Goal: Task Accomplishment & Management: Manage account settings

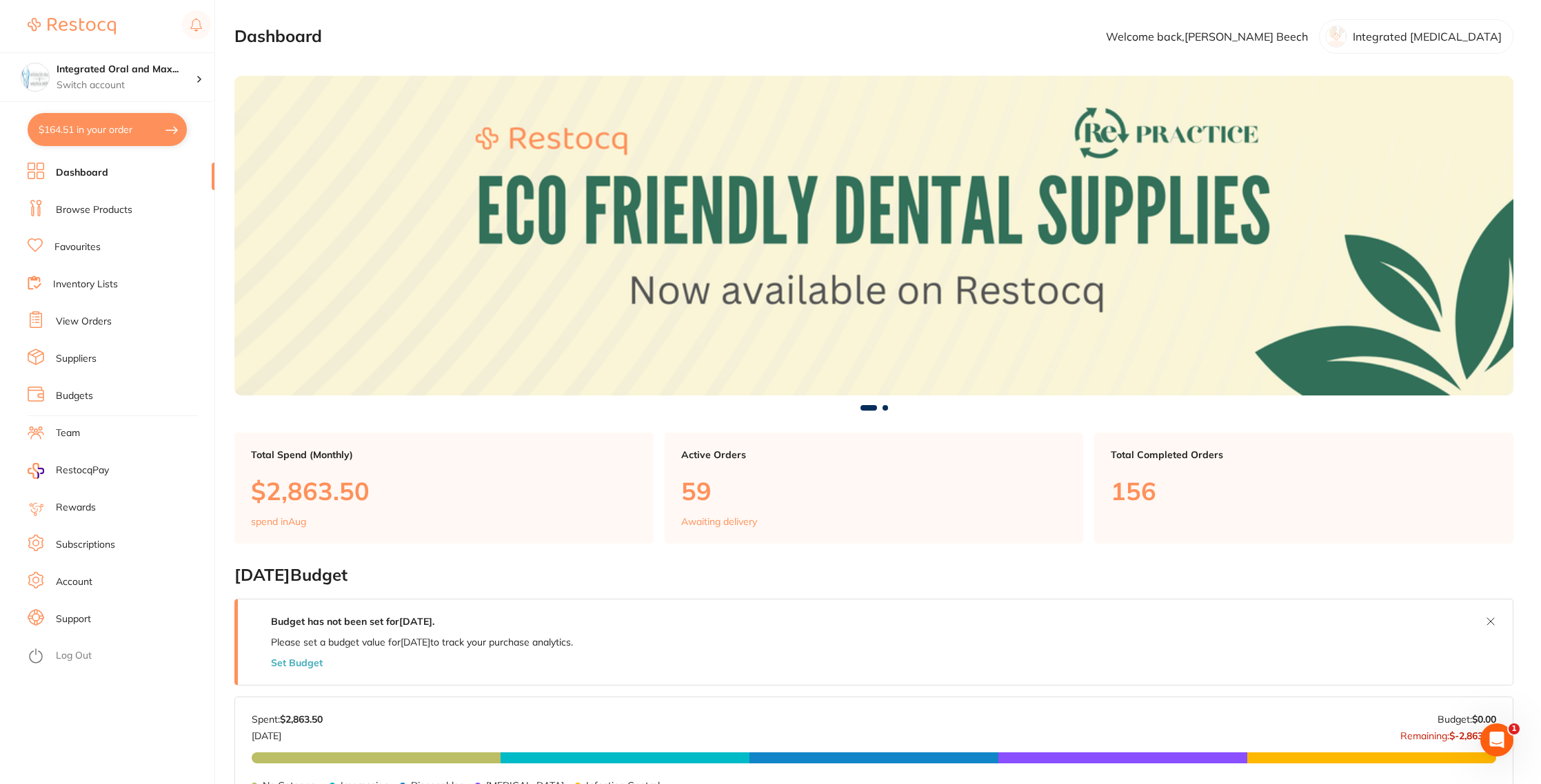
scroll to position [16, 0]
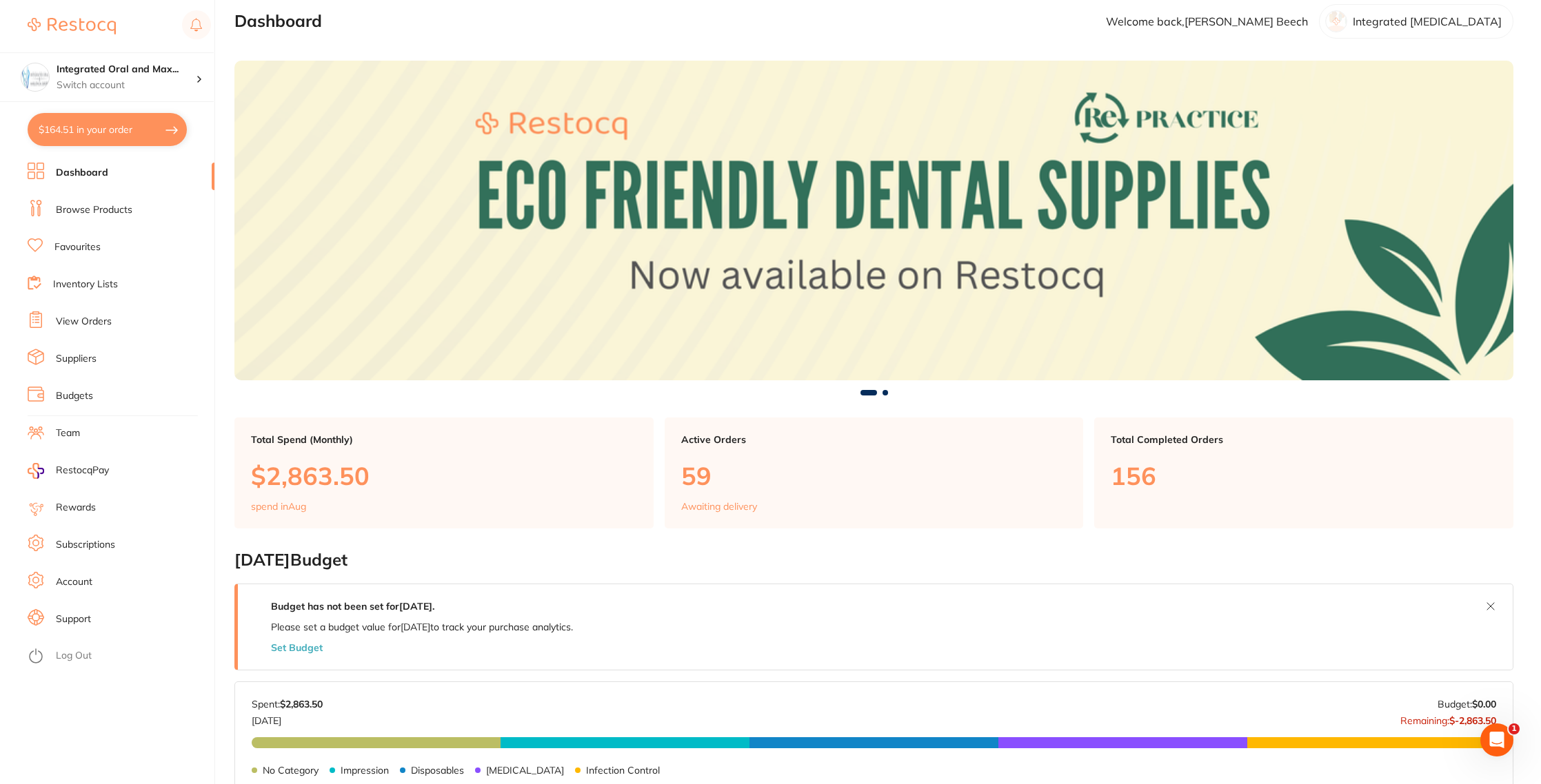
click at [131, 133] on button "$164.51 in your order" at bounding box center [107, 130] width 159 height 33
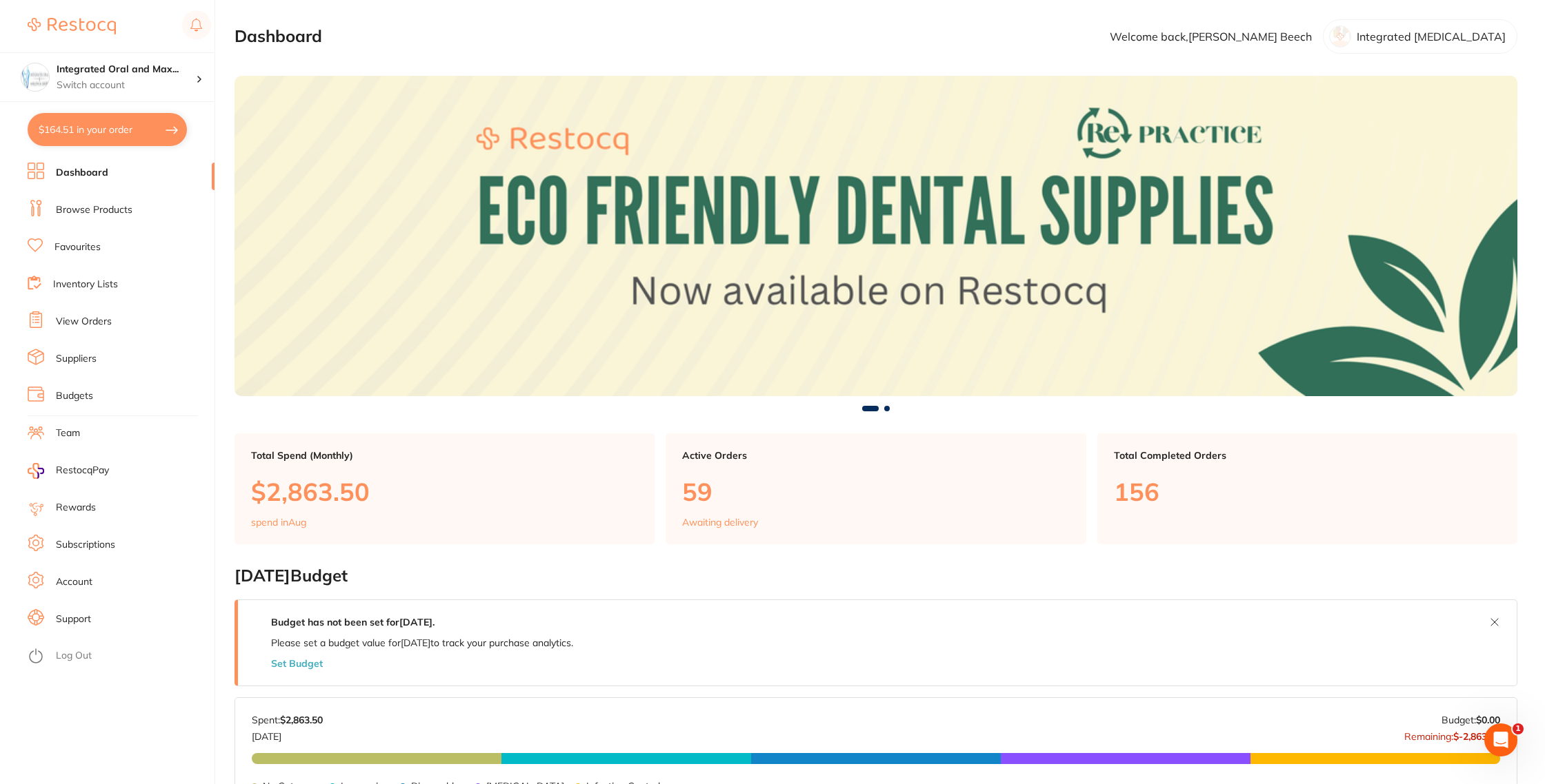
checkbox input "true"
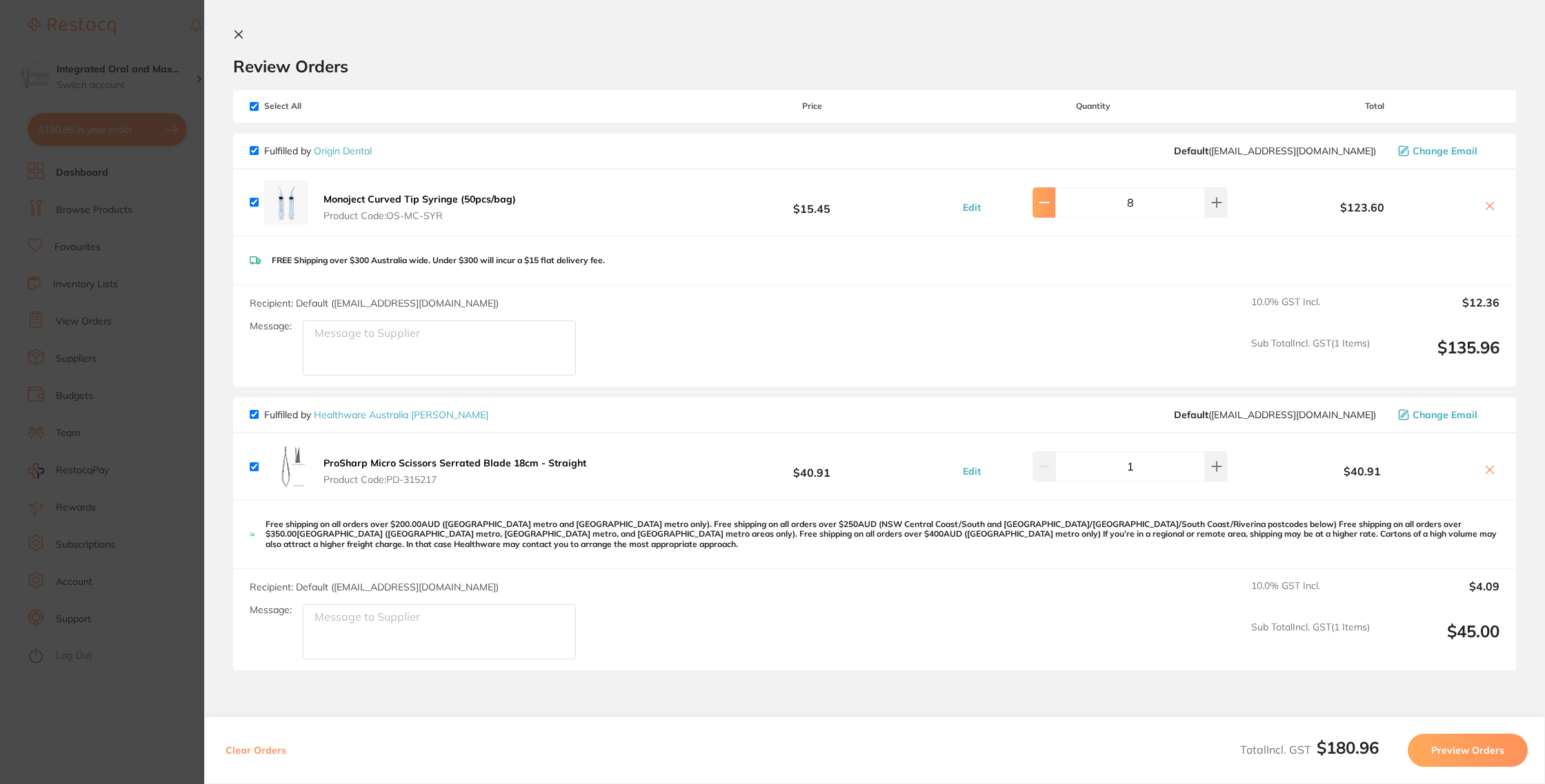
click at [1055, 212] on button at bounding box center [1044, 202] width 23 height 30
type input "6"
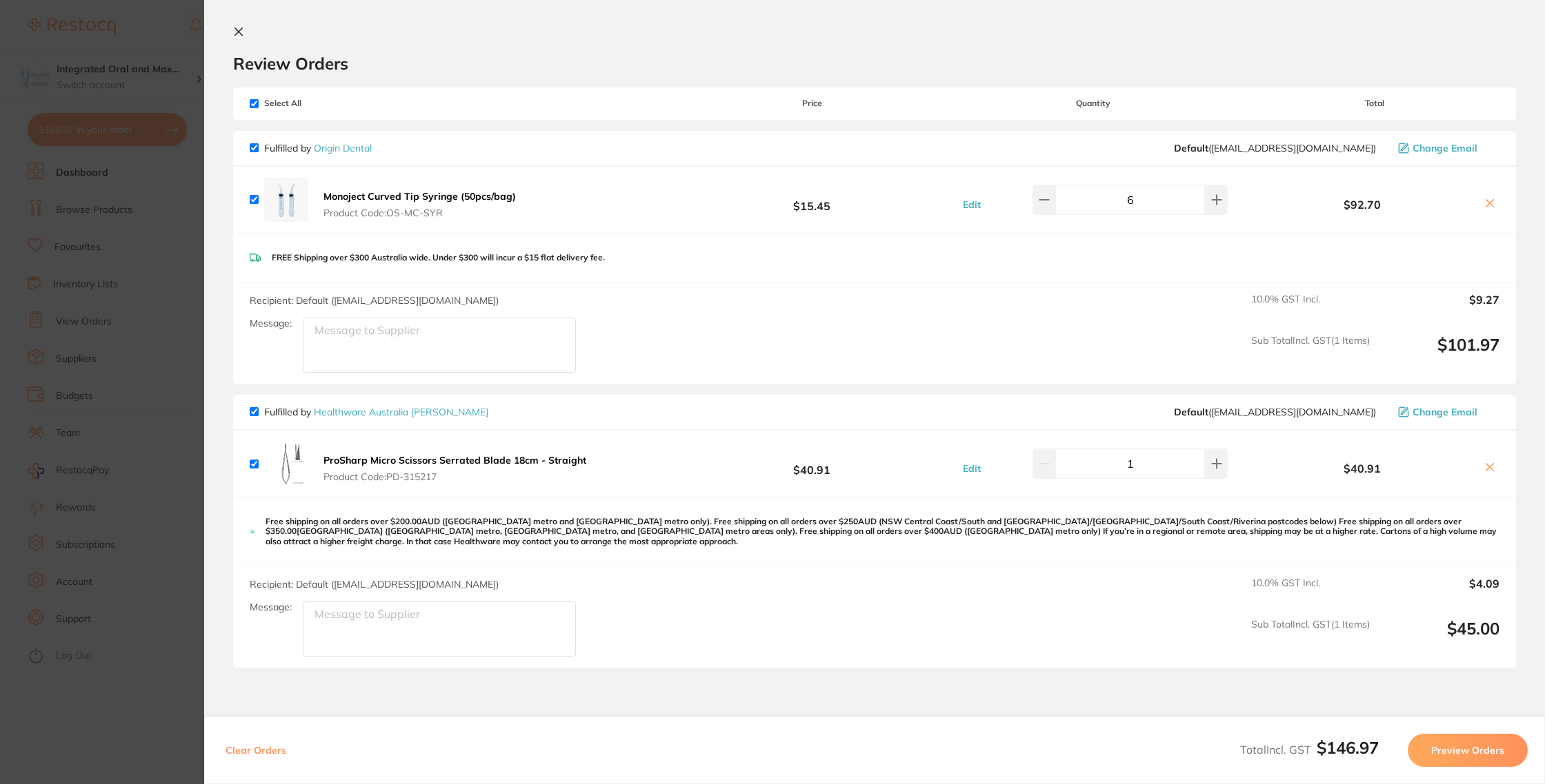
click at [236, 32] on icon at bounding box center [238, 32] width 11 height 11
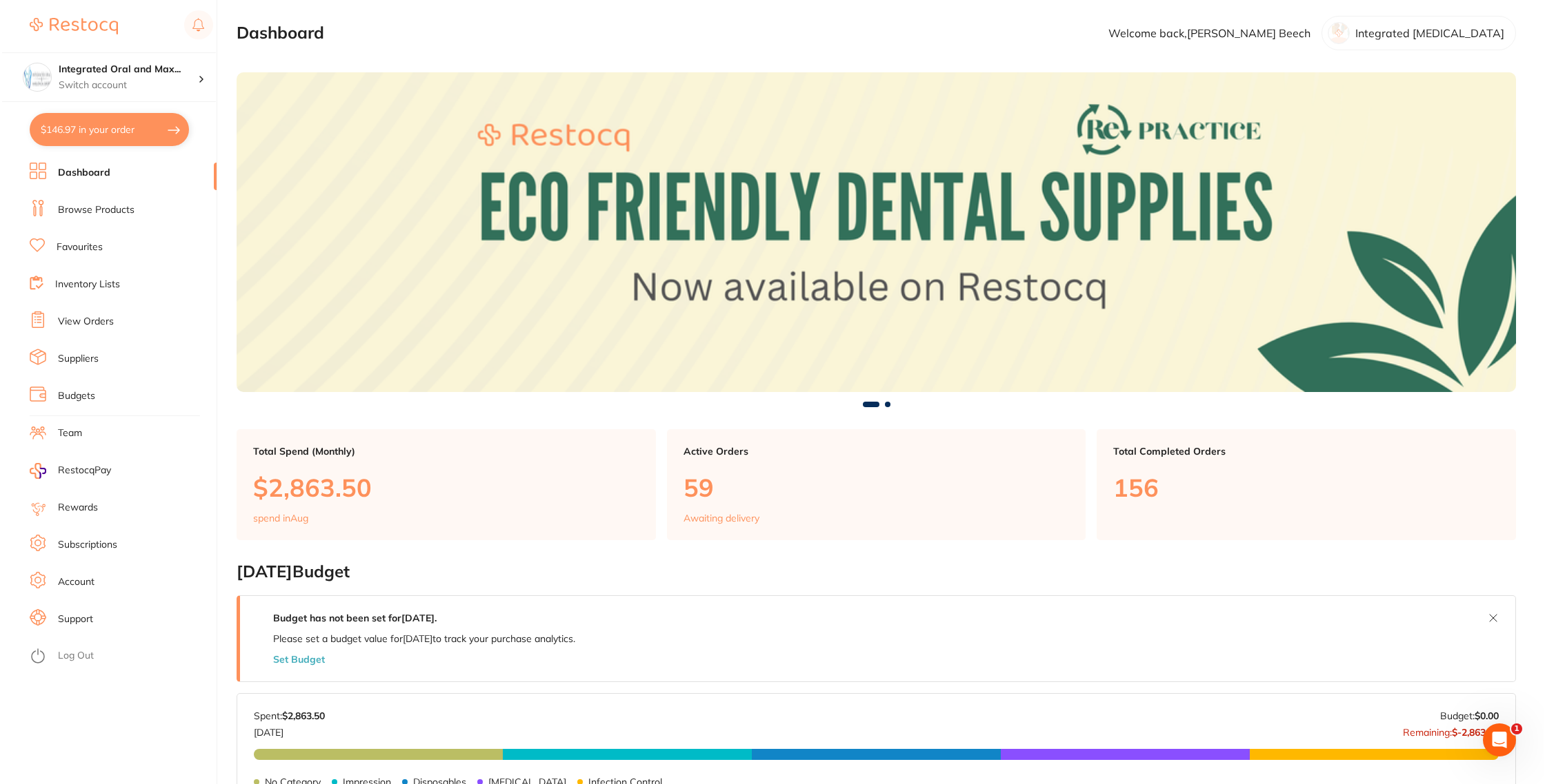
scroll to position [0, 0]
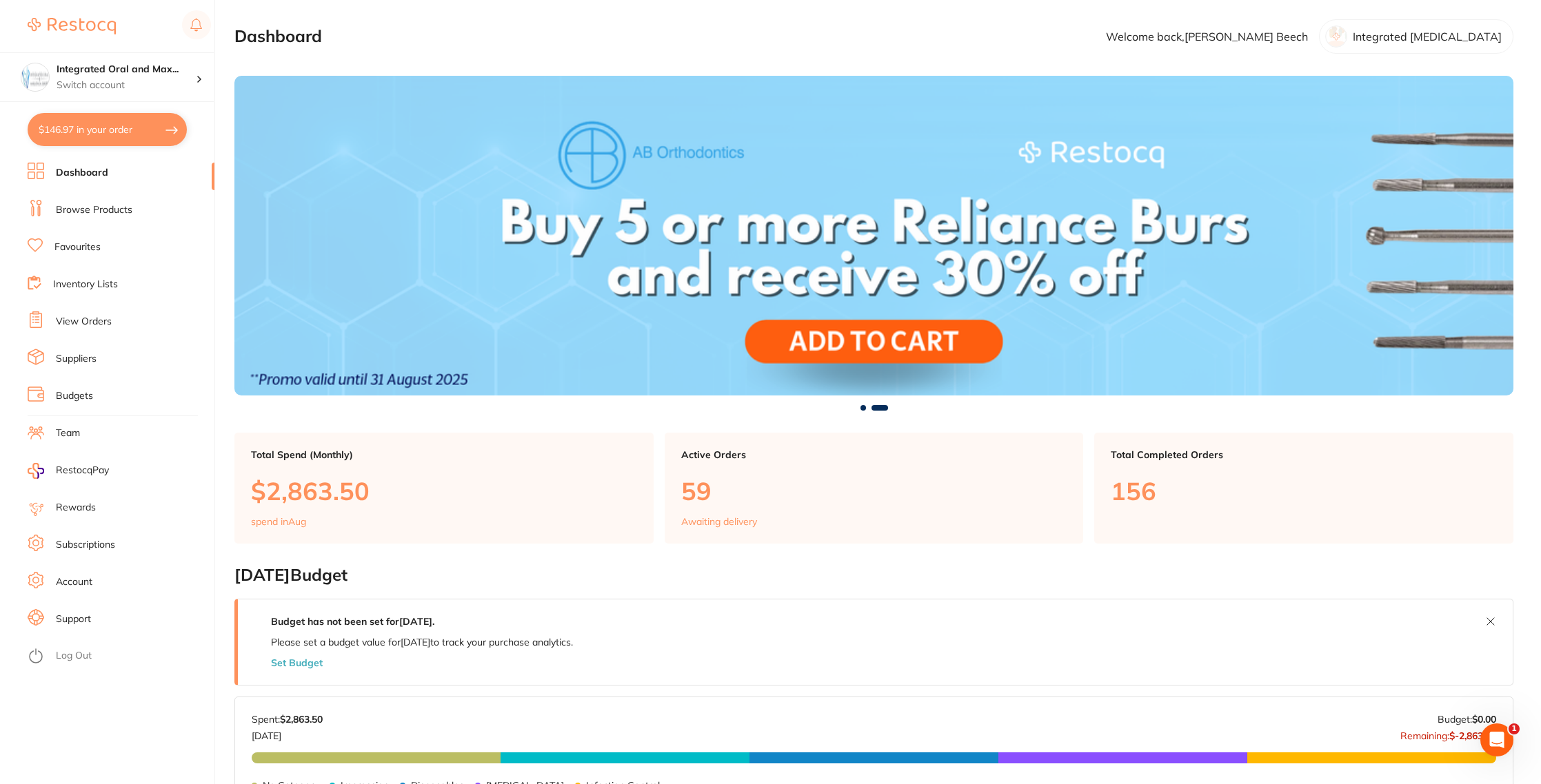
click at [81, 254] on link "Favourites" at bounding box center [78, 247] width 47 height 14
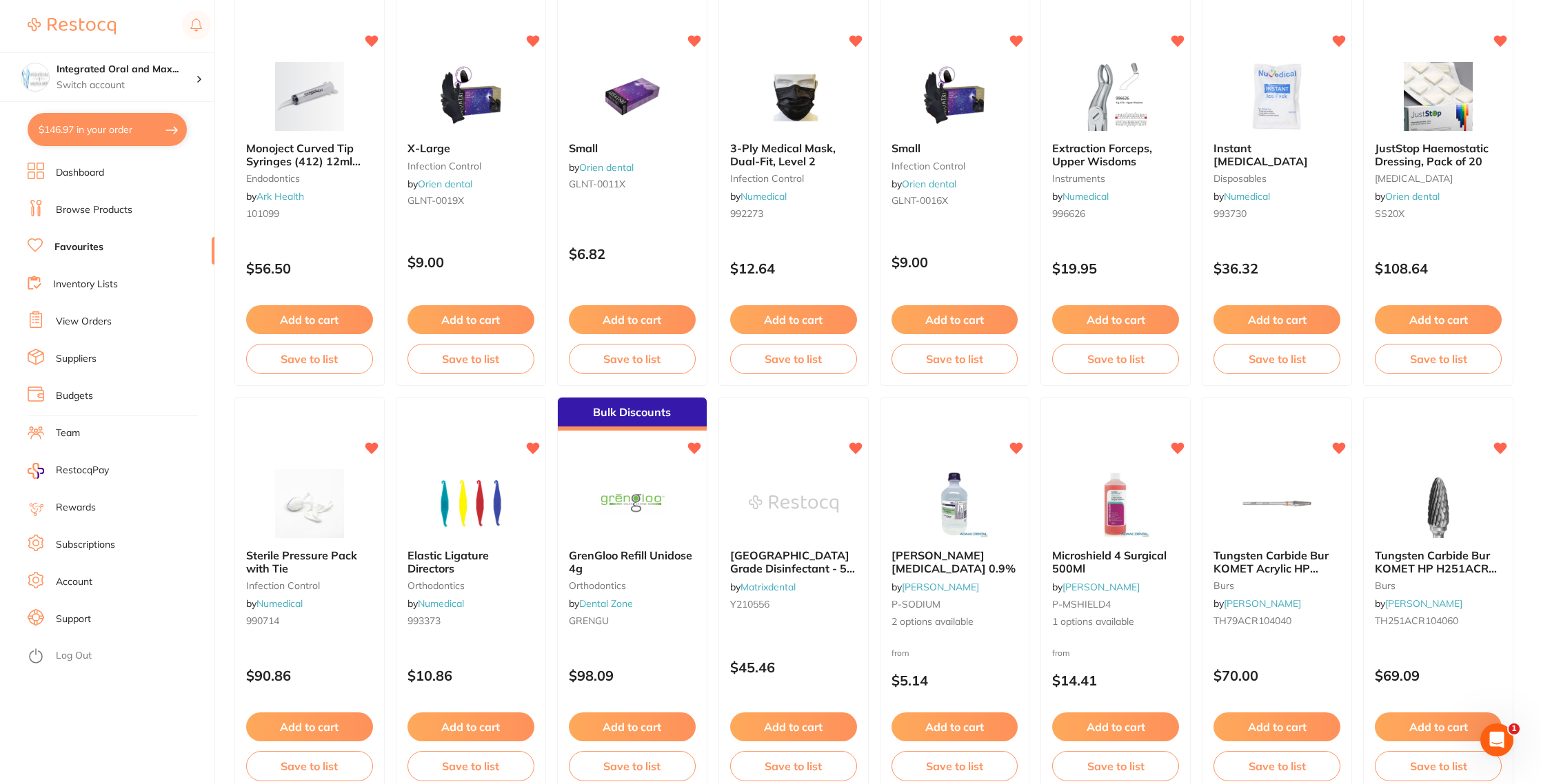
scroll to position [1803, 0]
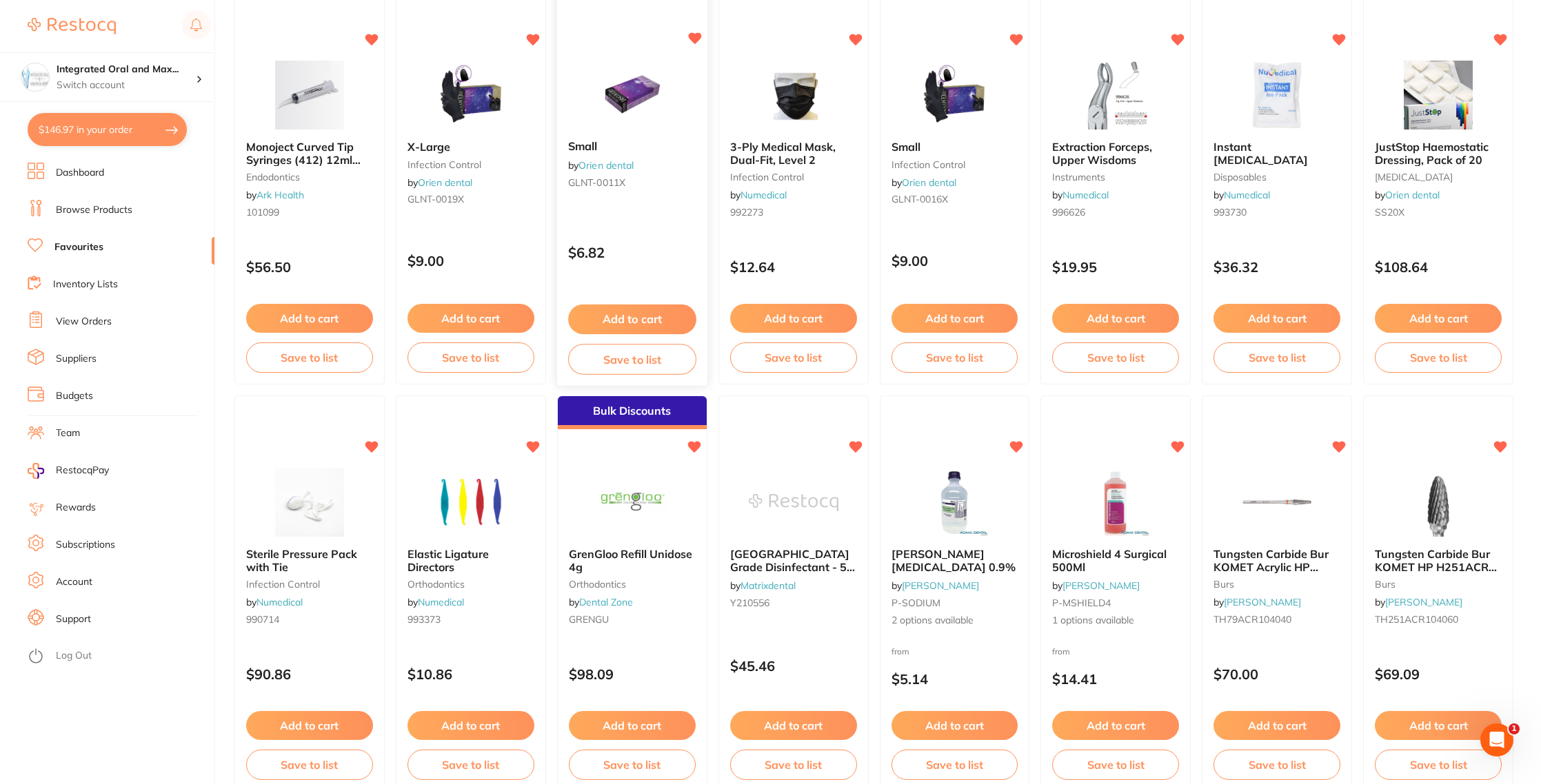
click at [644, 324] on button "Add to cart" at bounding box center [632, 319] width 128 height 29
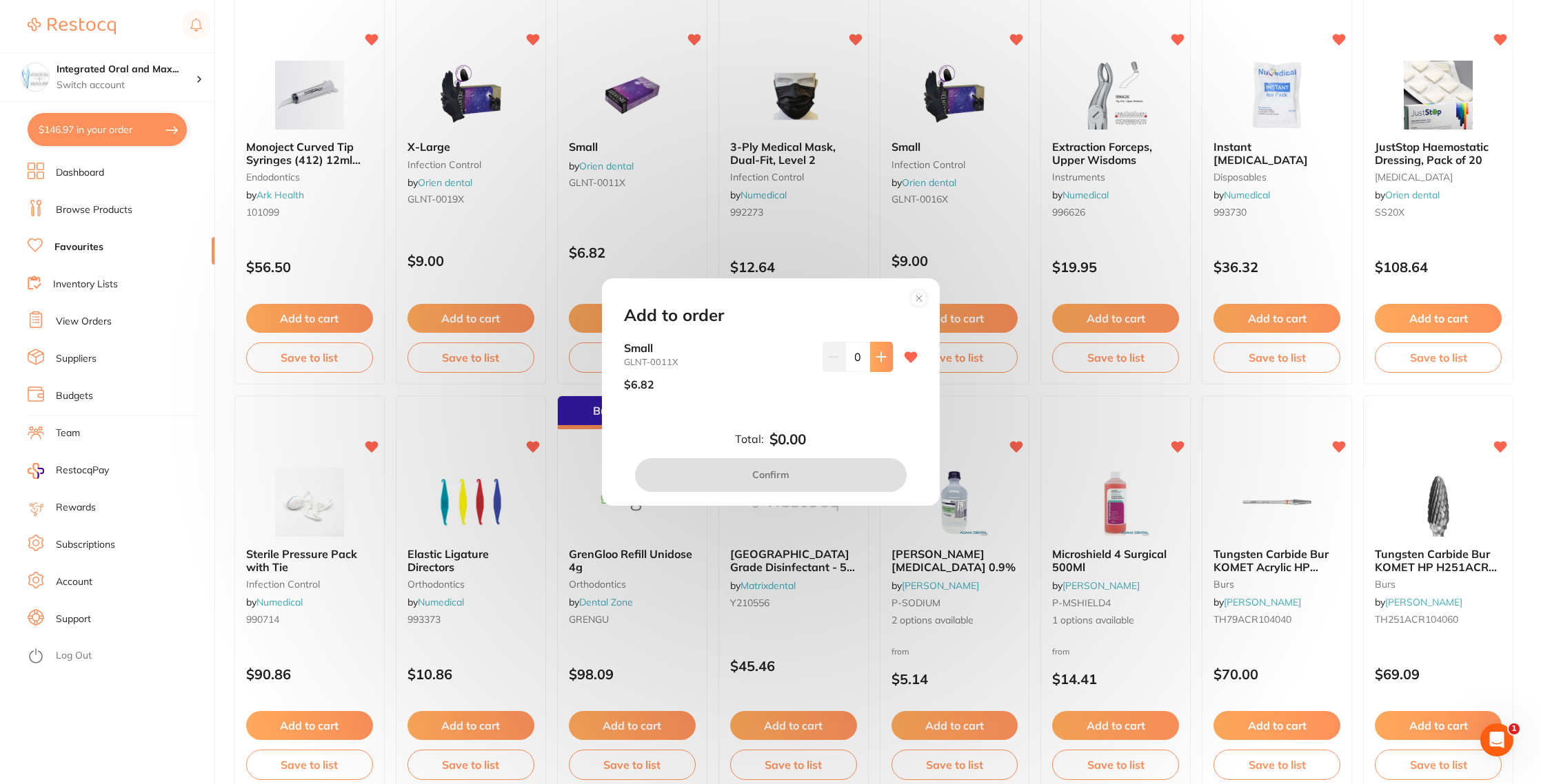
scroll to position [0, 0]
click at [875, 361] on icon at bounding box center [881, 357] width 11 height 11
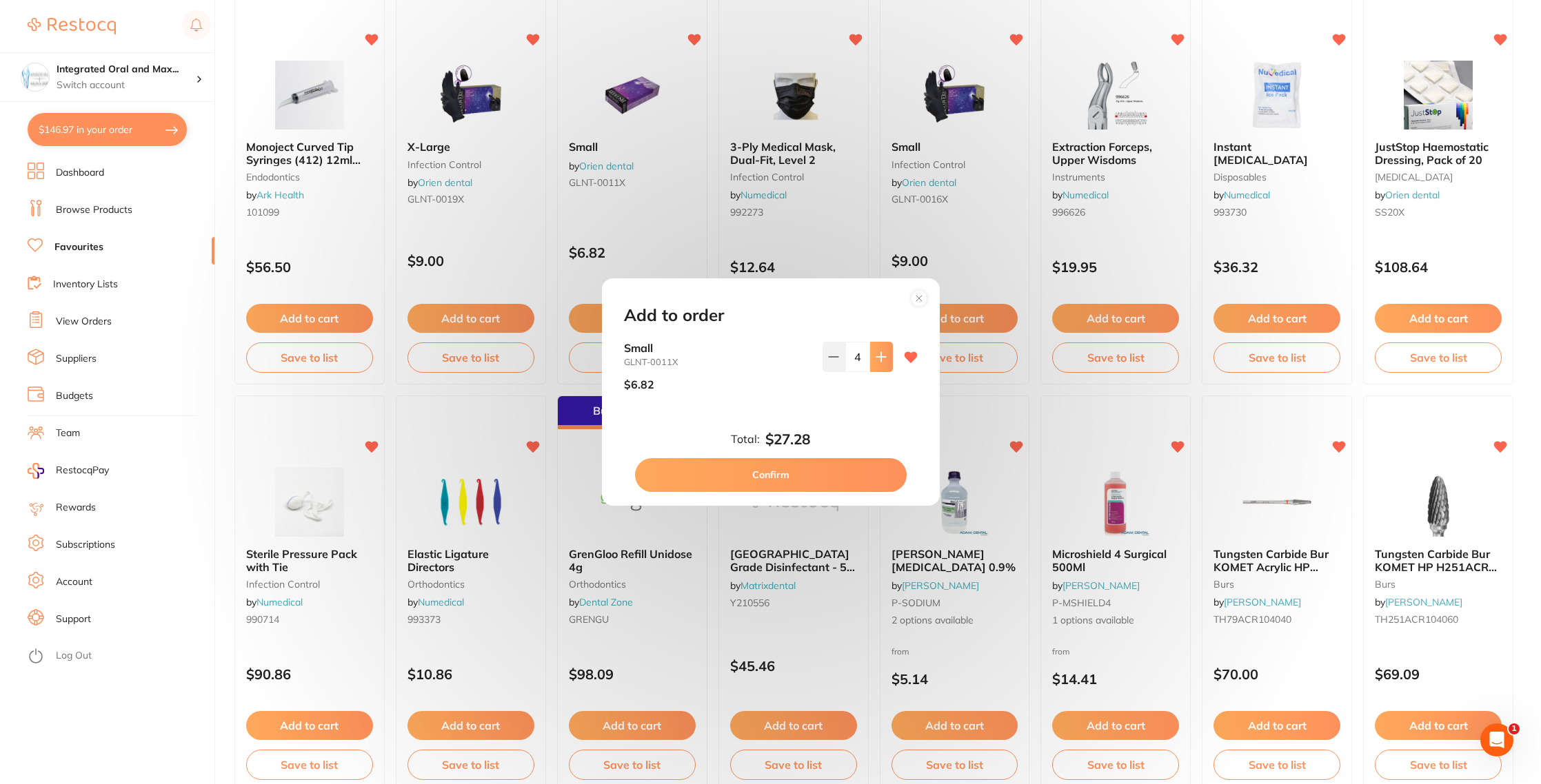
click at [875, 361] on icon at bounding box center [881, 357] width 11 height 11
type input "6"
click at [791, 502] on div "Add to order Small GLNT-0011X $6.82 6 Total: $40.92 Confirm" at bounding box center [770, 392] width 338 height 226
click at [785, 462] on button "Confirm" at bounding box center [771, 475] width 272 height 33
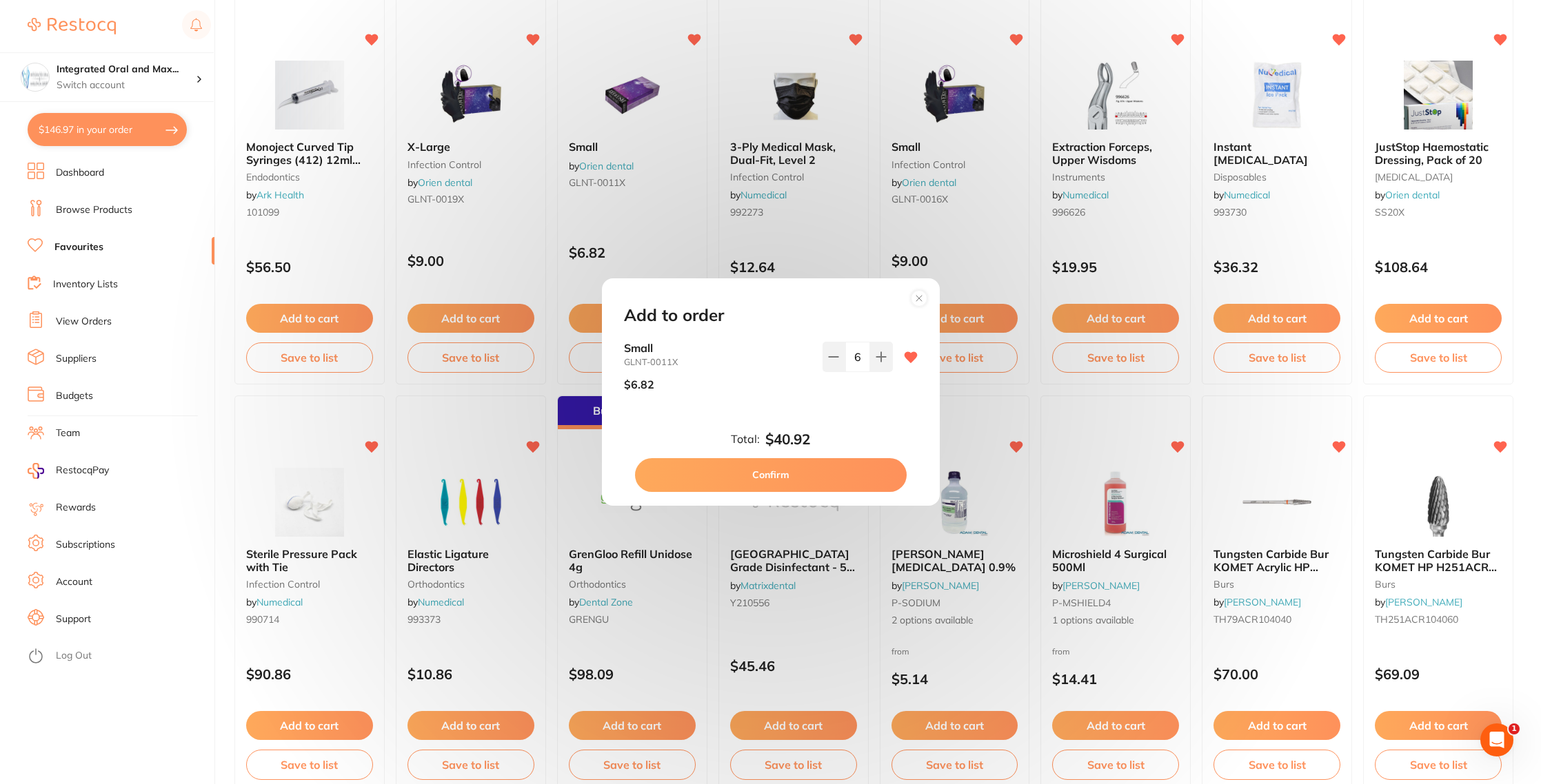
checkbox input "false"
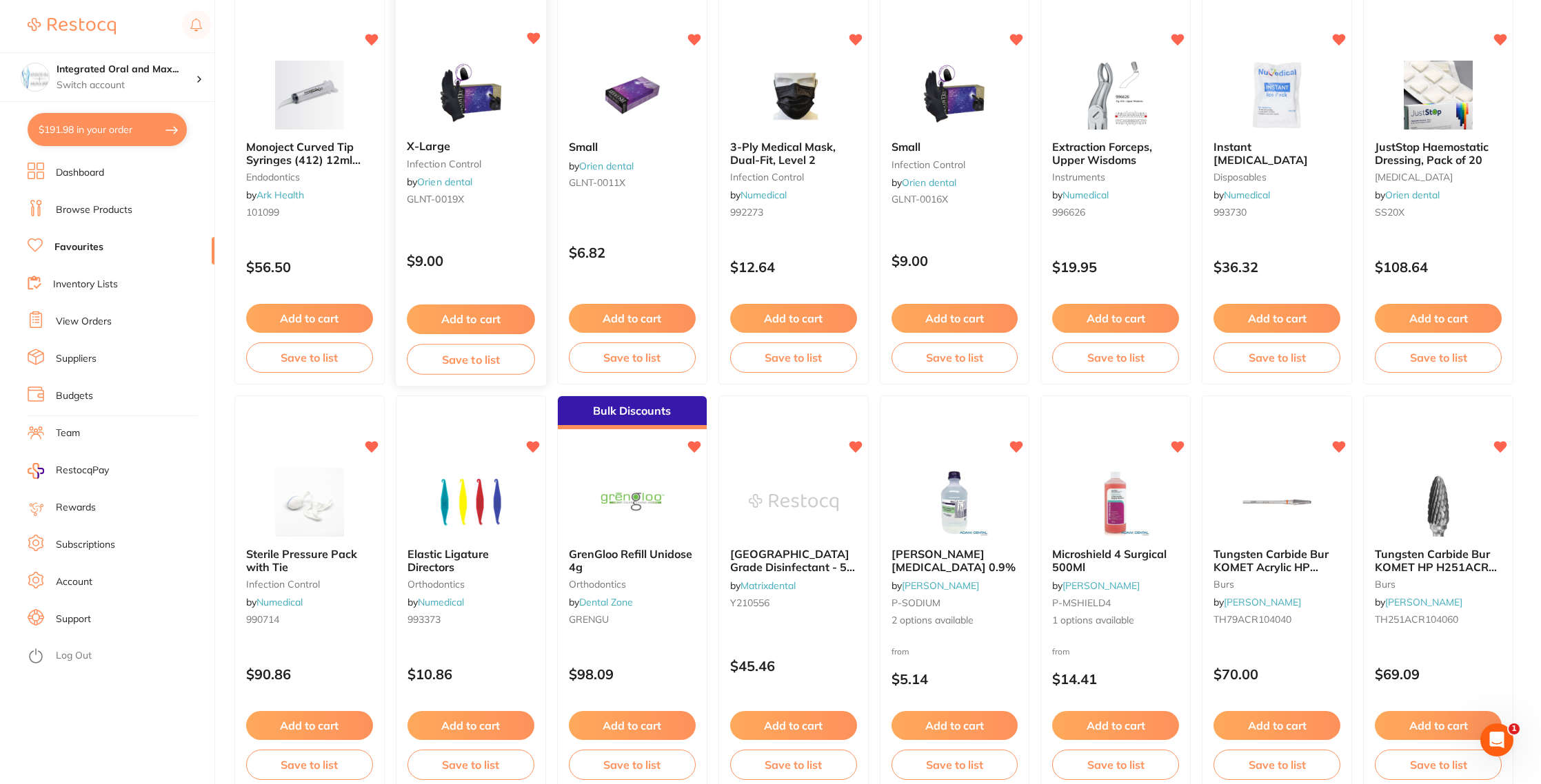
click at [464, 317] on button "Add to cart" at bounding box center [471, 319] width 128 height 29
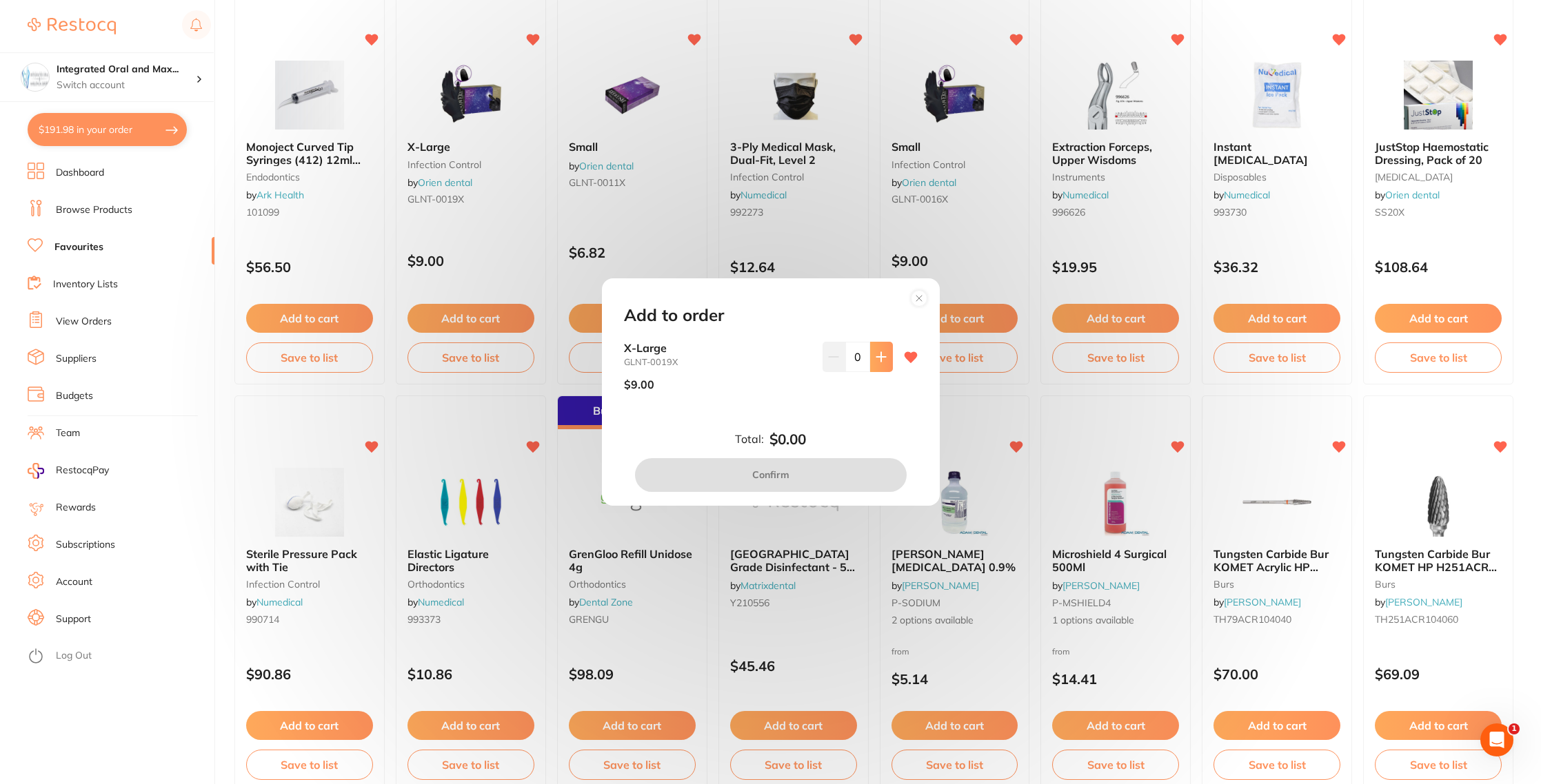
click at [879, 352] on icon at bounding box center [881, 357] width 11 height 11
type input "2"
click at [496, 238] on div "Add to order X-Large GLNT-0019X $9.00 2 Total: $18.00 Confirm" at bounding box center [770, 392] width 1541 height 784
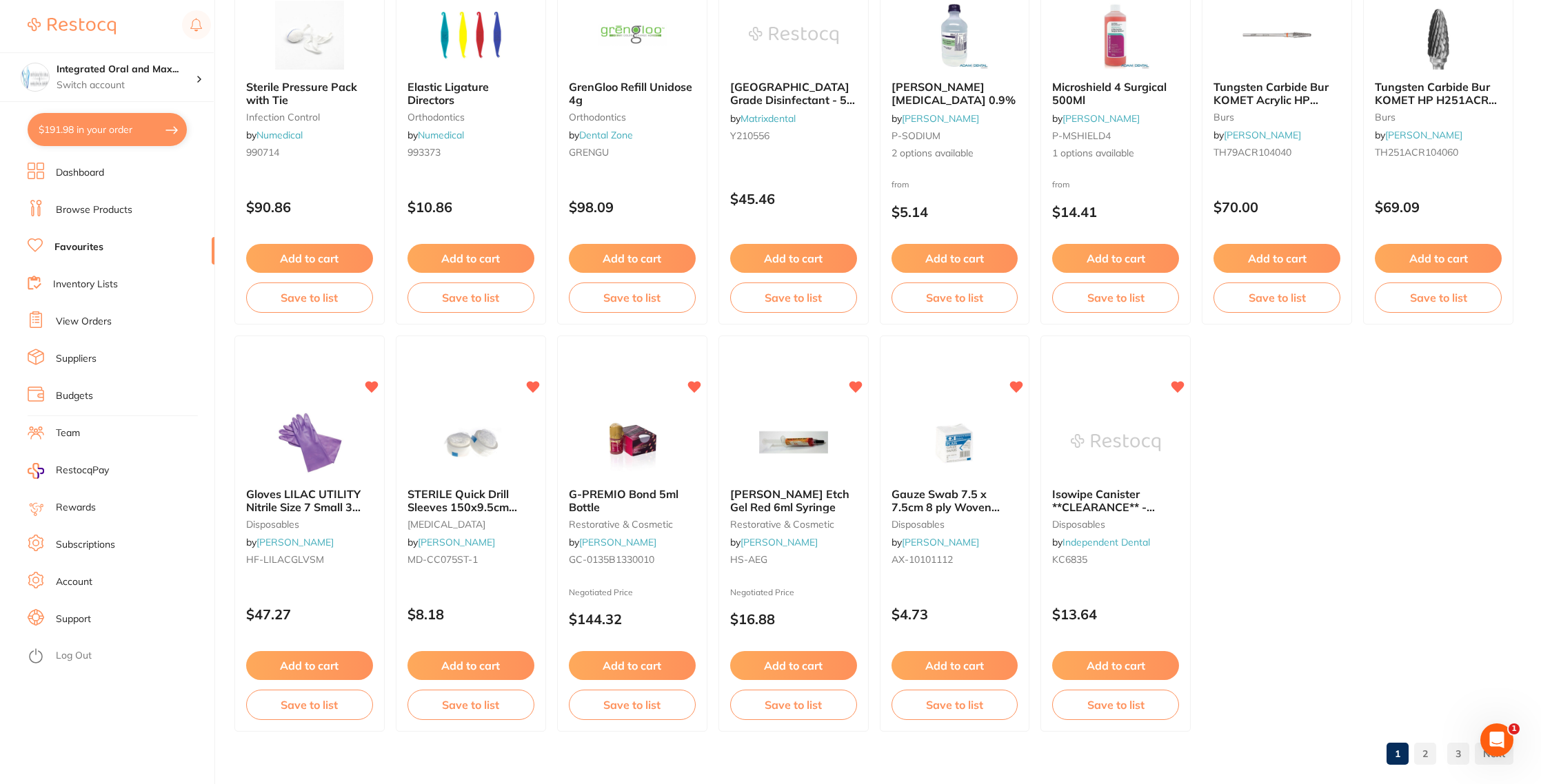
scroll to position [2289, 0]
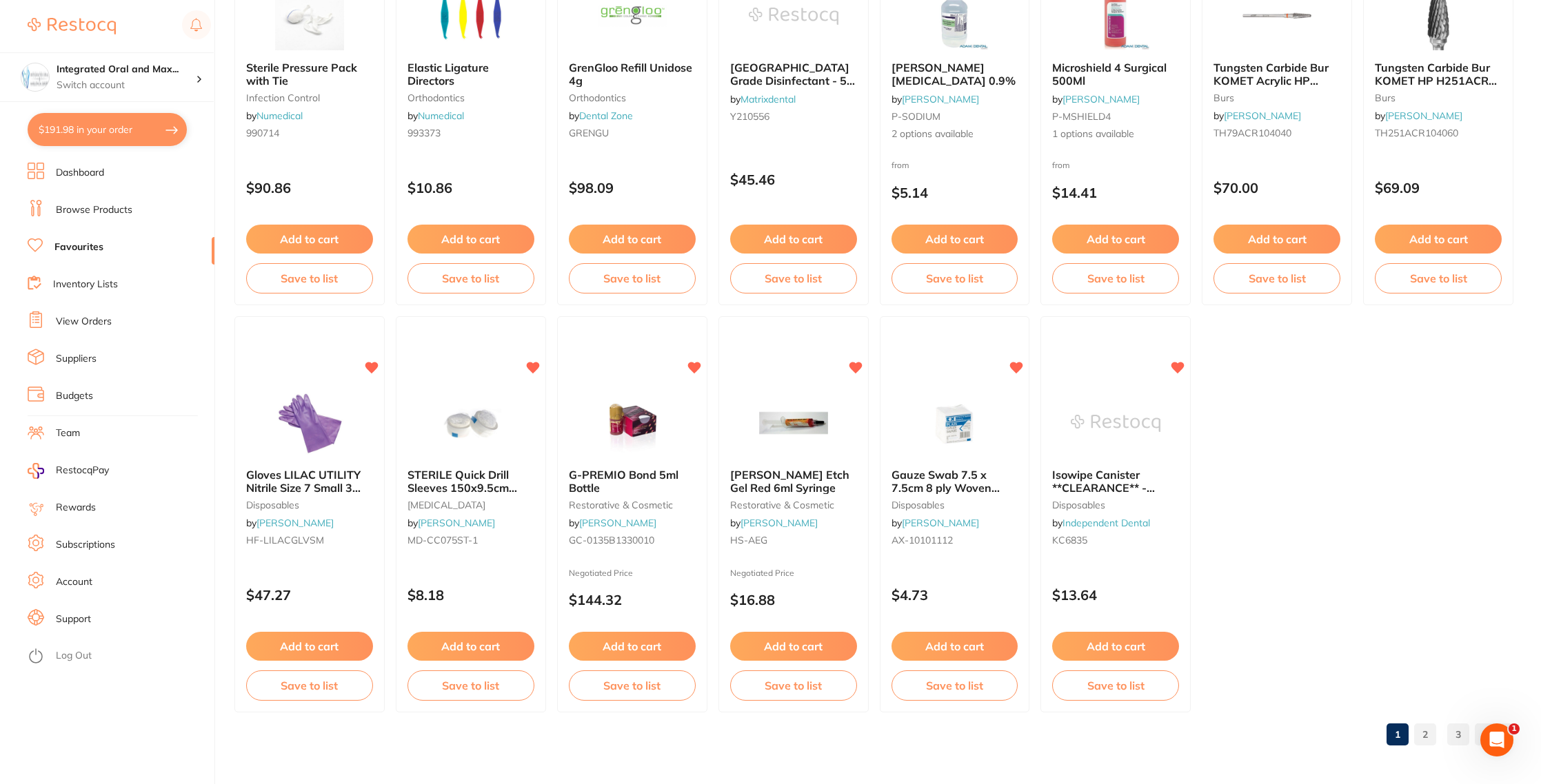
click at [1431, 737] on link "2" at bounding box center [1425, 735] width 22 height 27
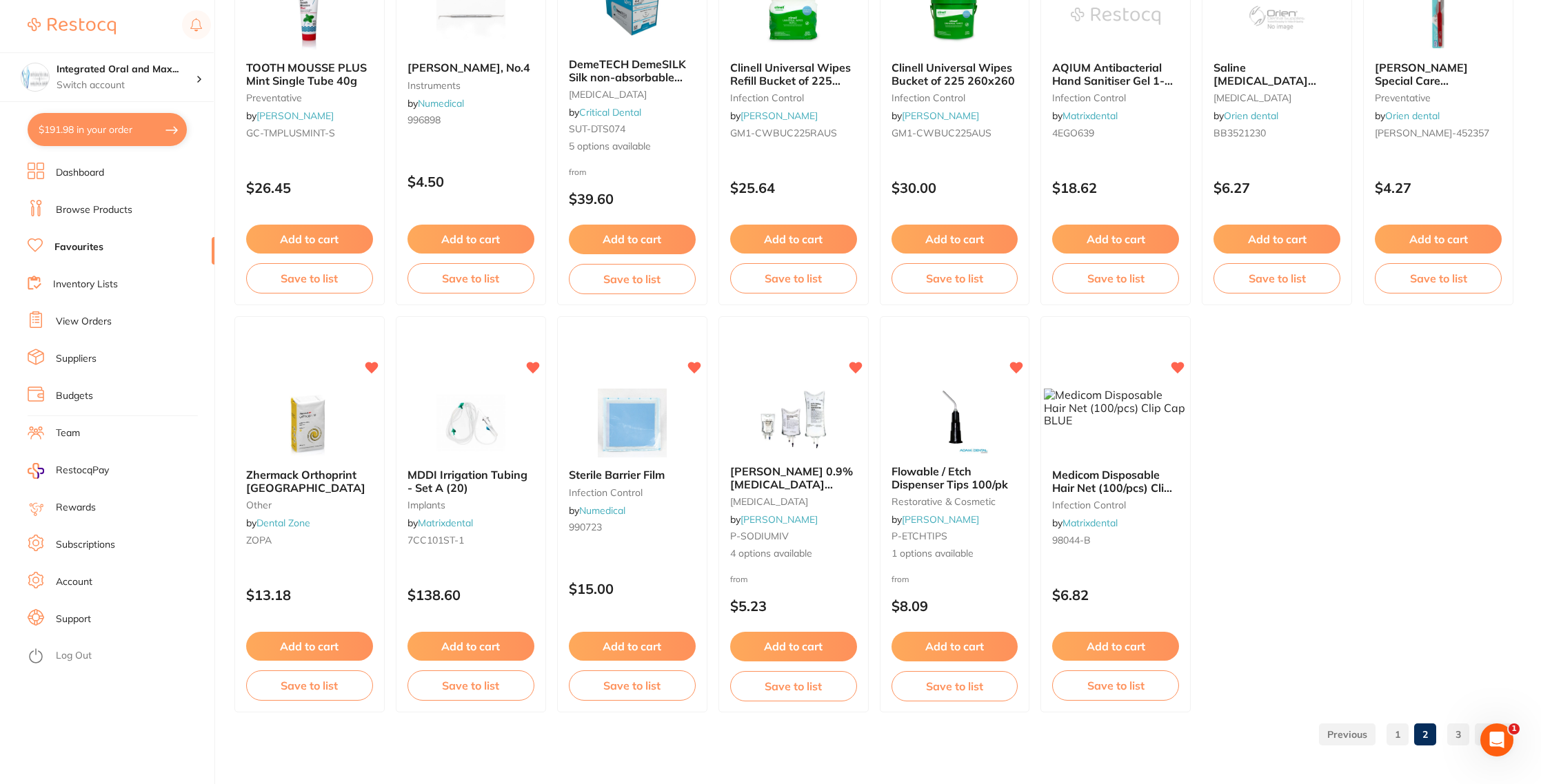
click at [1462, 740] on link "3" at bounding box center [1458, 735] width 22 height 27
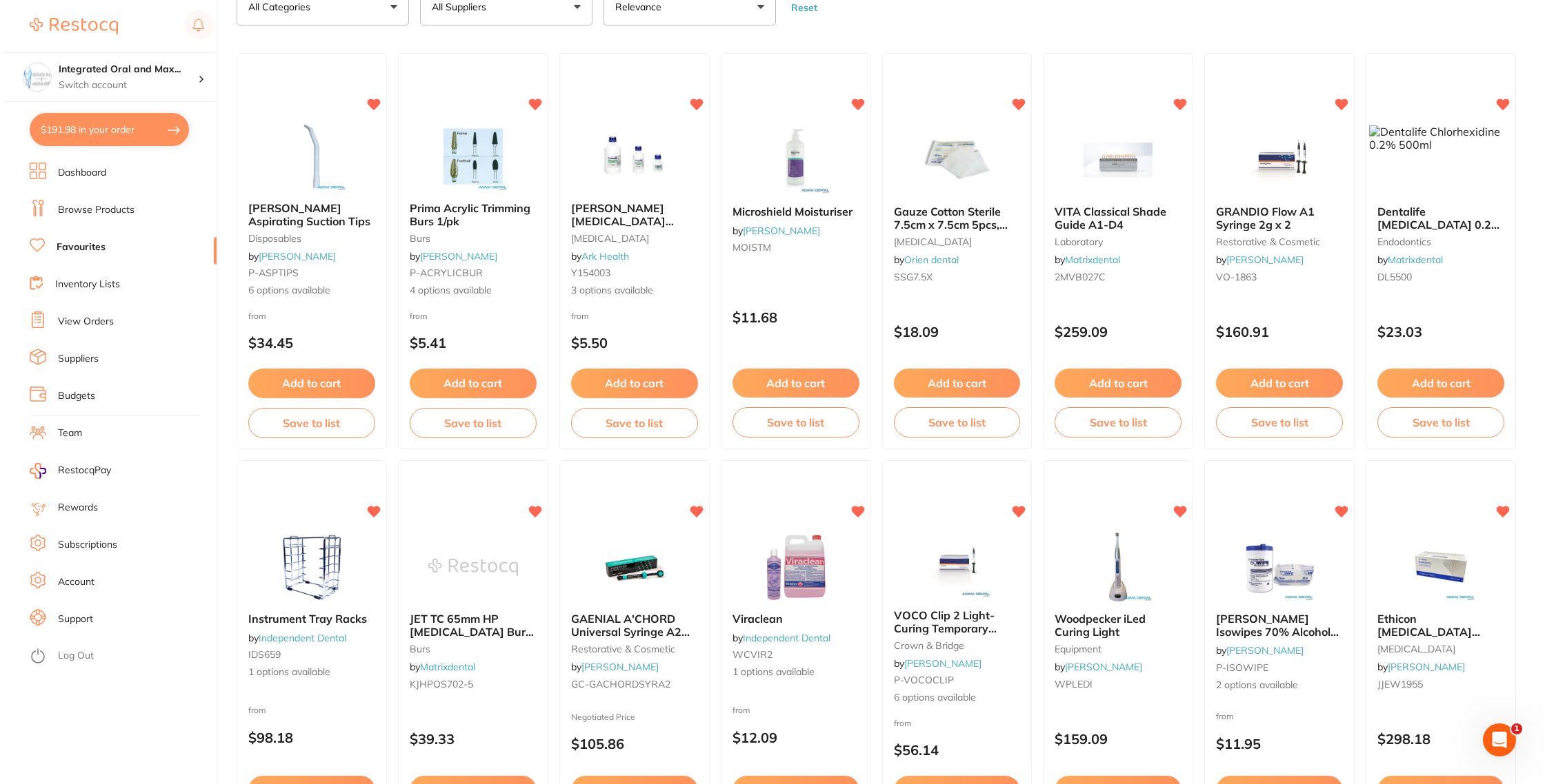
scroll to position [0, 0]
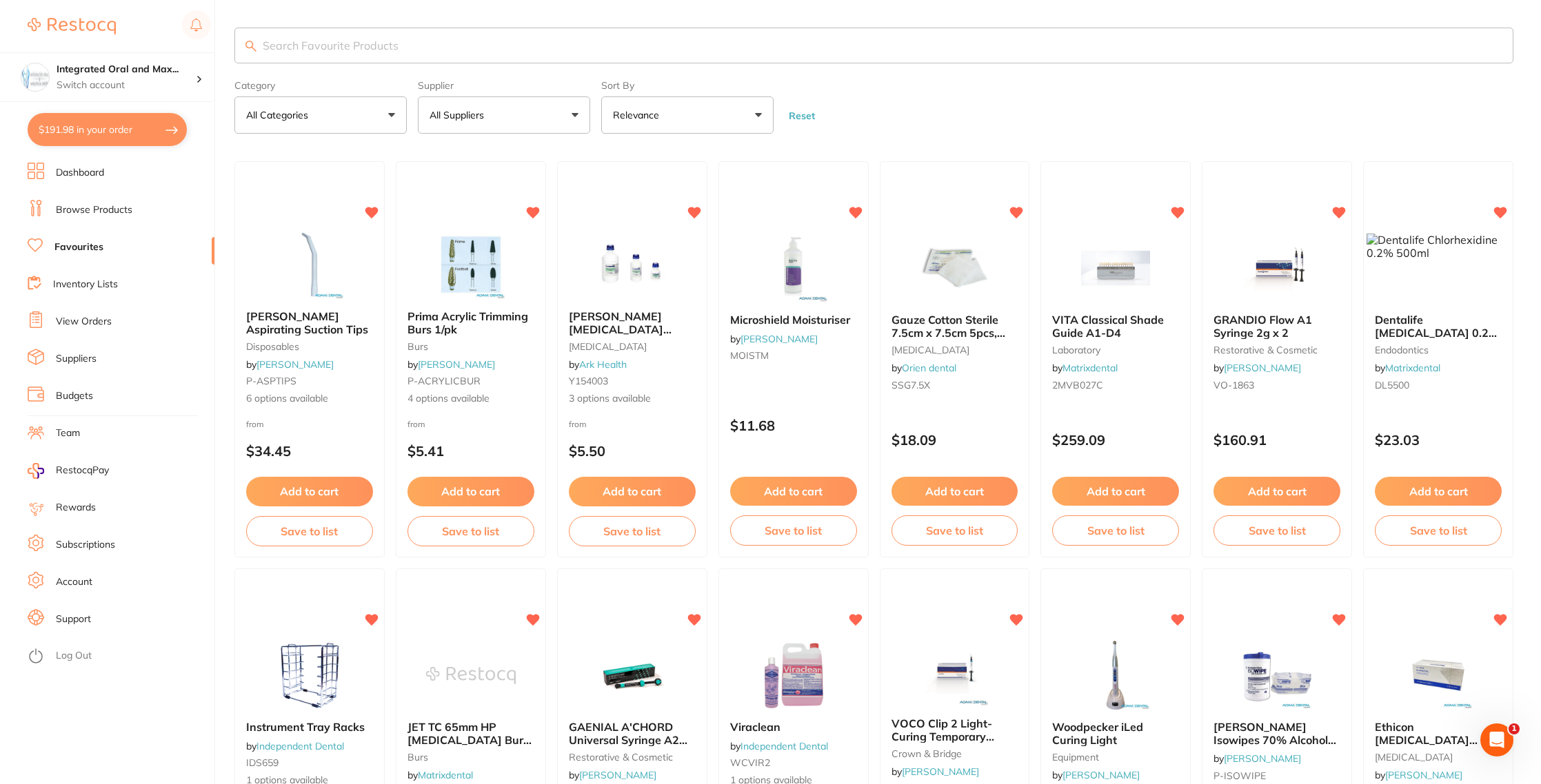
click at [426, 41] on input "search" at bounding box center [874, 45] width 1279 height 36
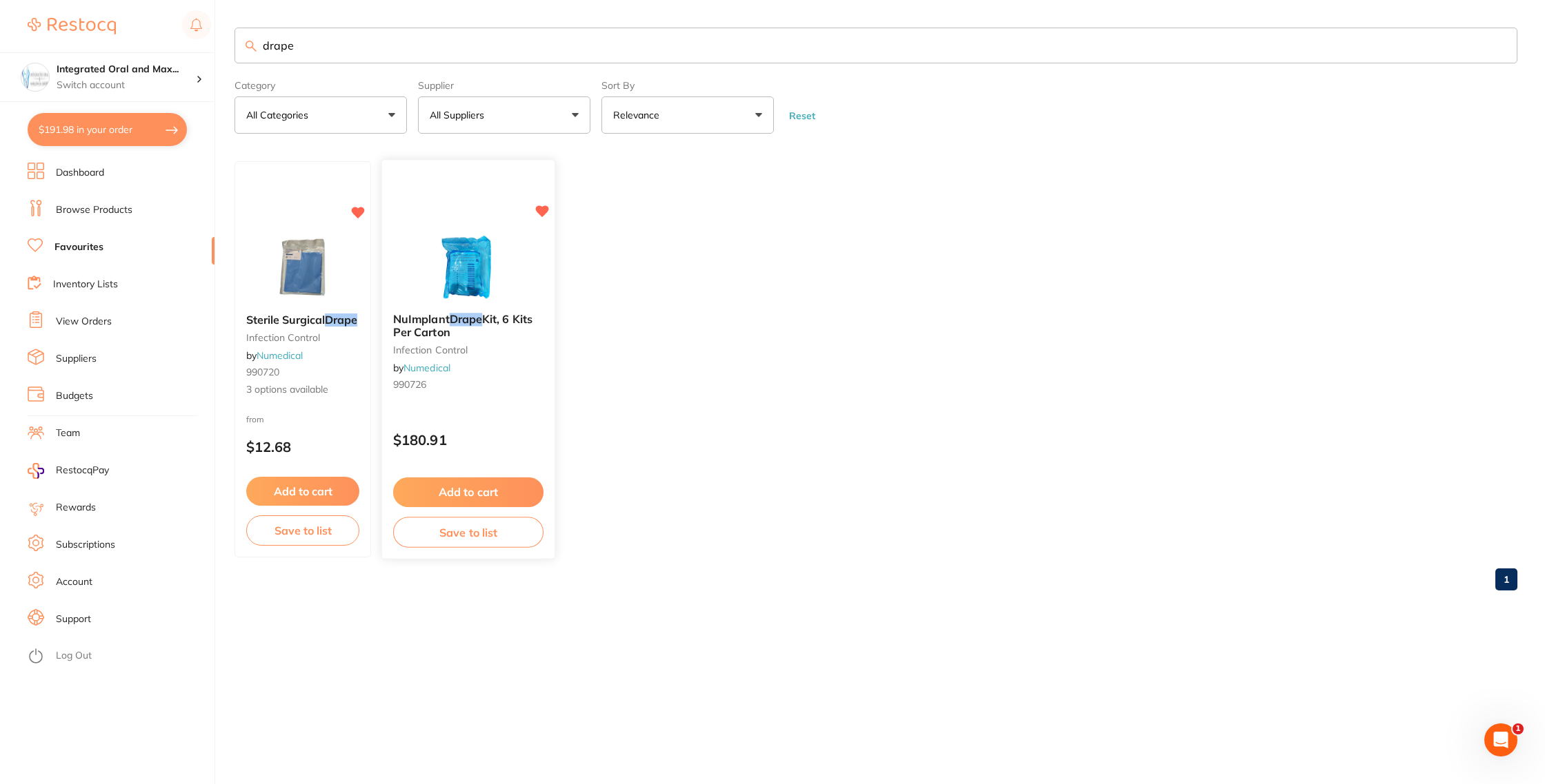
type input "drape"
click at [468, 490] on button "Add to cart" at bounding box center [468, 492] width 151 height 29
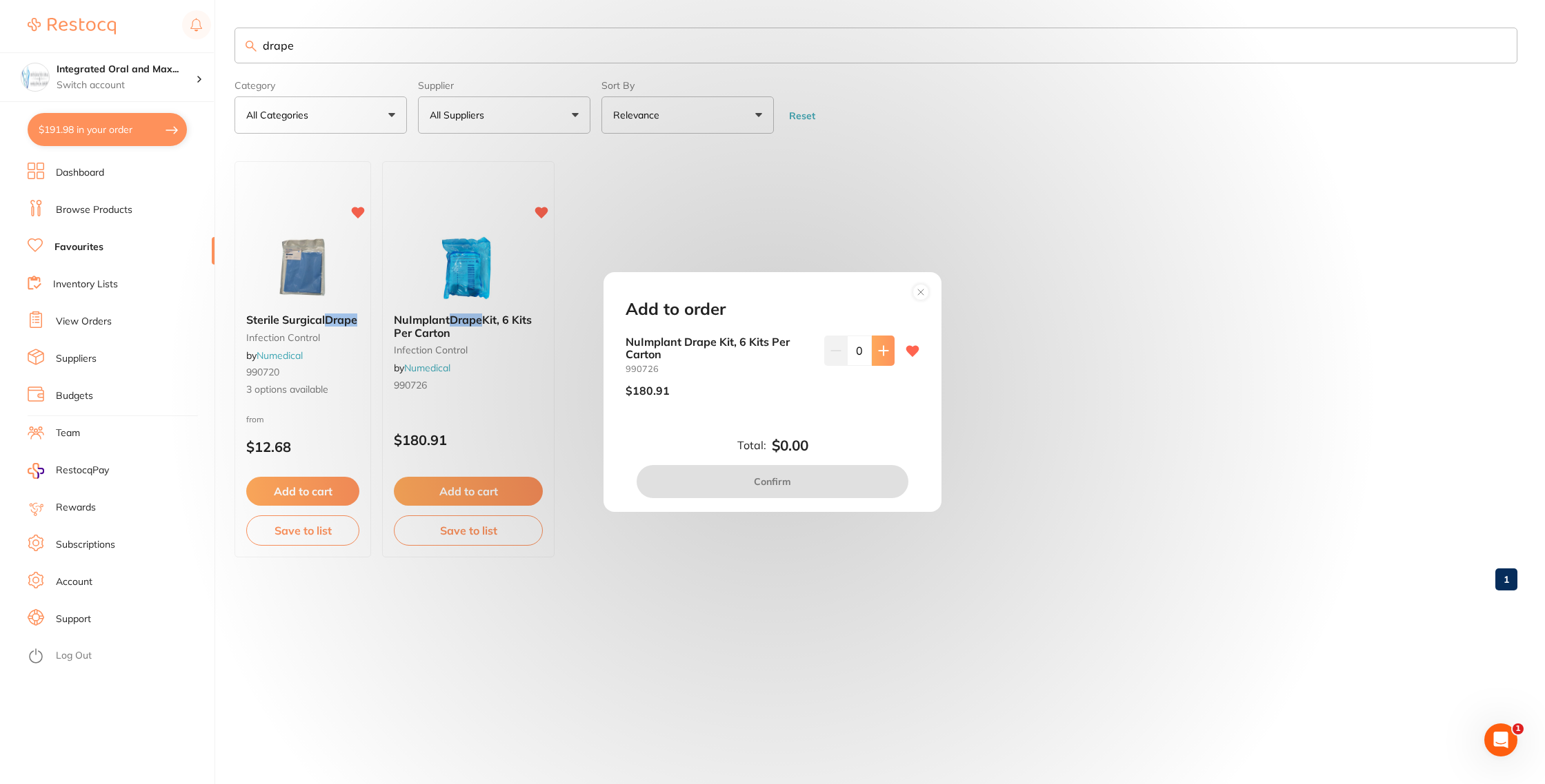
click at [880, 338] on button at bounding box center [883, 350] width 23 height 30
type input "2"
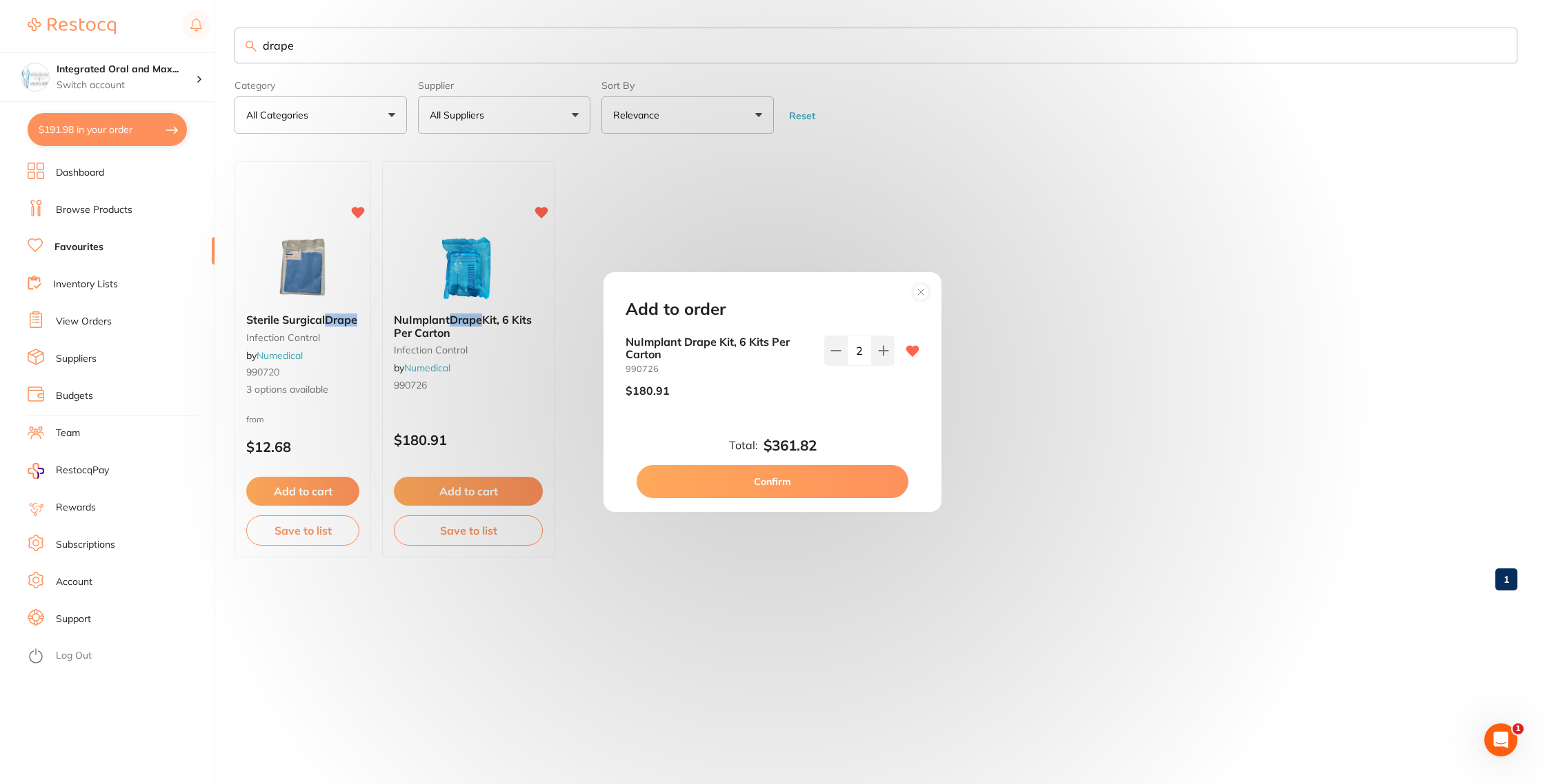
click at [844, 490] on button "Confirm" at bounding box center [772, 482] width 272 height 33
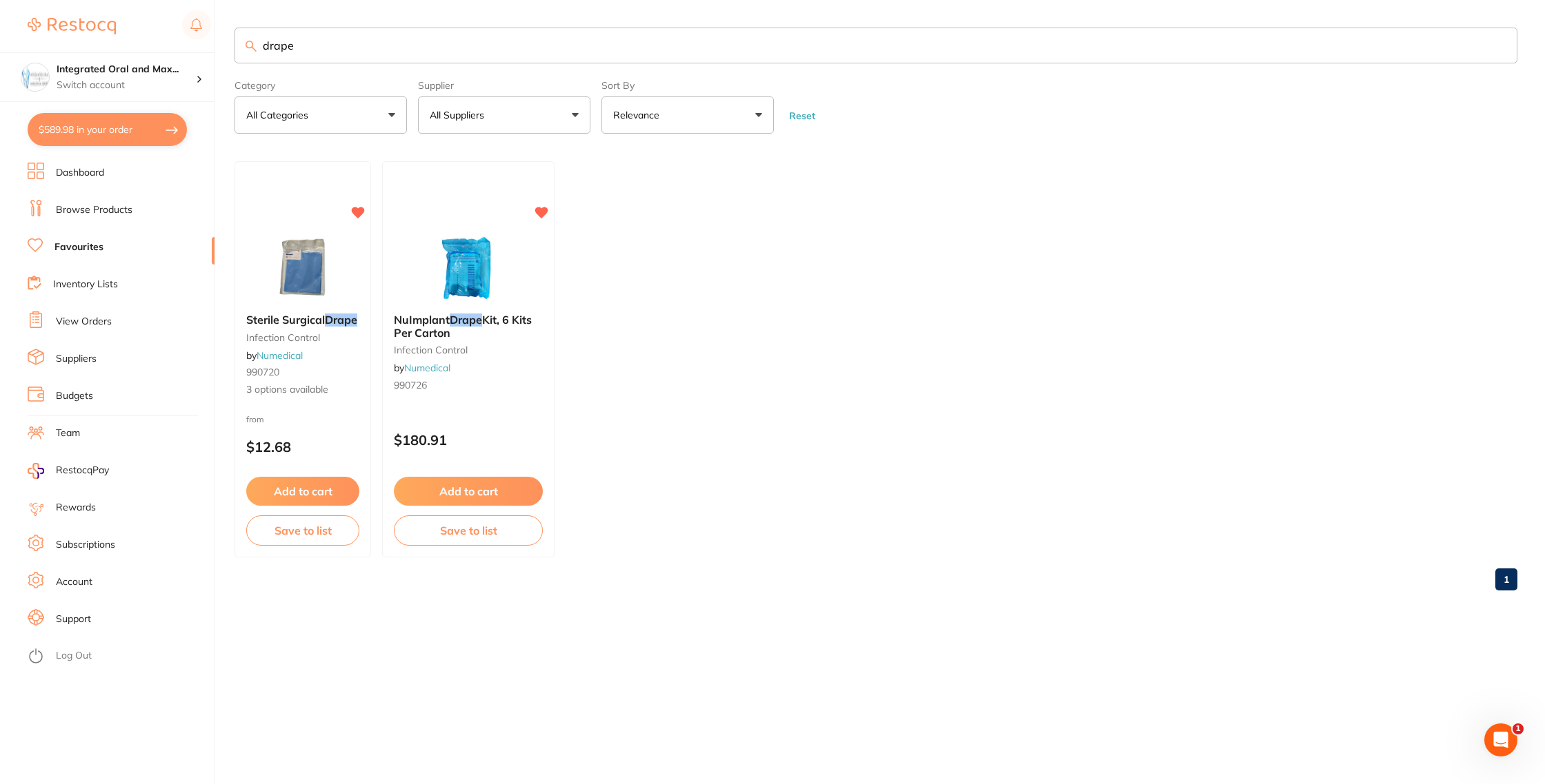
click at [132, 138] on button "$589.98 in your order" at bounding box center [107, 130] width 159 height 33
checkbox input "true"
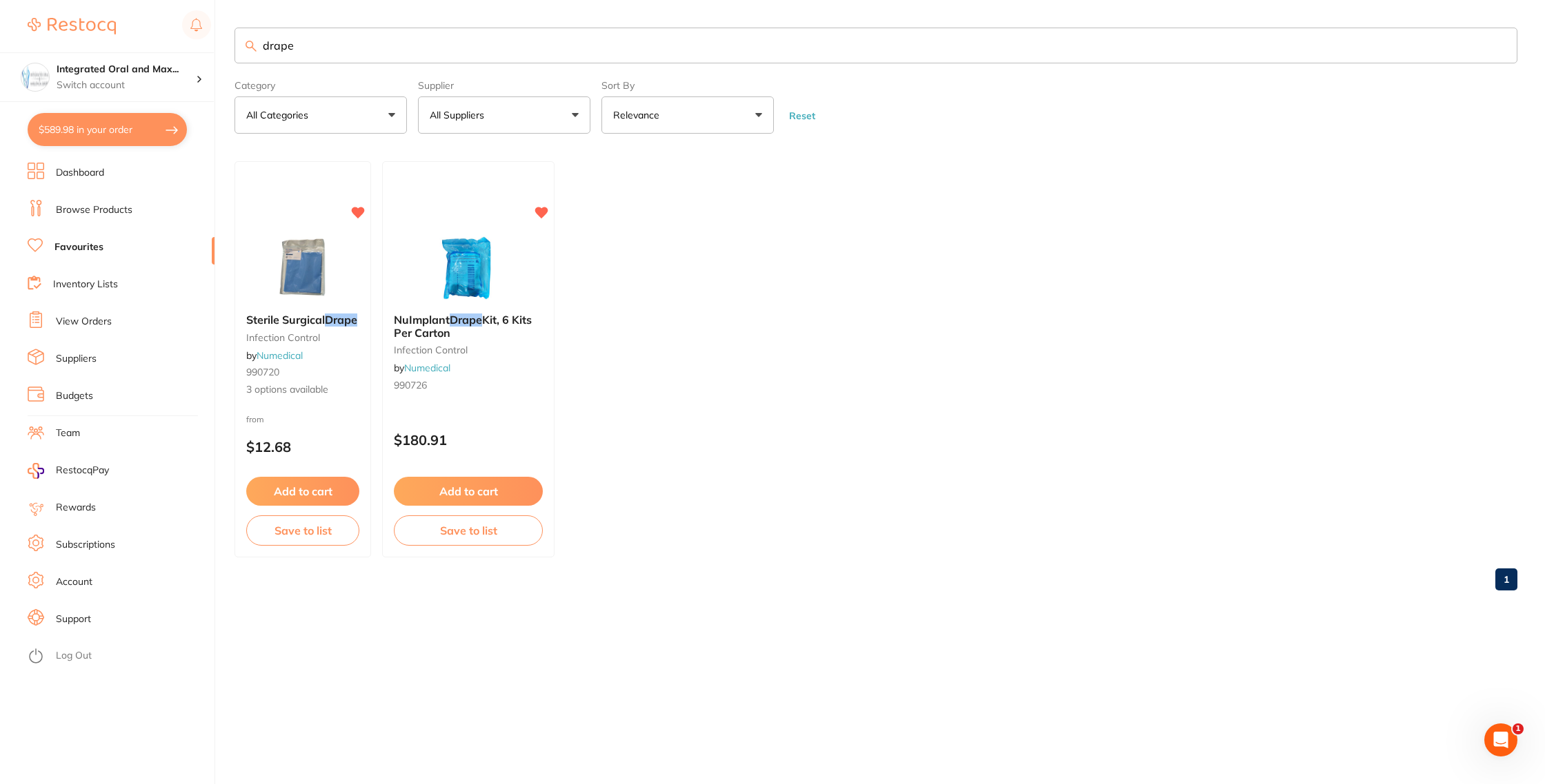
checkbox input "true"
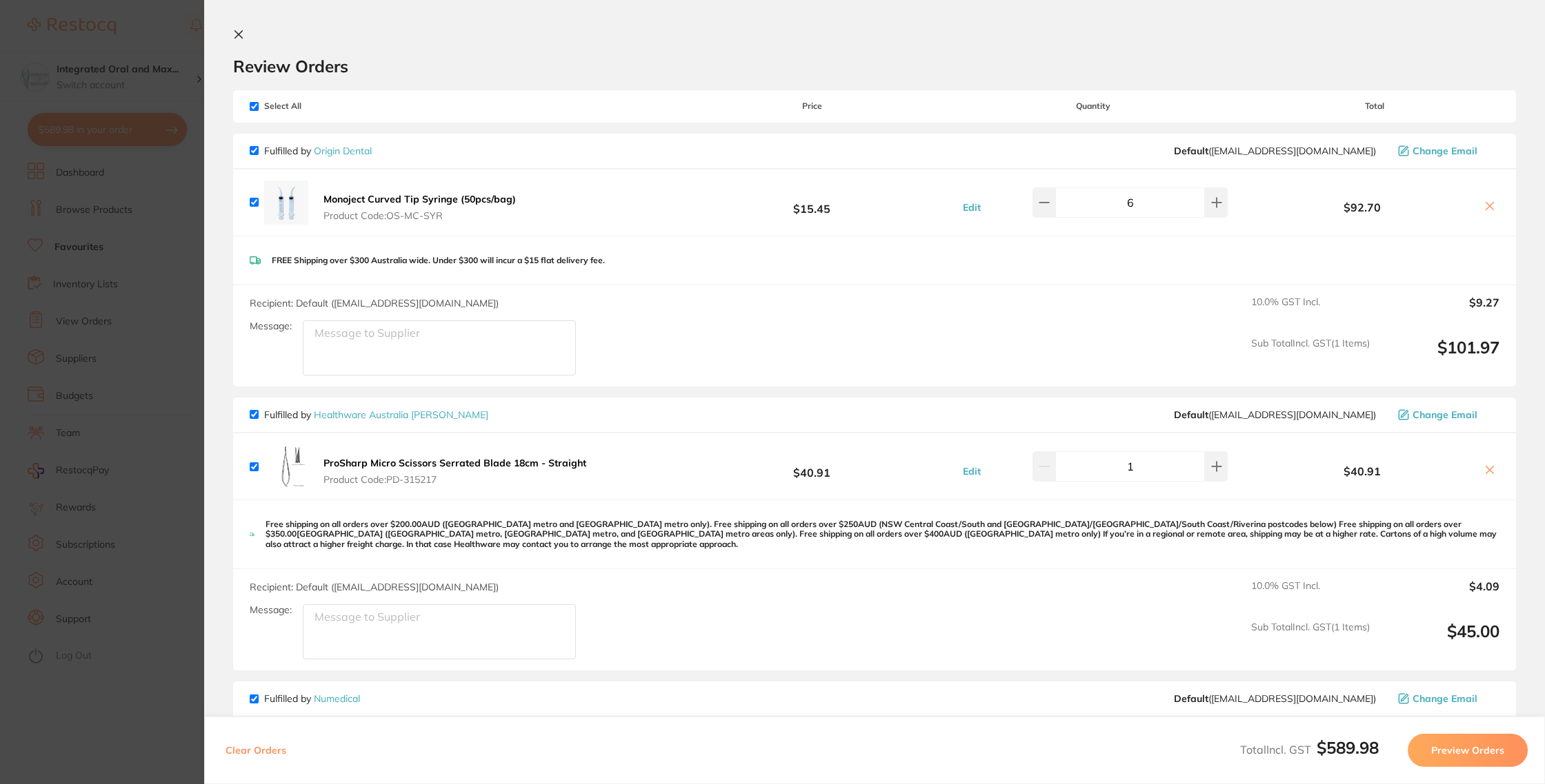
click at [1492, 208] on button at bounding box center [1489, 207] width 19 height 15
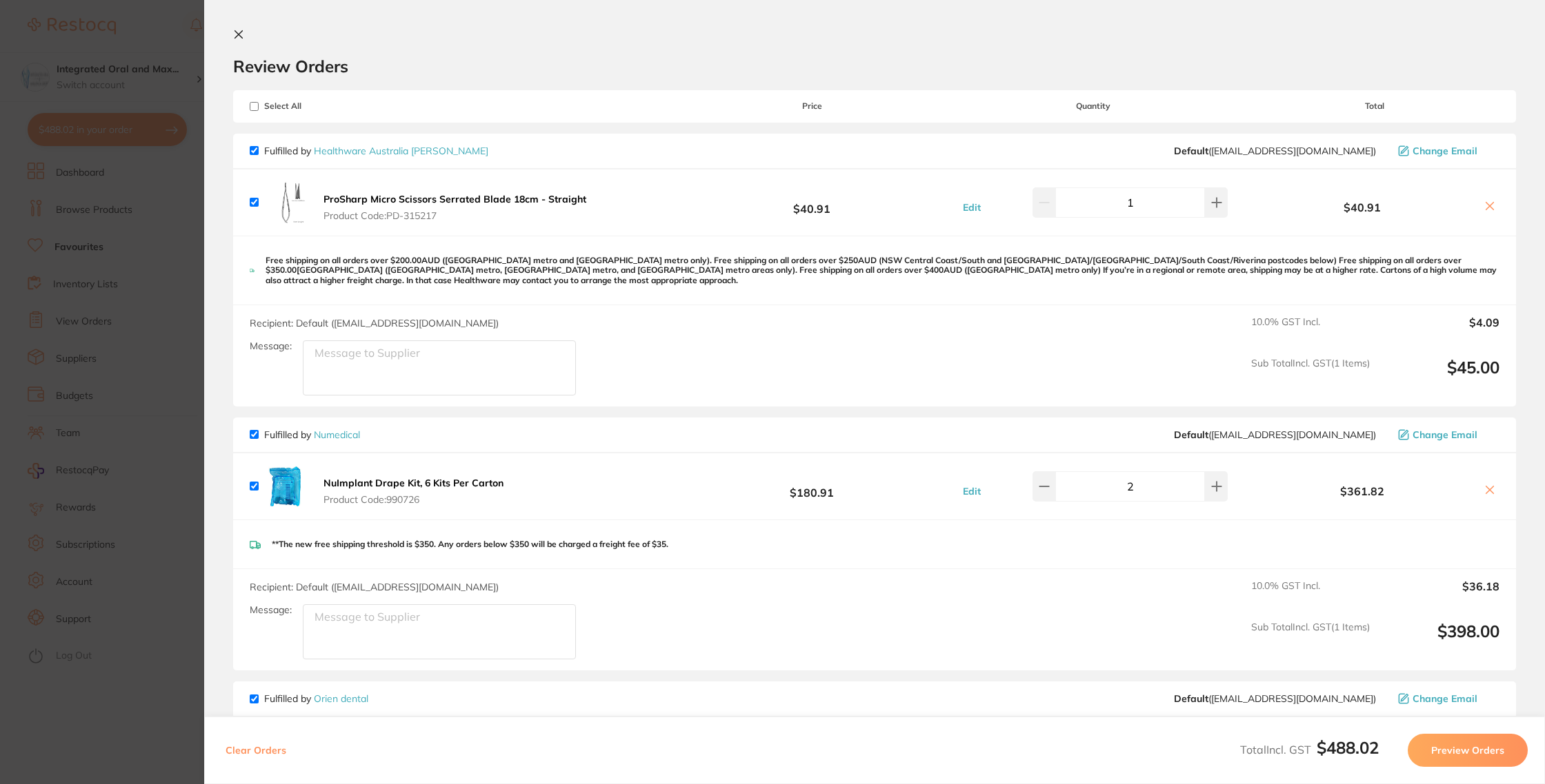
checkbox input "true"
click at [1152, 202] on input "1" at bounding box center [1130, 202] width 150 height 30
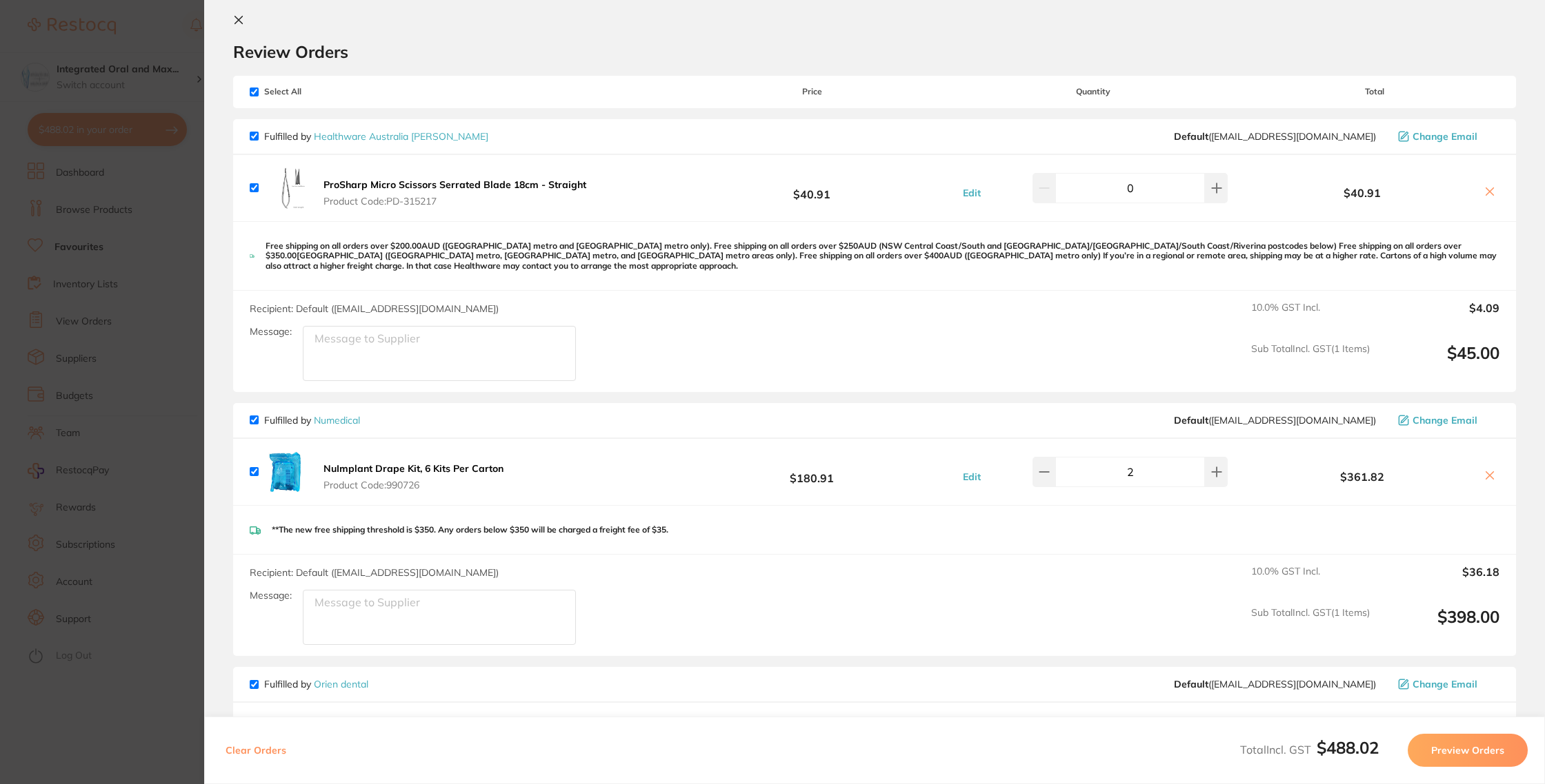
scroll to position [16, 0]
type input "1"
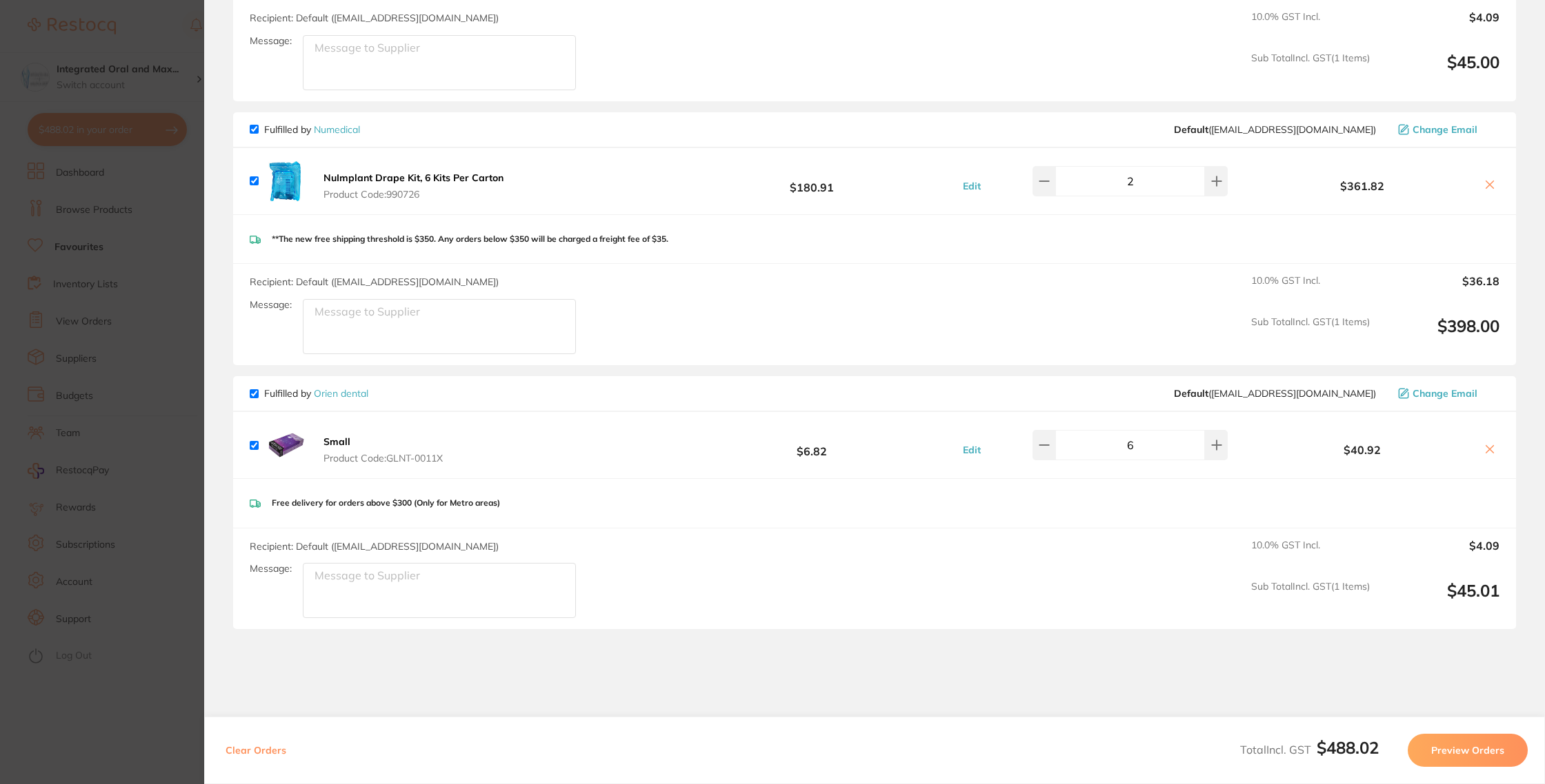
scroll to position [404, 0]
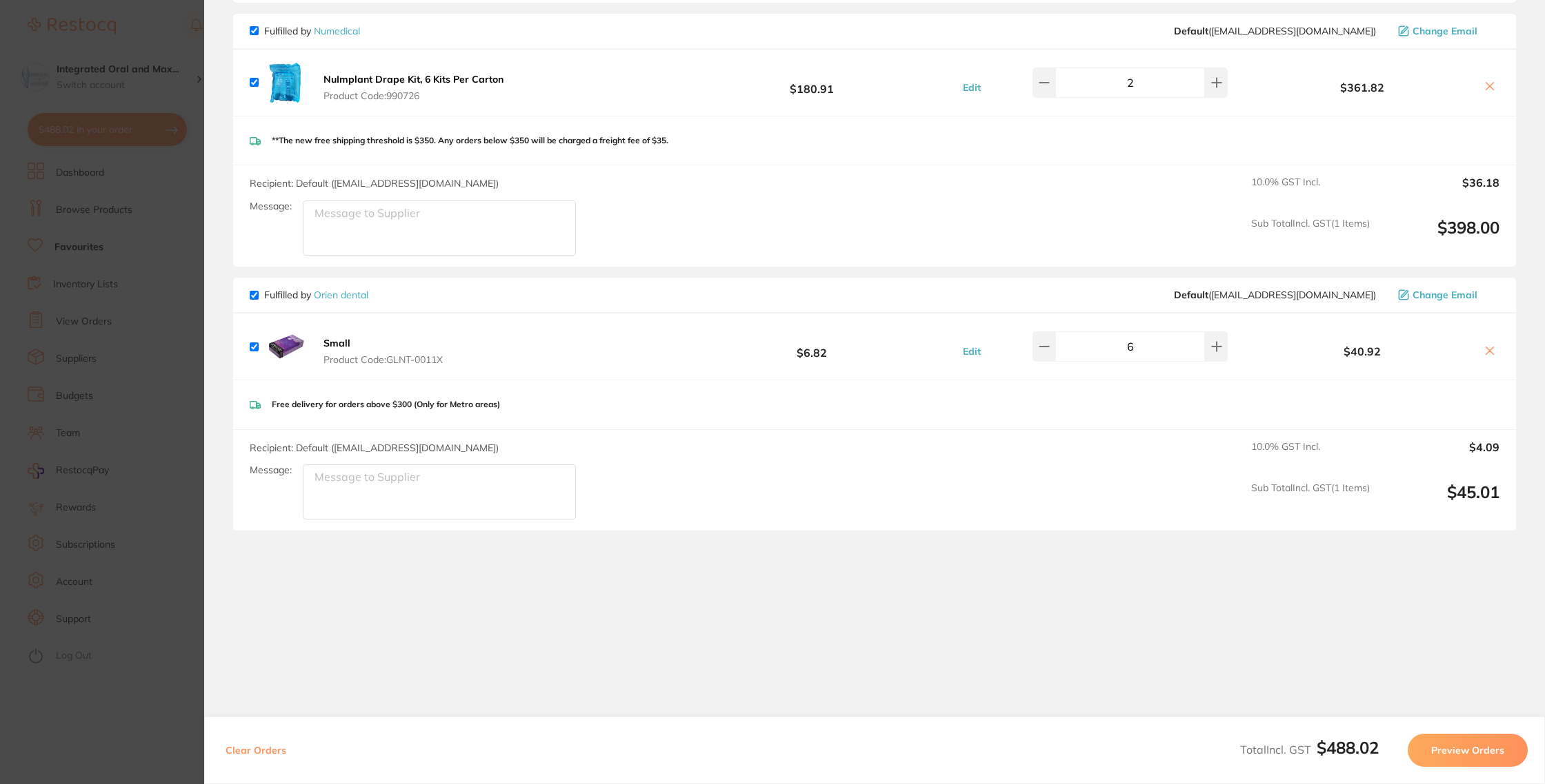
click at [1456, 743] on button "Preview Orders" at bounding box center [1466, 750] width 120 height 33
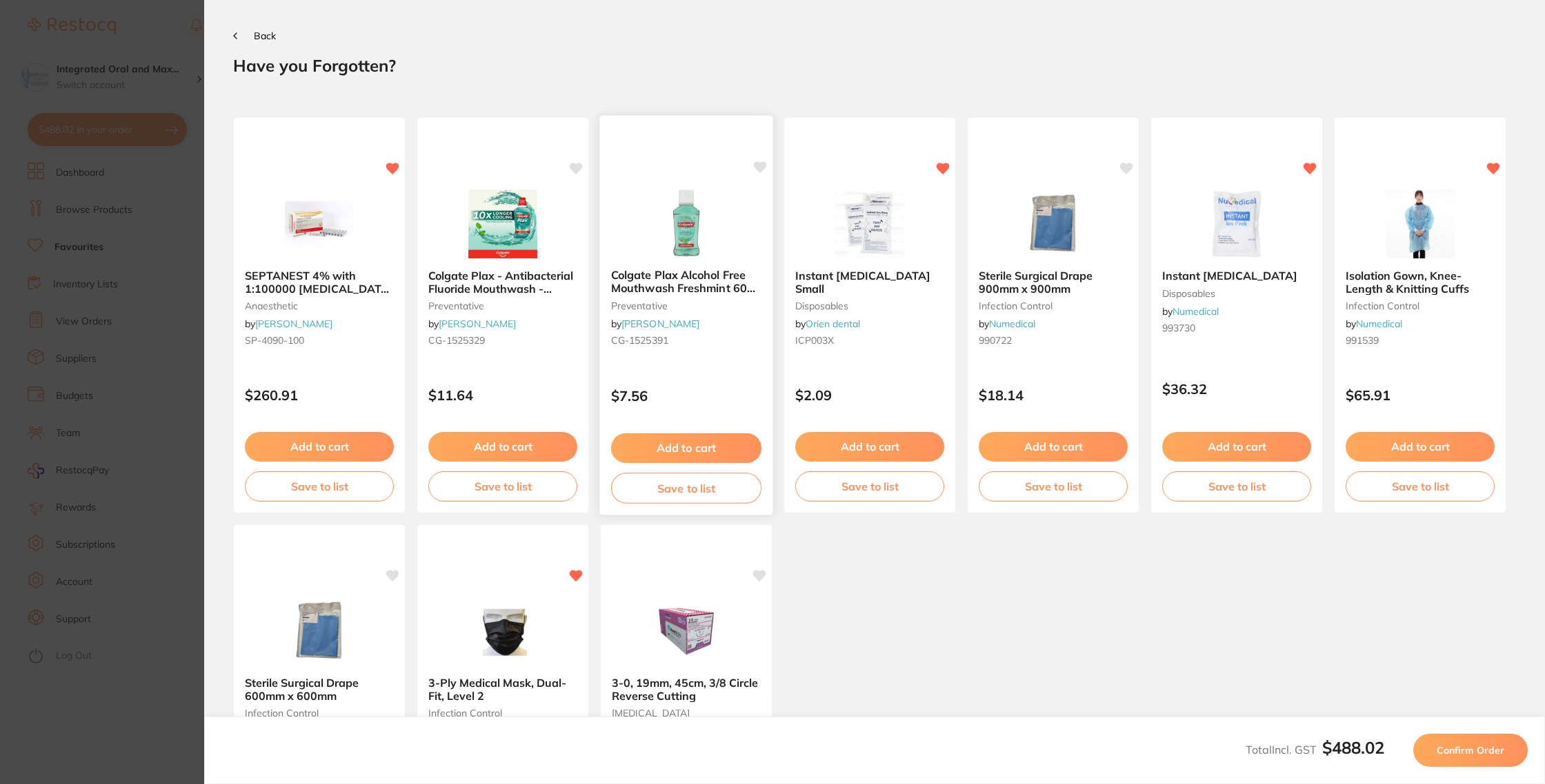
scroll to position [0, 0]
click at [654, 446] on button "Add to cart" at bounding box center [686, 447] width 149 height 29
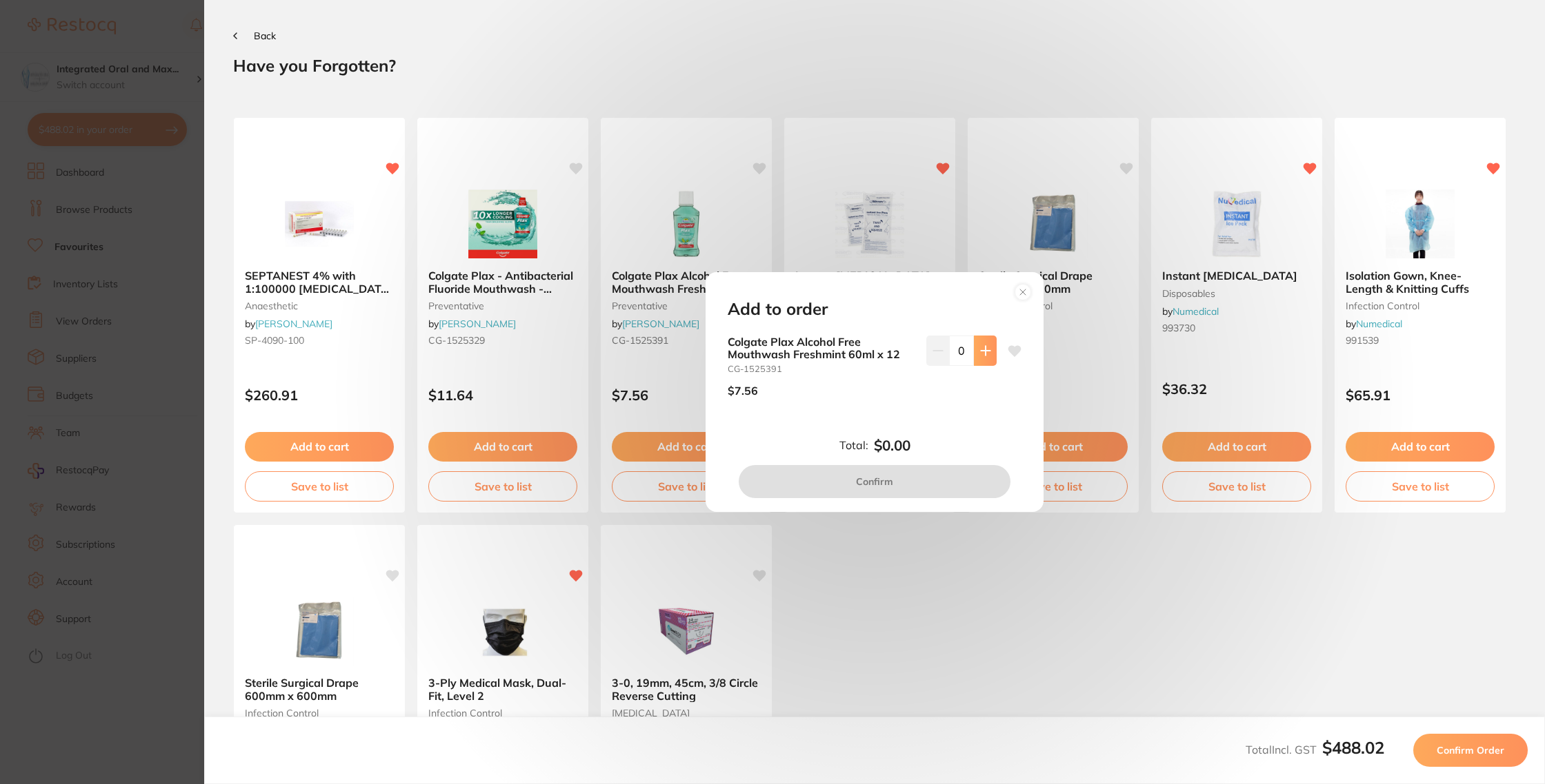
click at [983, 340] on button at bounding box center [984, 350] width 23 height 30
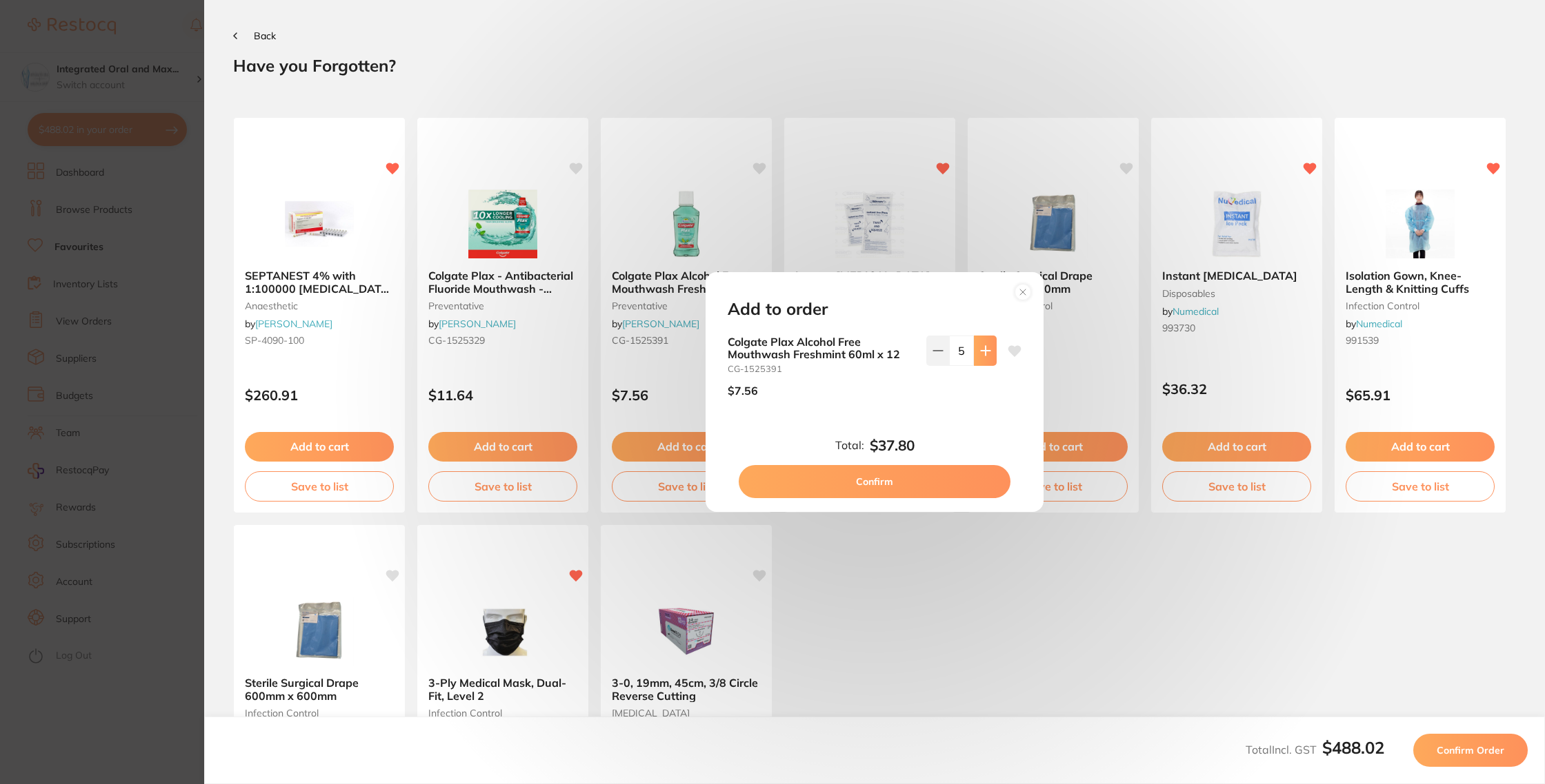
click at [983, 340] on button at bounding box center [984, 350] width 23 height 30
type input "6"
click at [922, 492] on button "Confirm" at bounding box center [875, 482] width 272 height 33
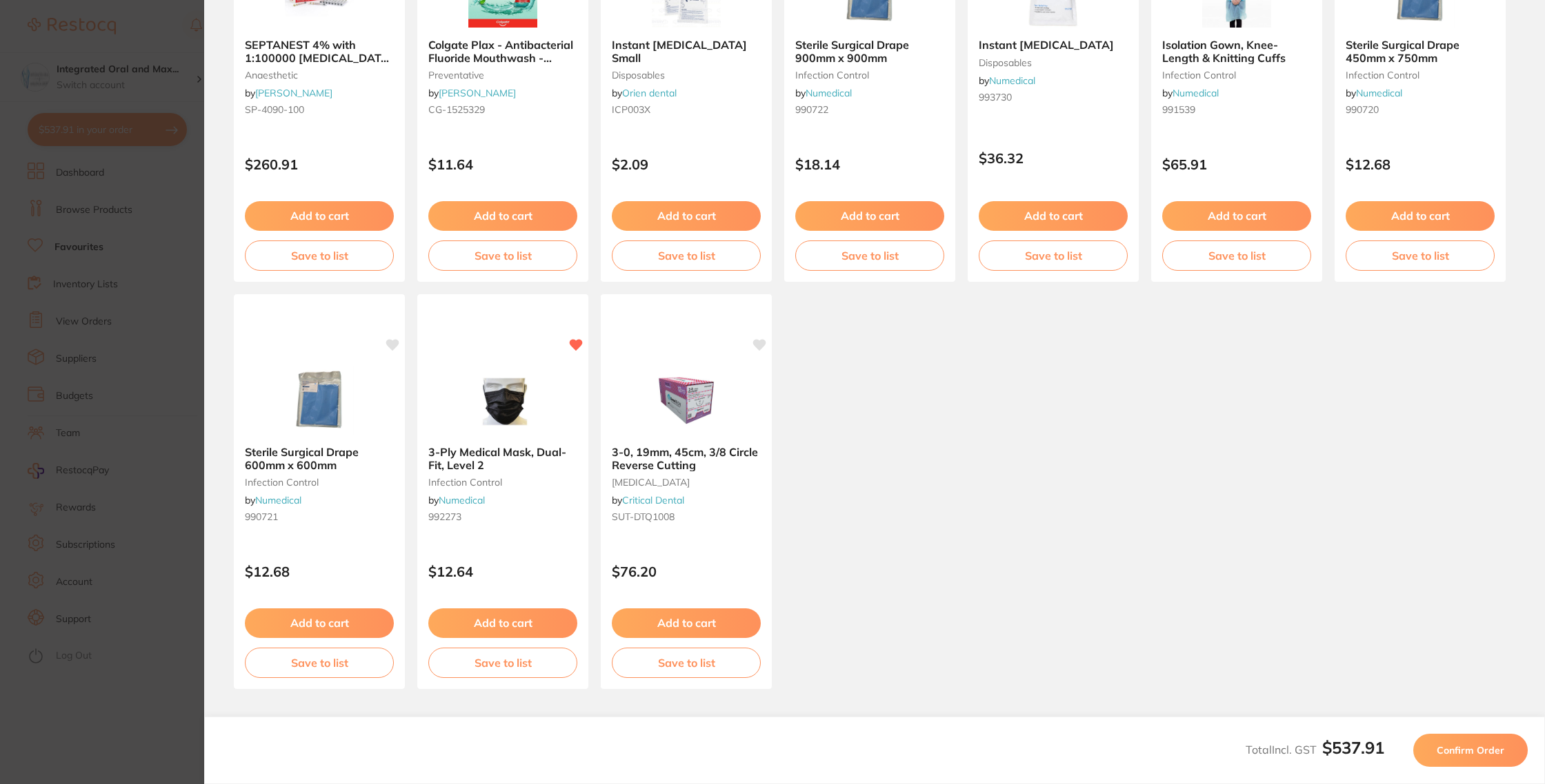
scroll to position [235, 0]
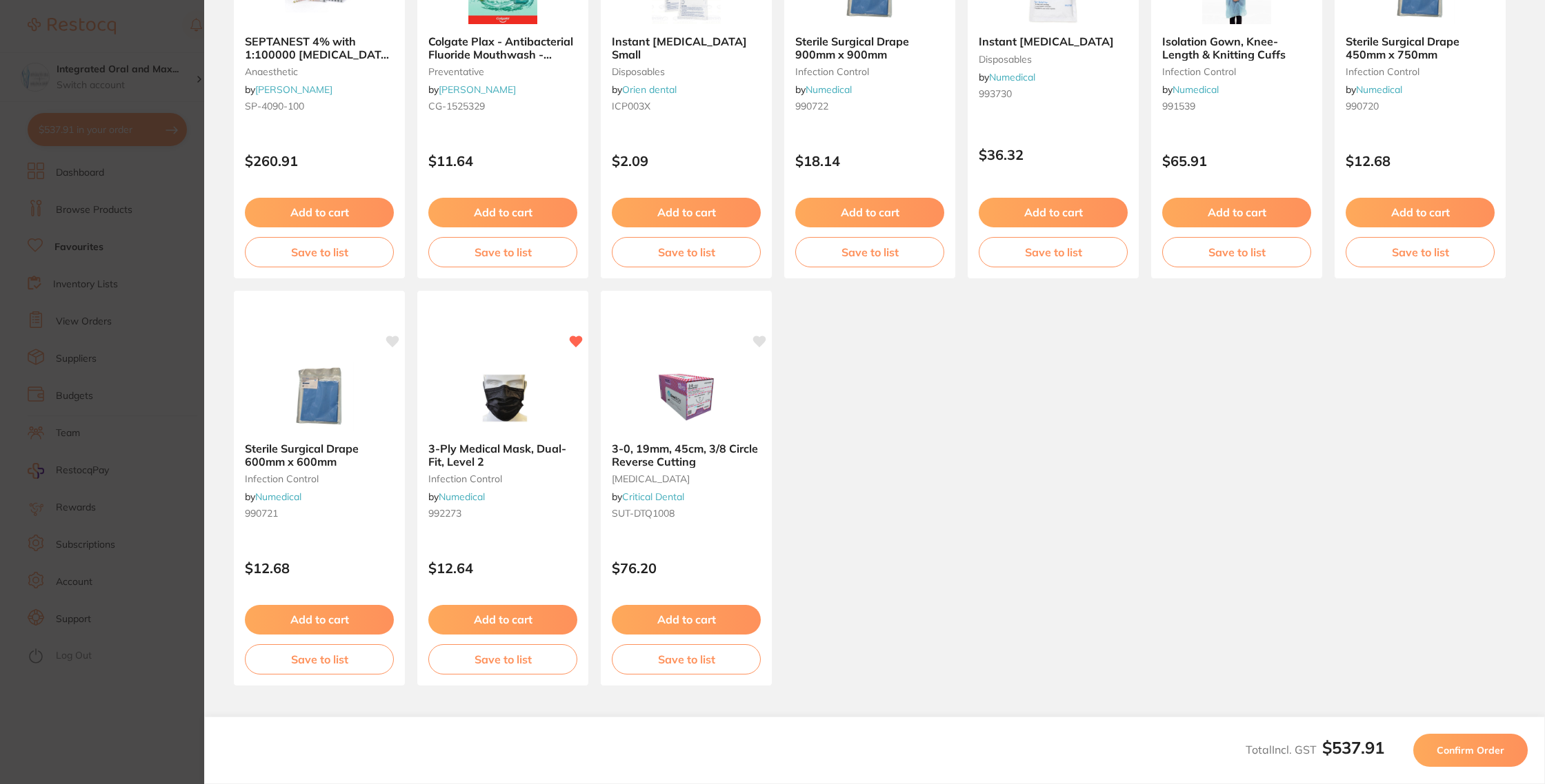
click at [1429, 743] on button "Confirm Order" at bounding box center [1469, 750] width 114 height 33
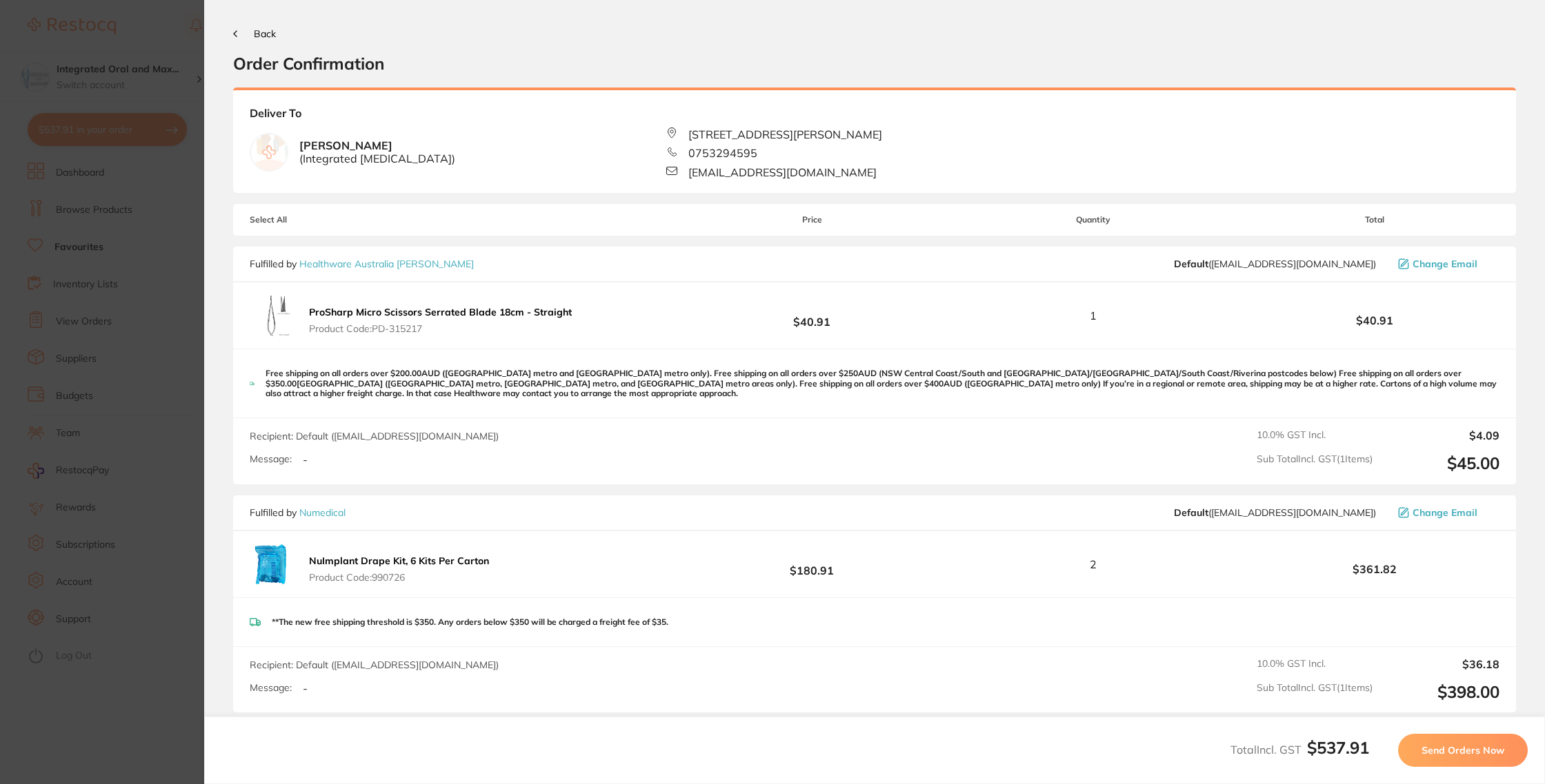
scroll to position [0, 0]
click at [1466, 743] on button "Send Orders Now" at bounding box center [1463, 750] width 130 height 33
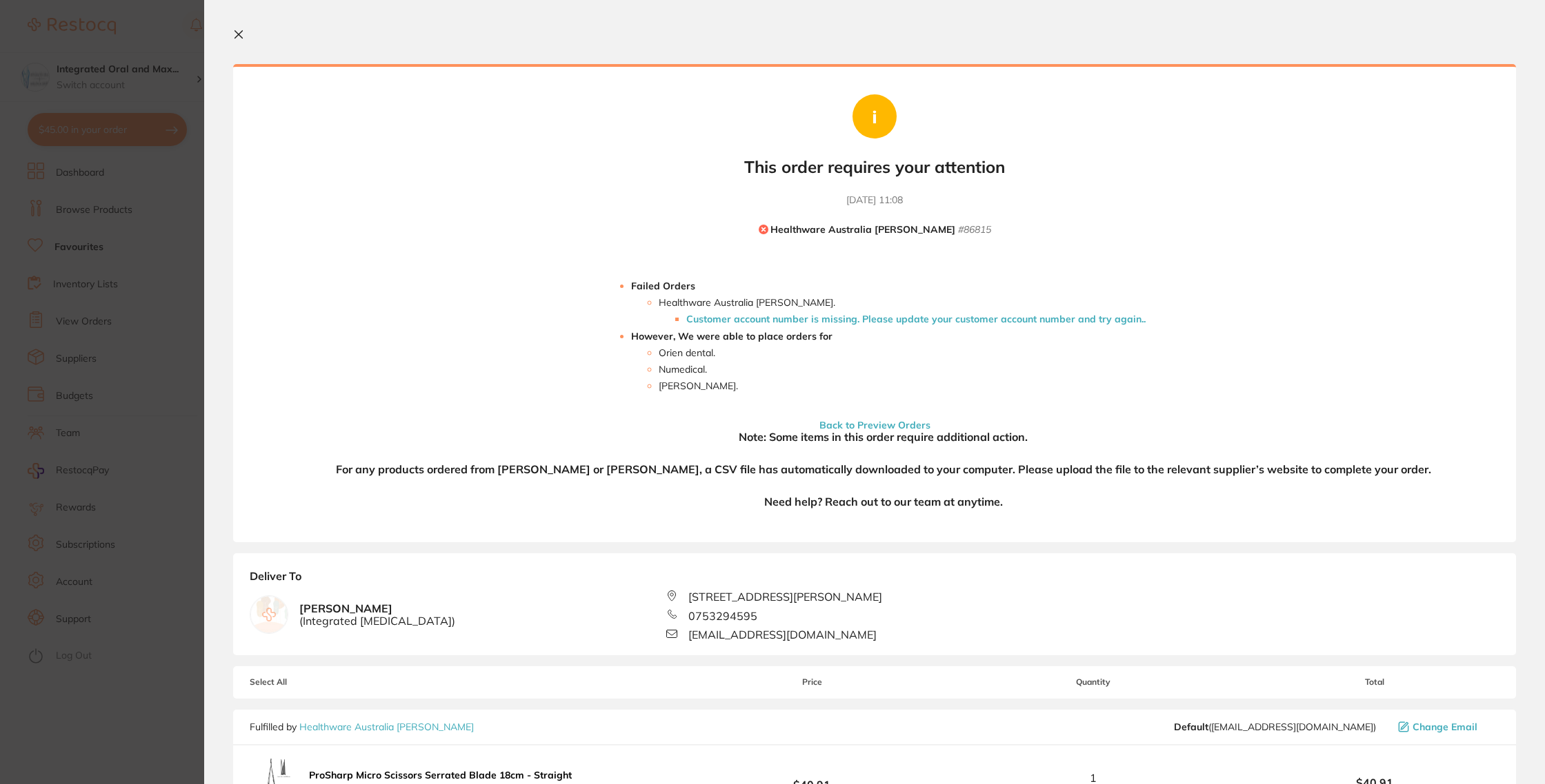
click at [234, 36] on icon at bounding box center [238, 35] width 11 height 11
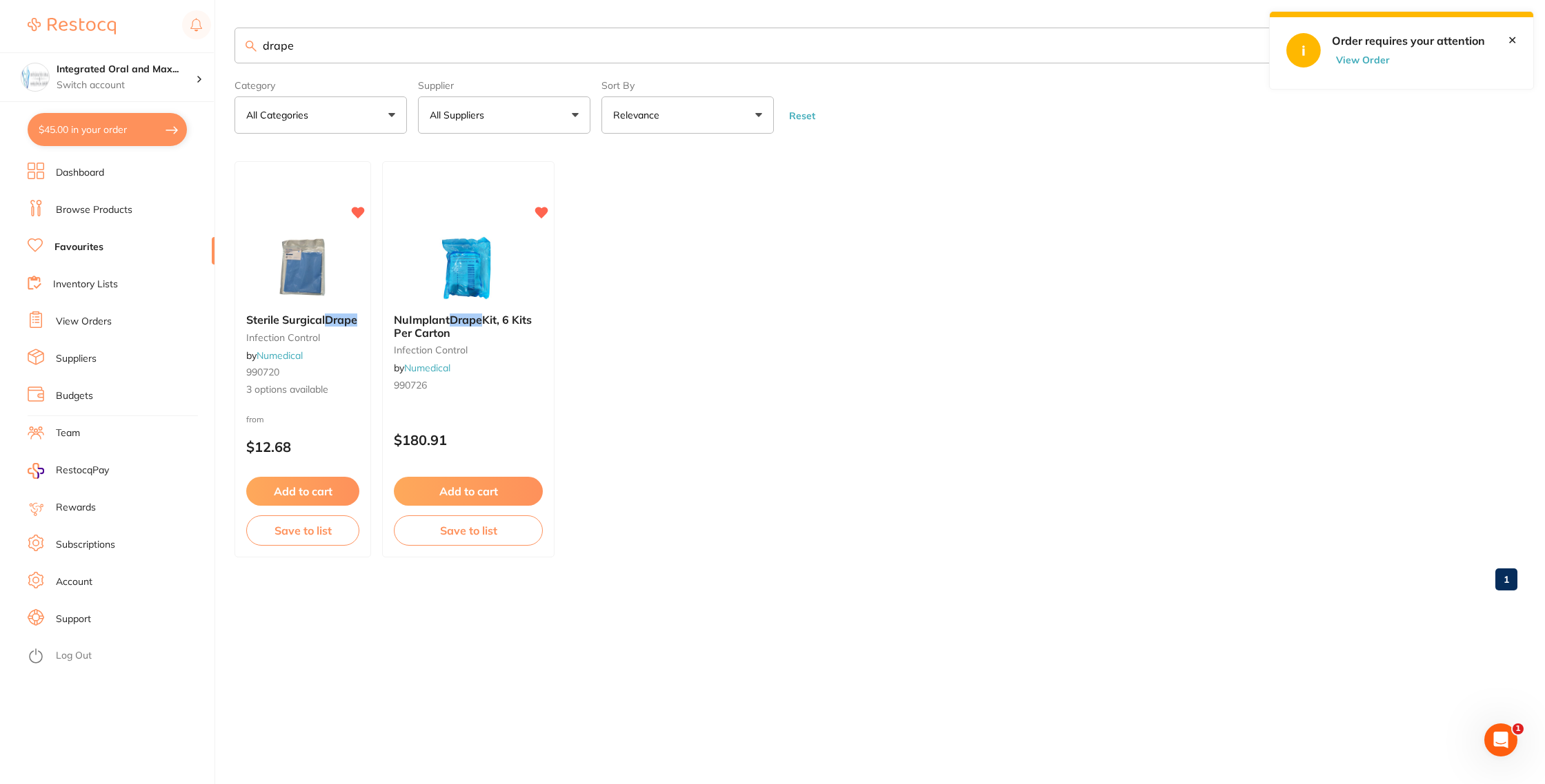
click at [82, 173] on link "Dashboard" at bounding box center [79, 172] width 48 height 14
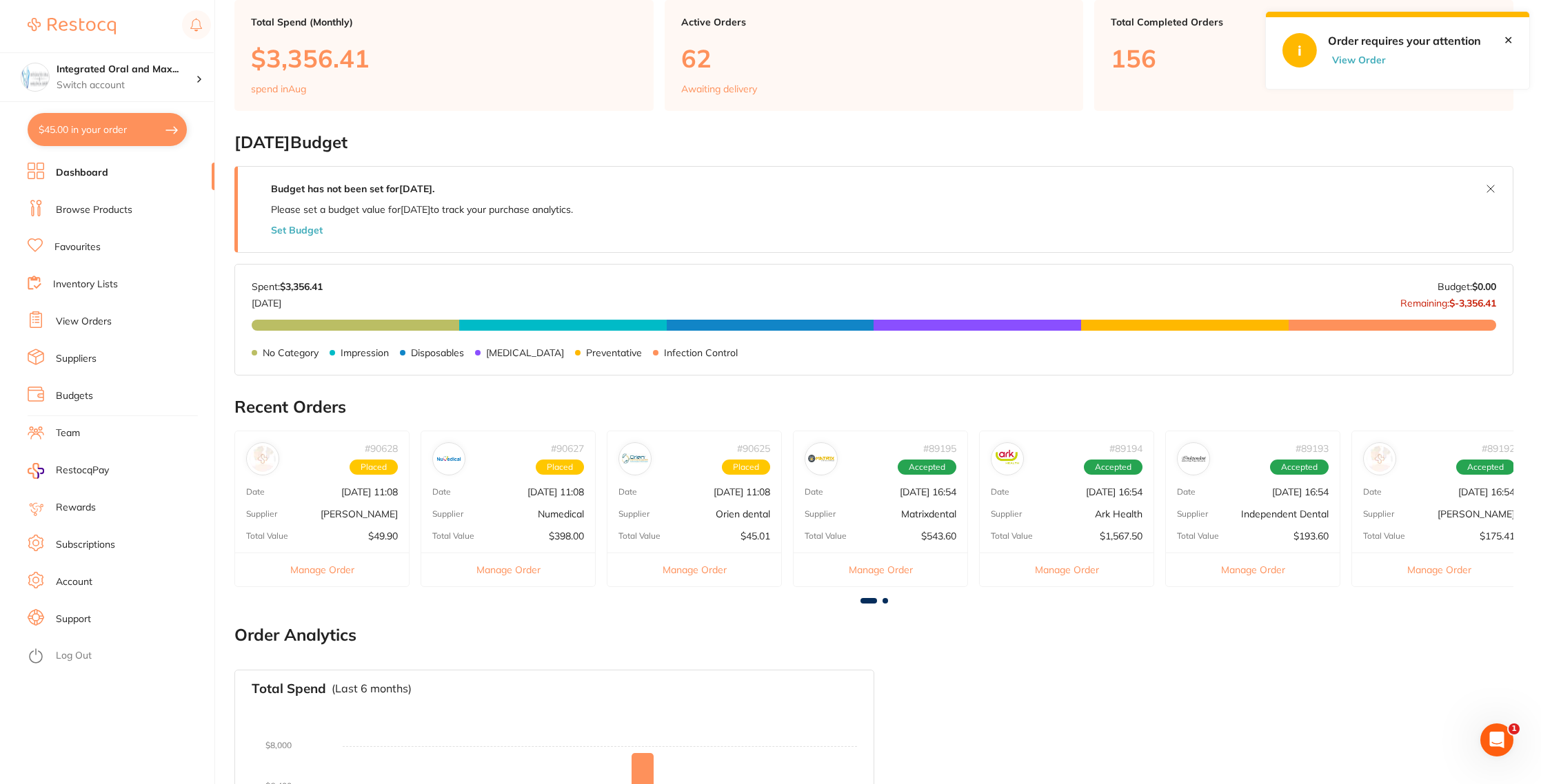
scroll to position [642, 0]
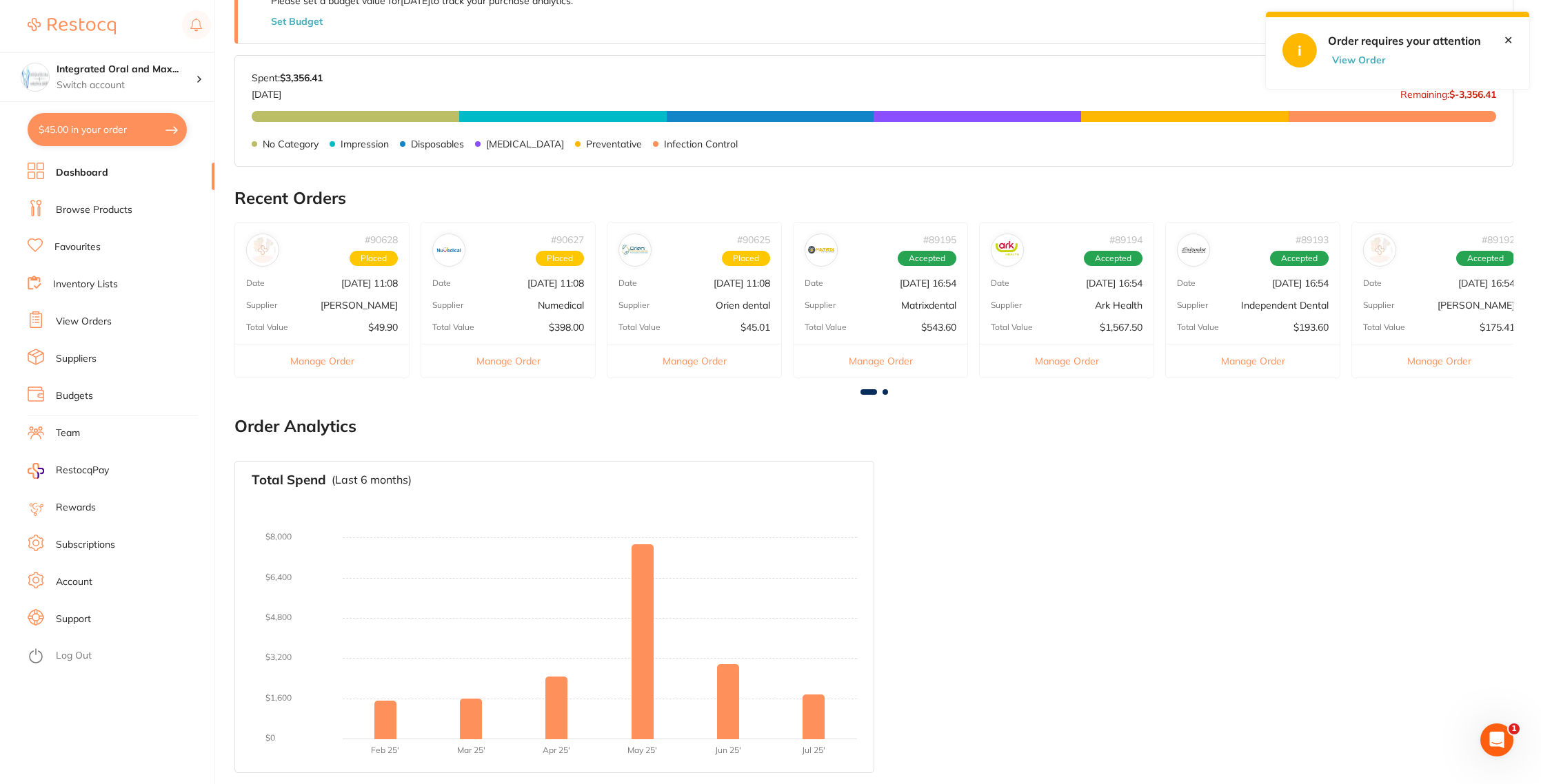
click at [85, 286] on link "Inventory Lists" at bounding box center [85, 284] width 65 height 14
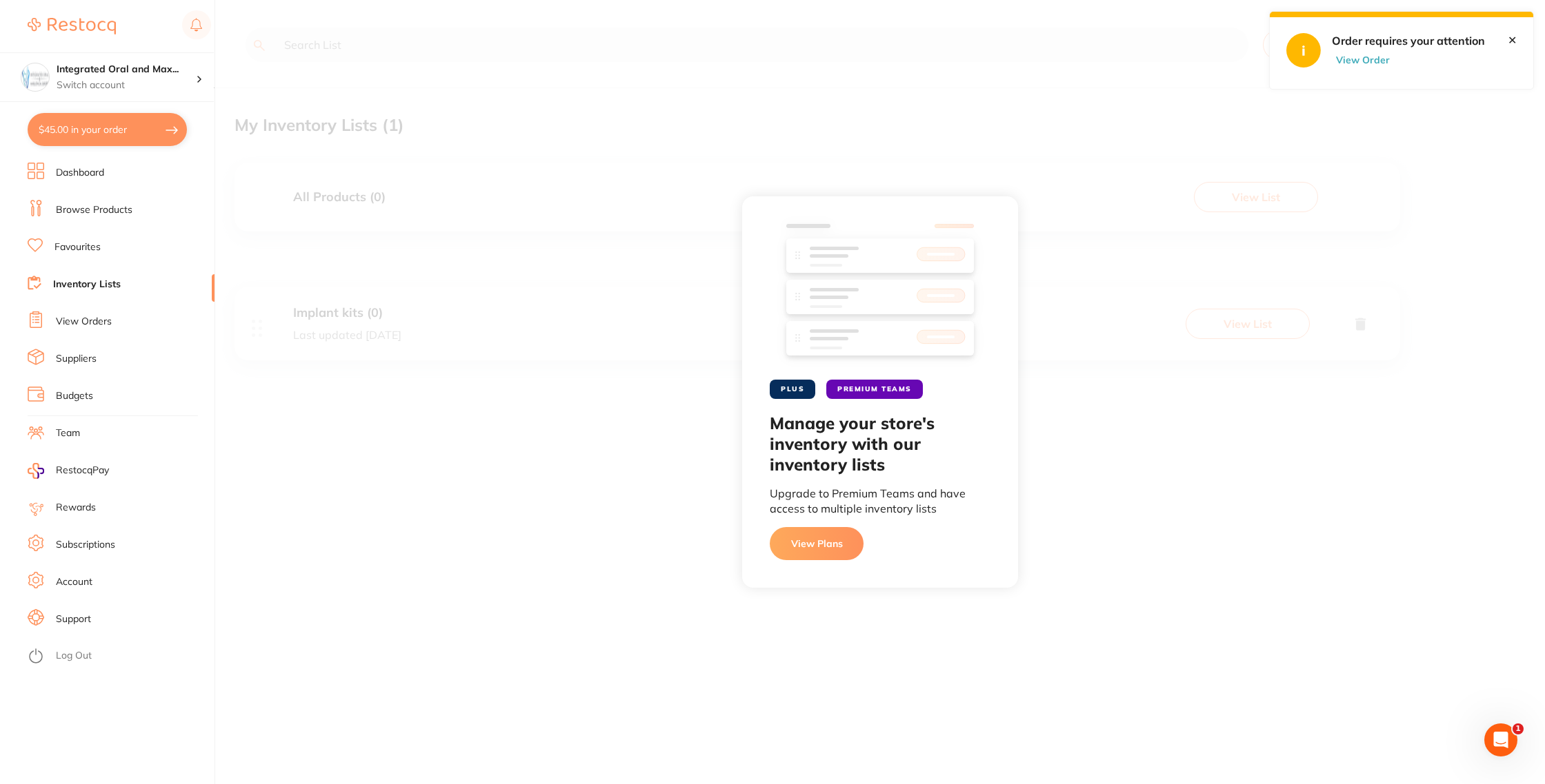
click at [82, 319] on link "View Orders" at bounding box center [83, 321] width 56 height 14
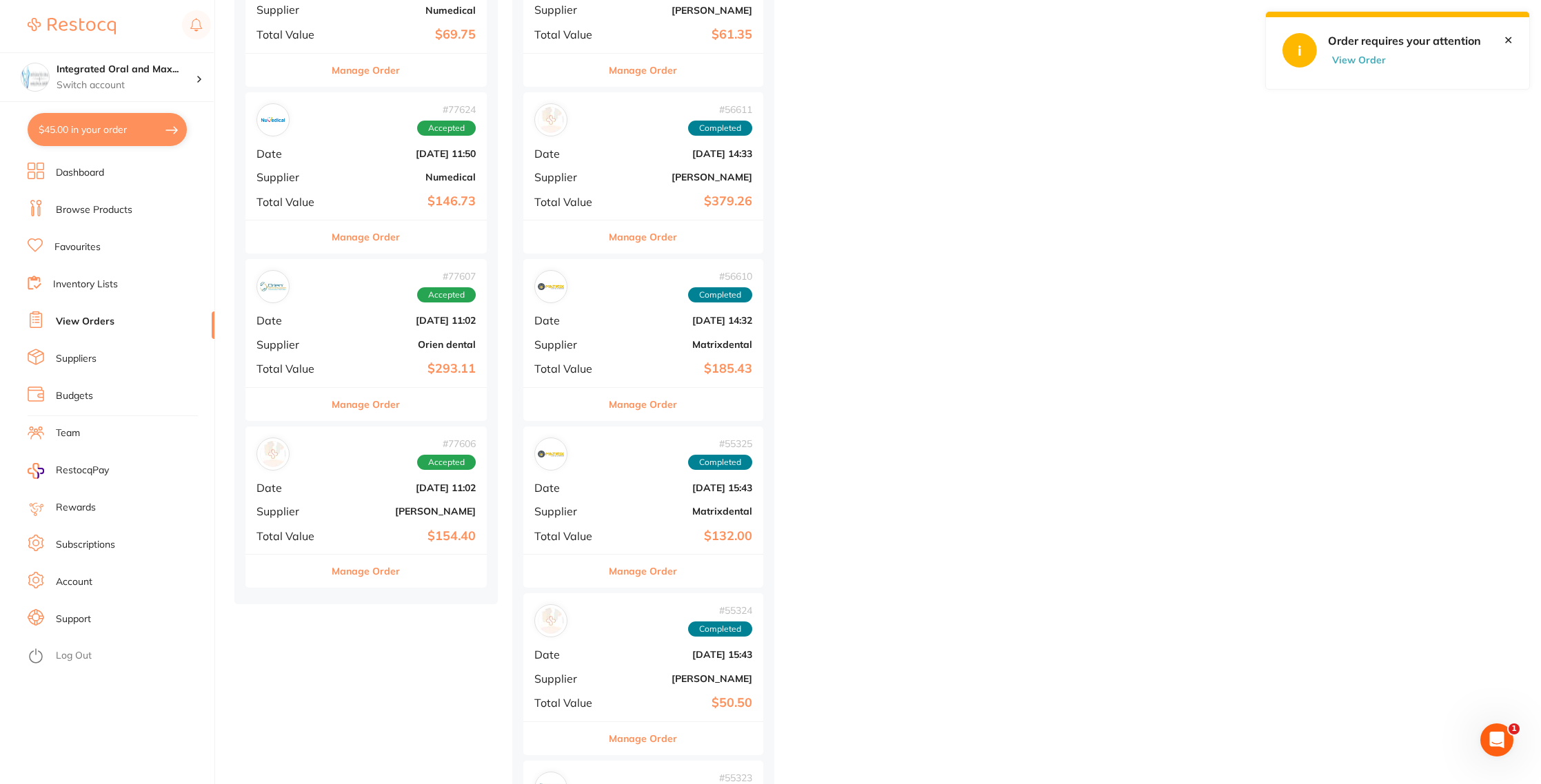
scroll to position [9905, 0]
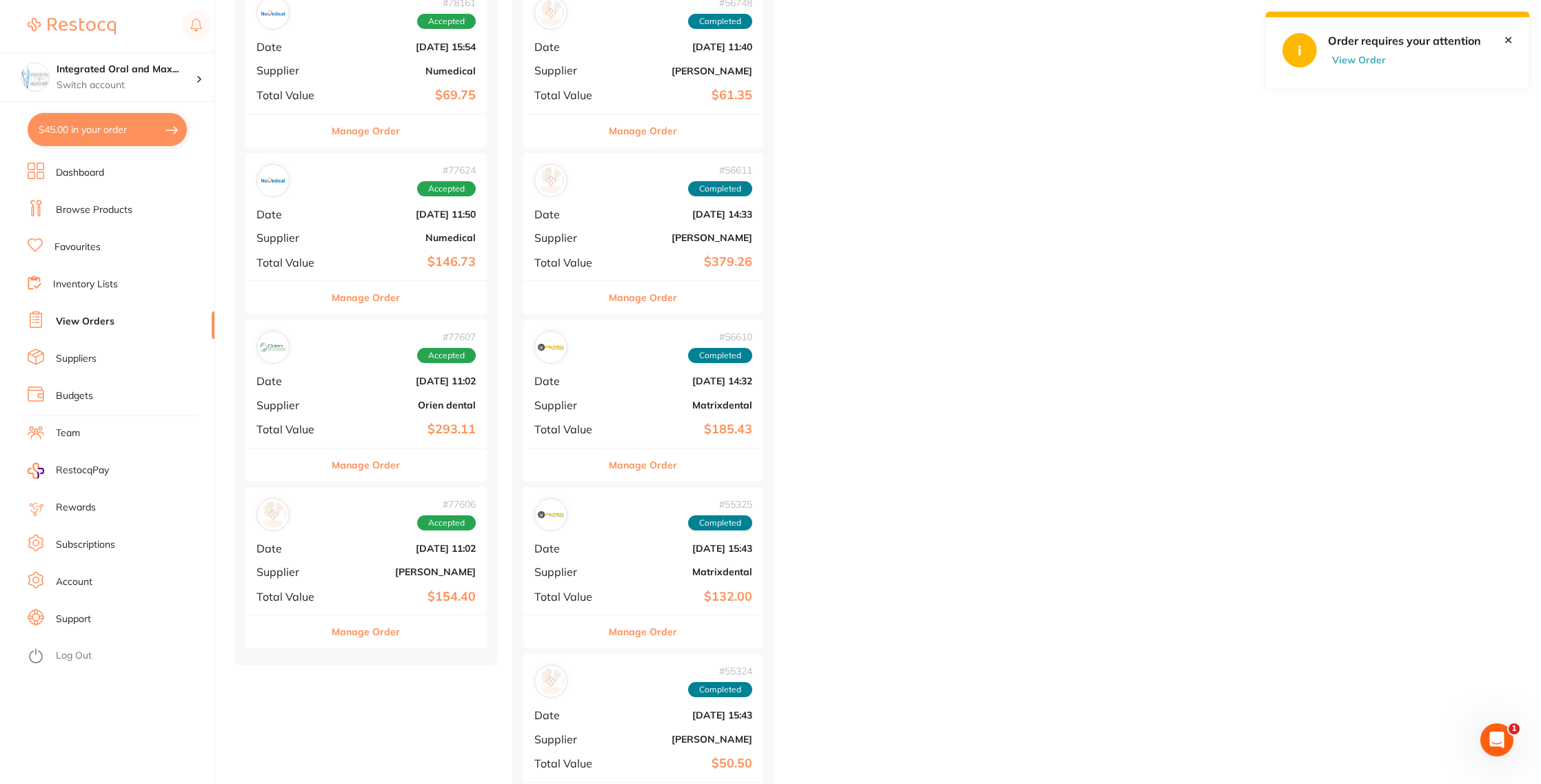
click at [355, 633] on button "Manage Order" at bounding box center [365, 632] width 68 height 33
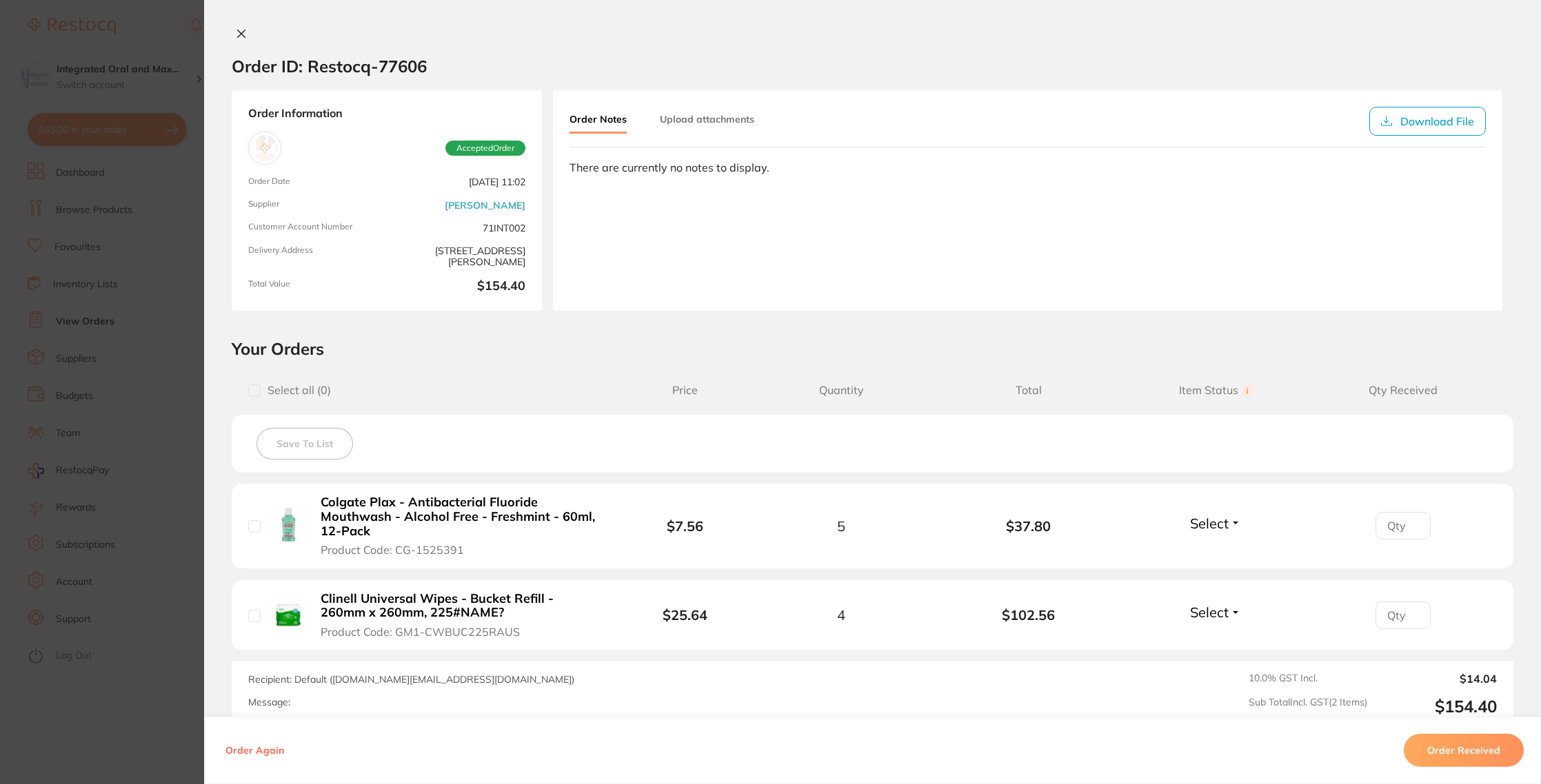
click at [1468, 746] on button "Order Received" at bounding box center [1463, 750] width 120 height 33
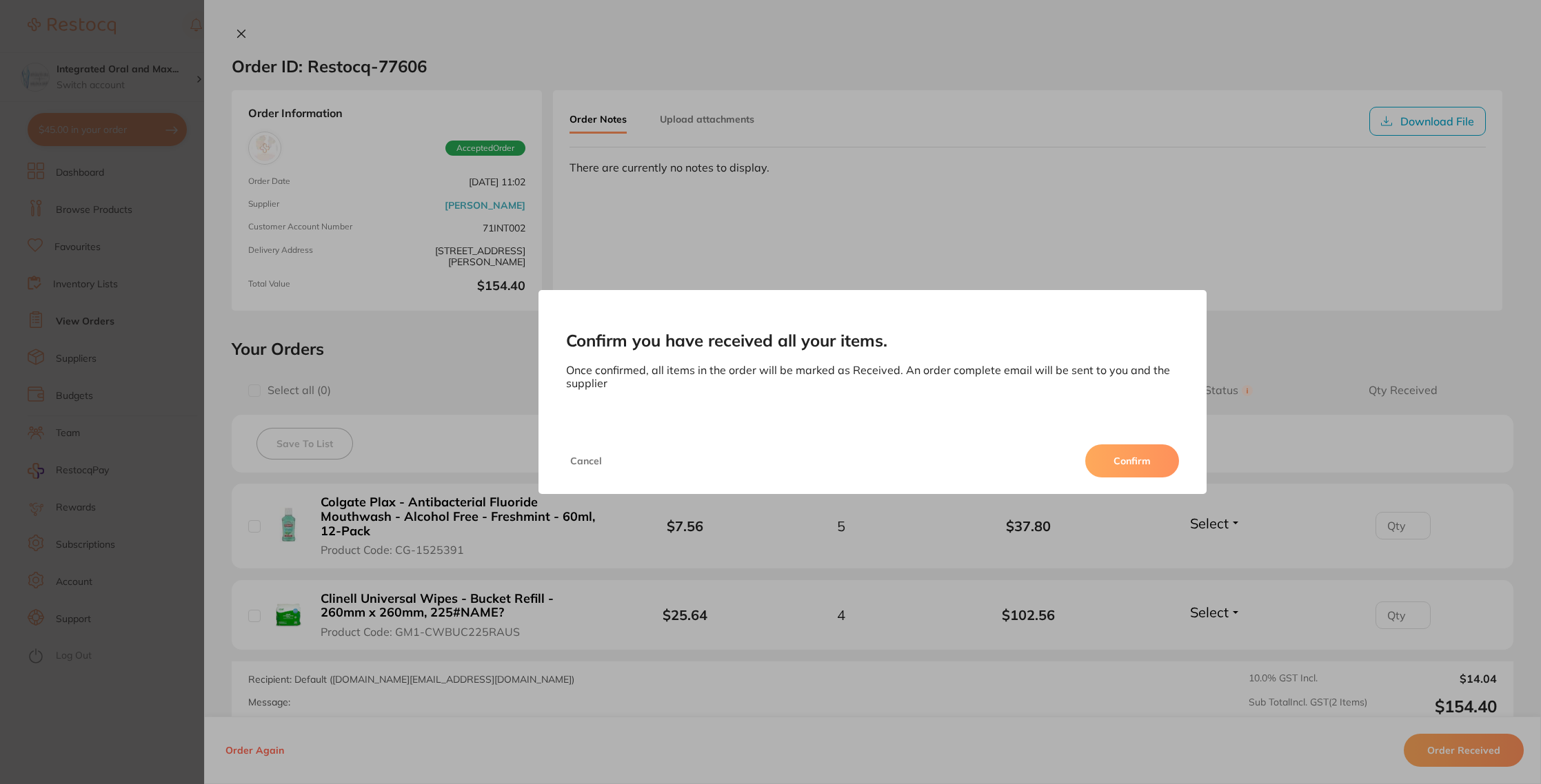
click at [1134, 461] on button "Confirm" at bounding box center [1132, 461] width 94 height 33
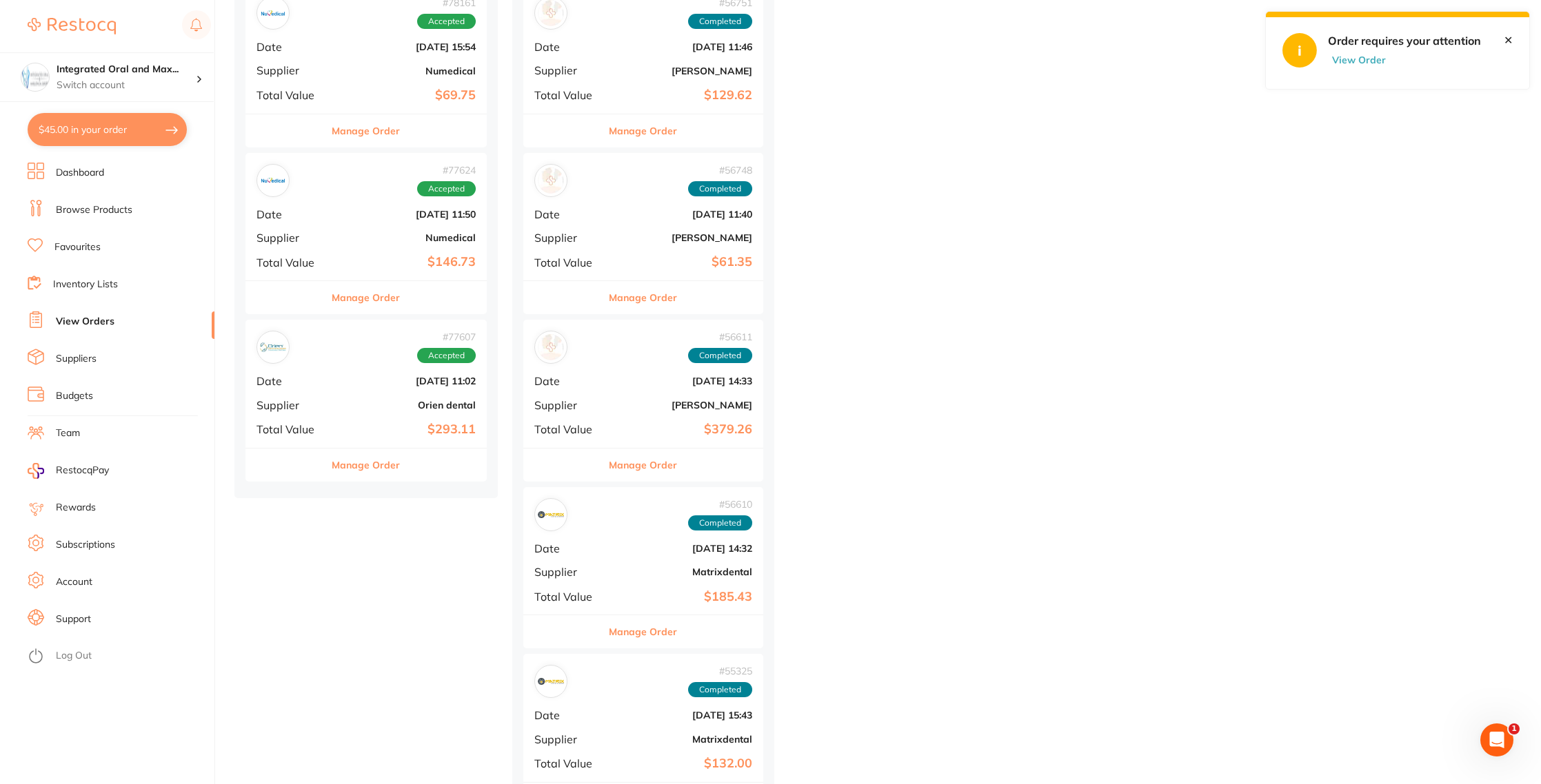
click at [342, 476] on button "Manage Order" at bounding box center [365, 465] width 68 height 33
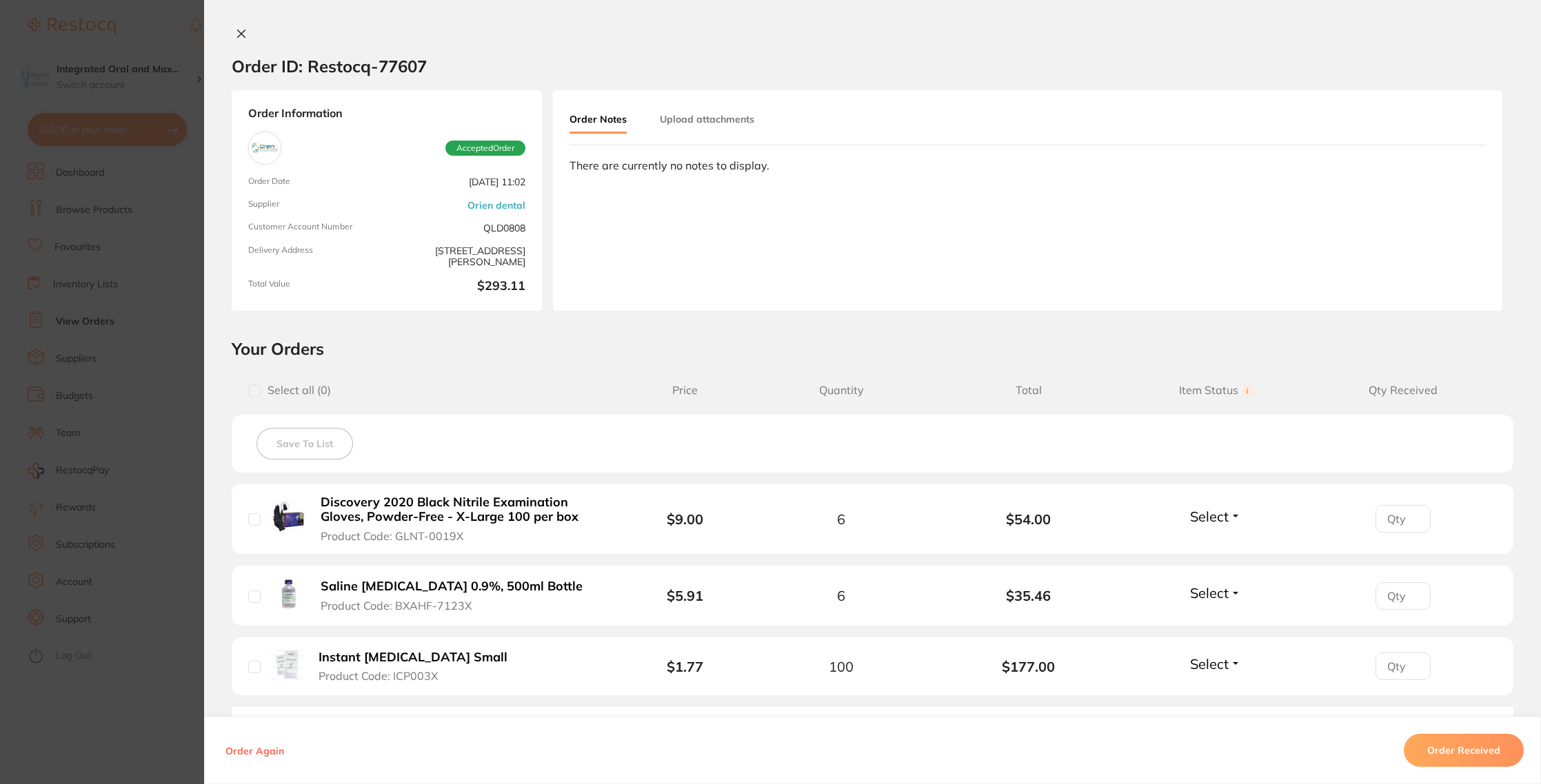
click at [1466, 743] on button "Order Received" at bounding box center [1463, 750] width 120 height 33
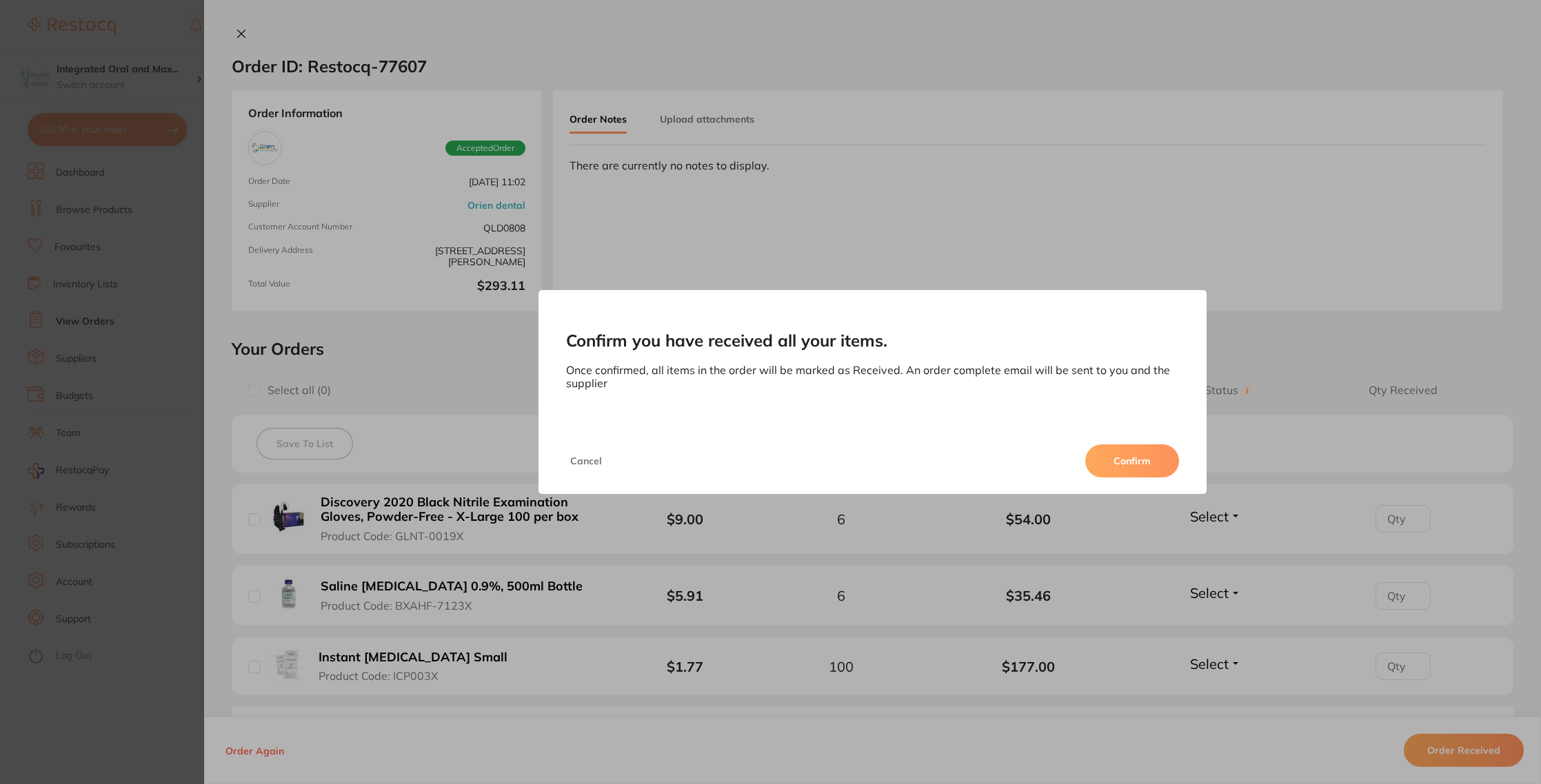
click at [1137, 453] on button "Confirm" at bounding box center [1132, 461] width 94 height 33
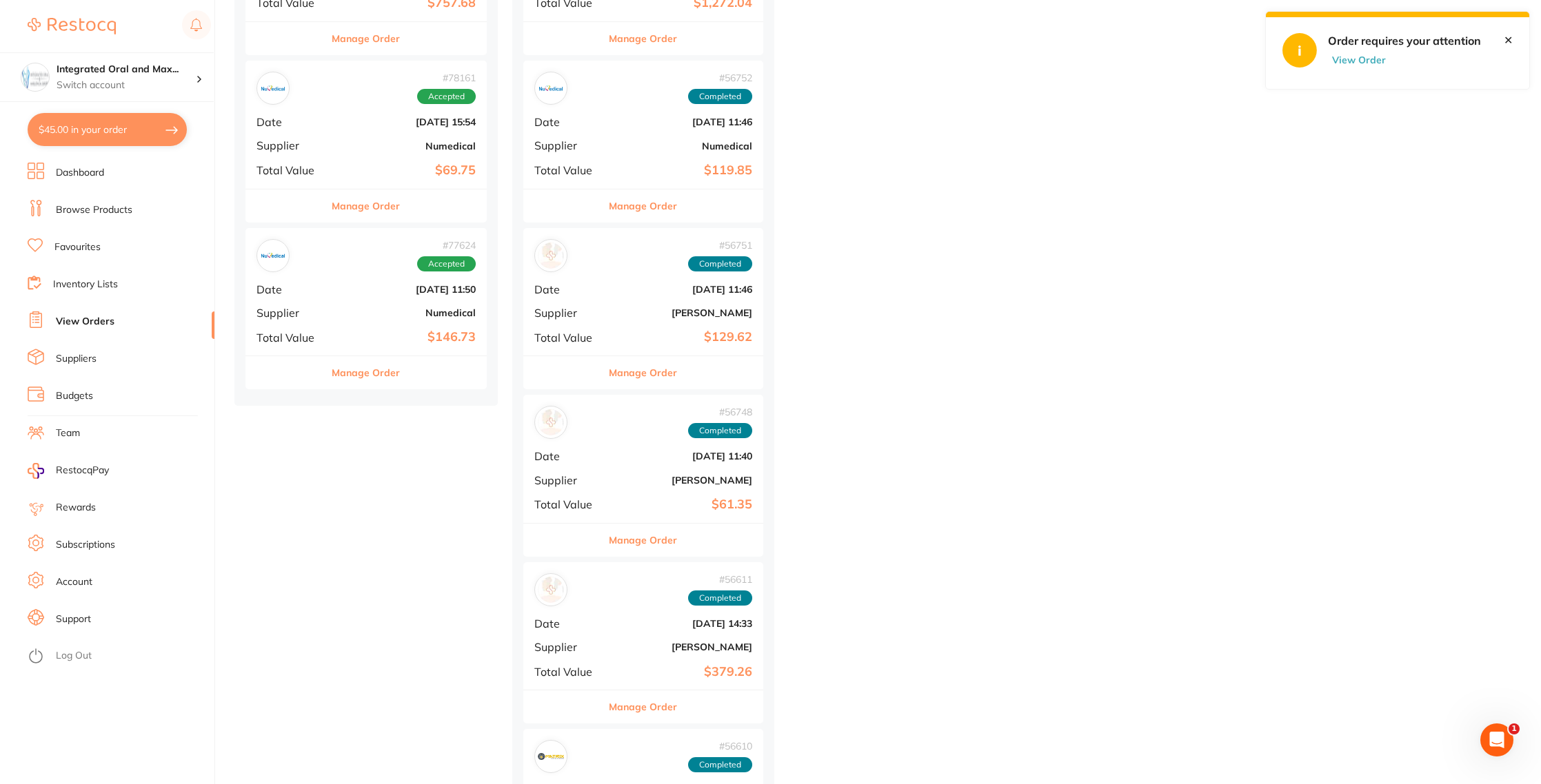
scroll to position [9831, 0]
click at [356, 365] on button "Manage Order" at bounding box center [365, 370] width 68 height 33
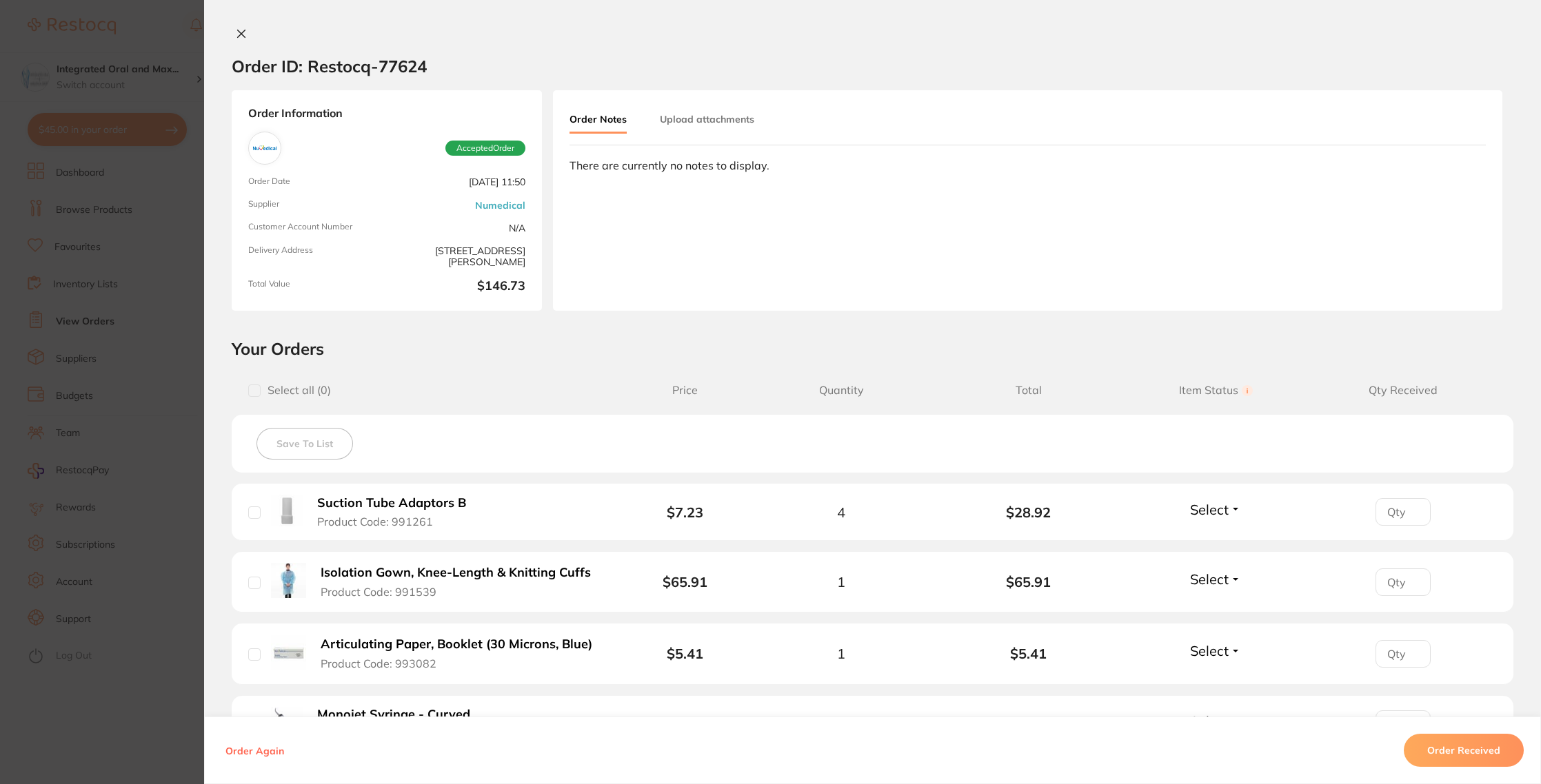
click at [1461, 759] on button "Order Received" at bounding box center [1463, 750] width 120 height 33
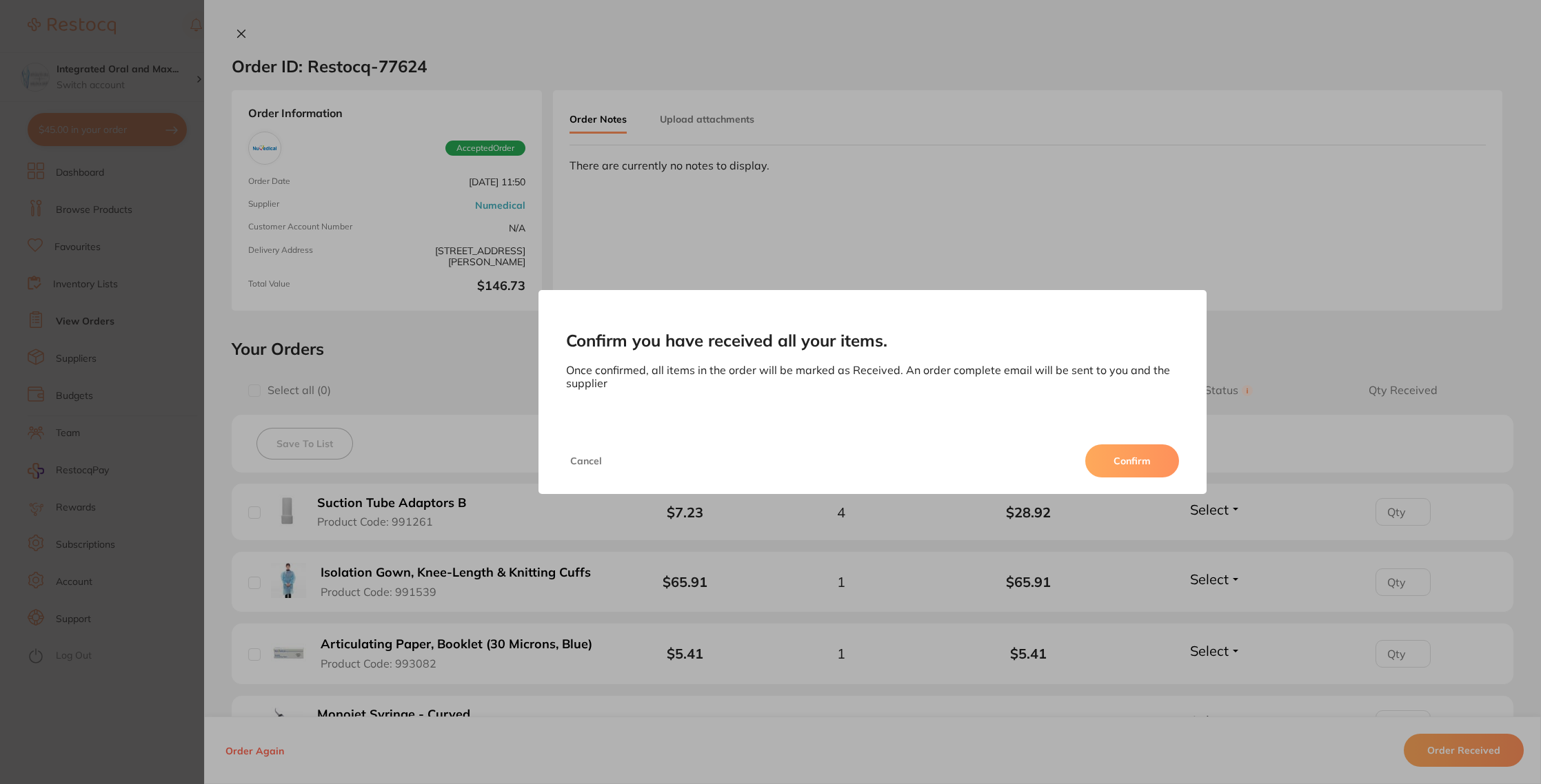
click at [1149, 449] on button "Confirm" at bounding box center [1132, 461] width 94 height 33
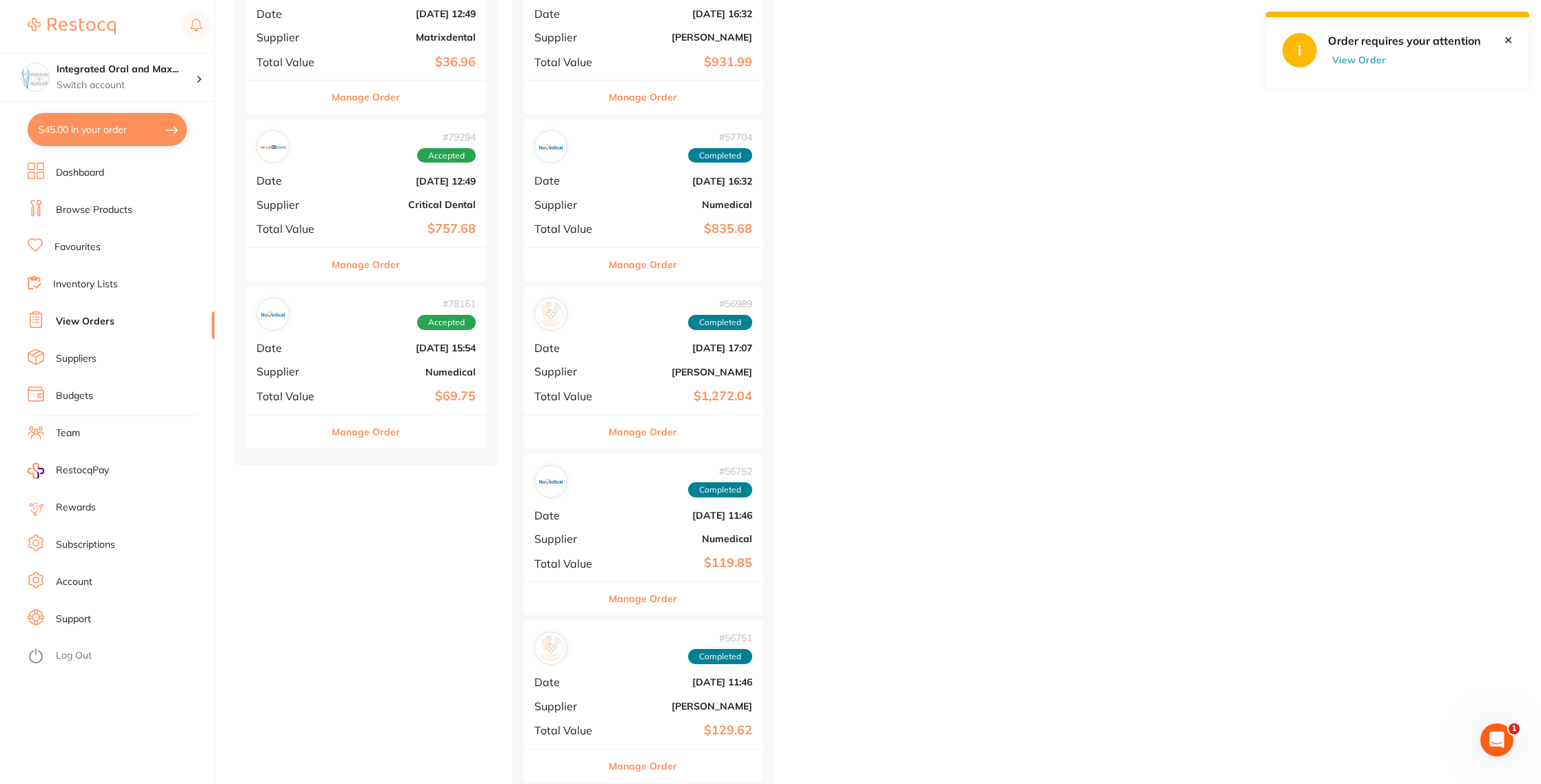
scroll to position [9609, 0]
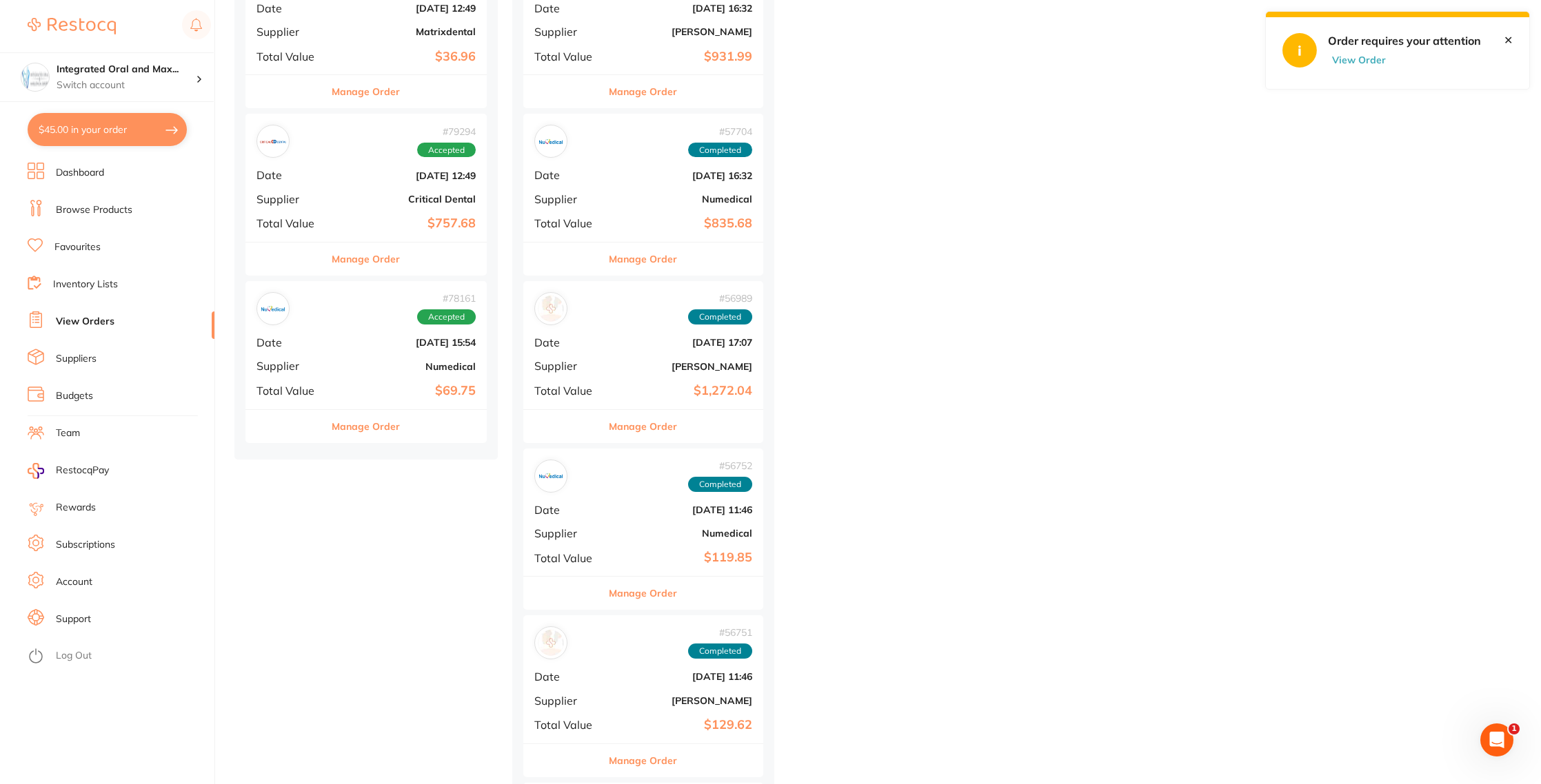
click at [335, 423] on button "Manage Order" at bounding box center [365, 426] width 68 height 33
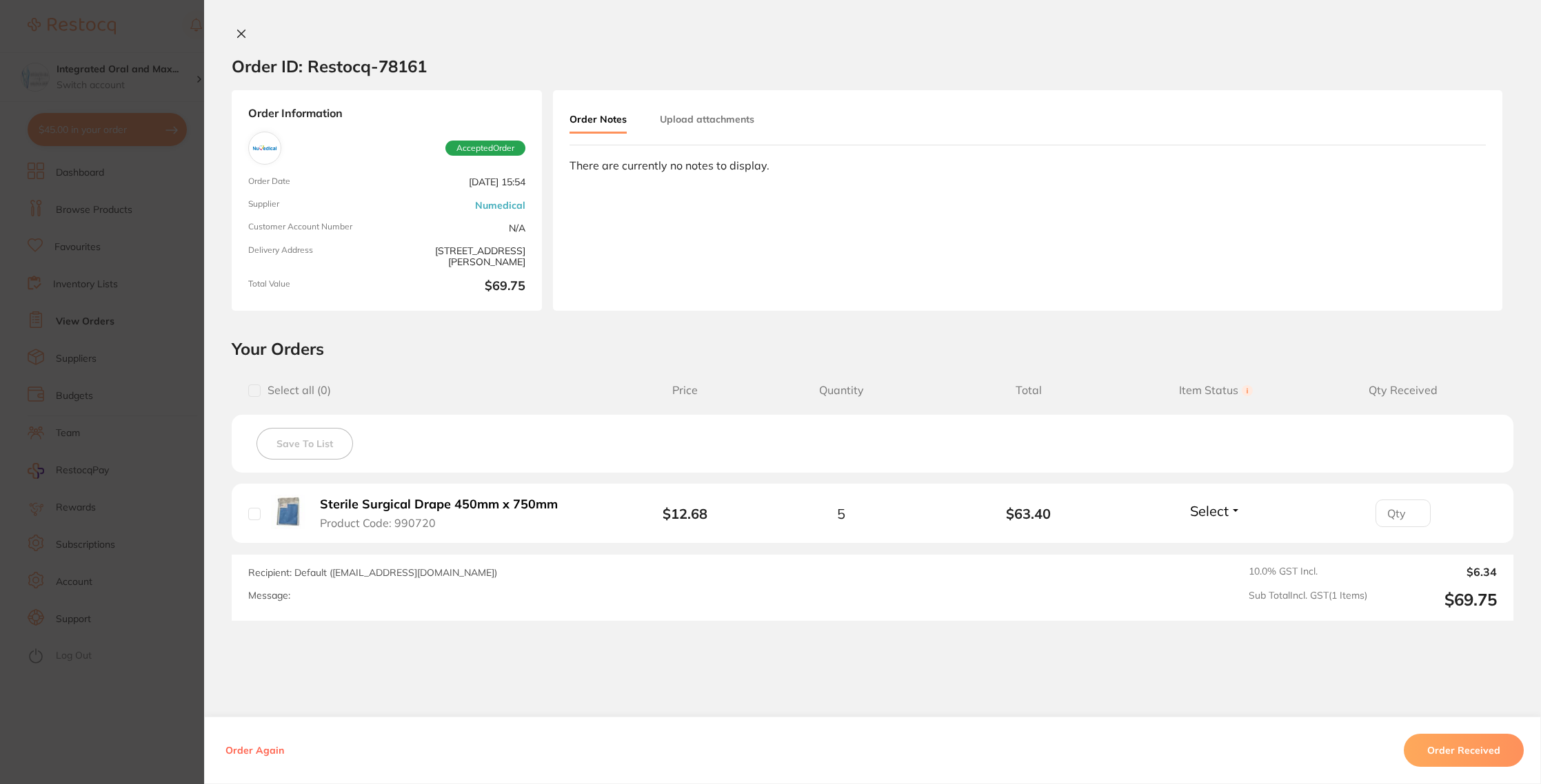
click at [1493, 761] on button "Order Received" at bounding box center [1463, 750] width 120 height 33
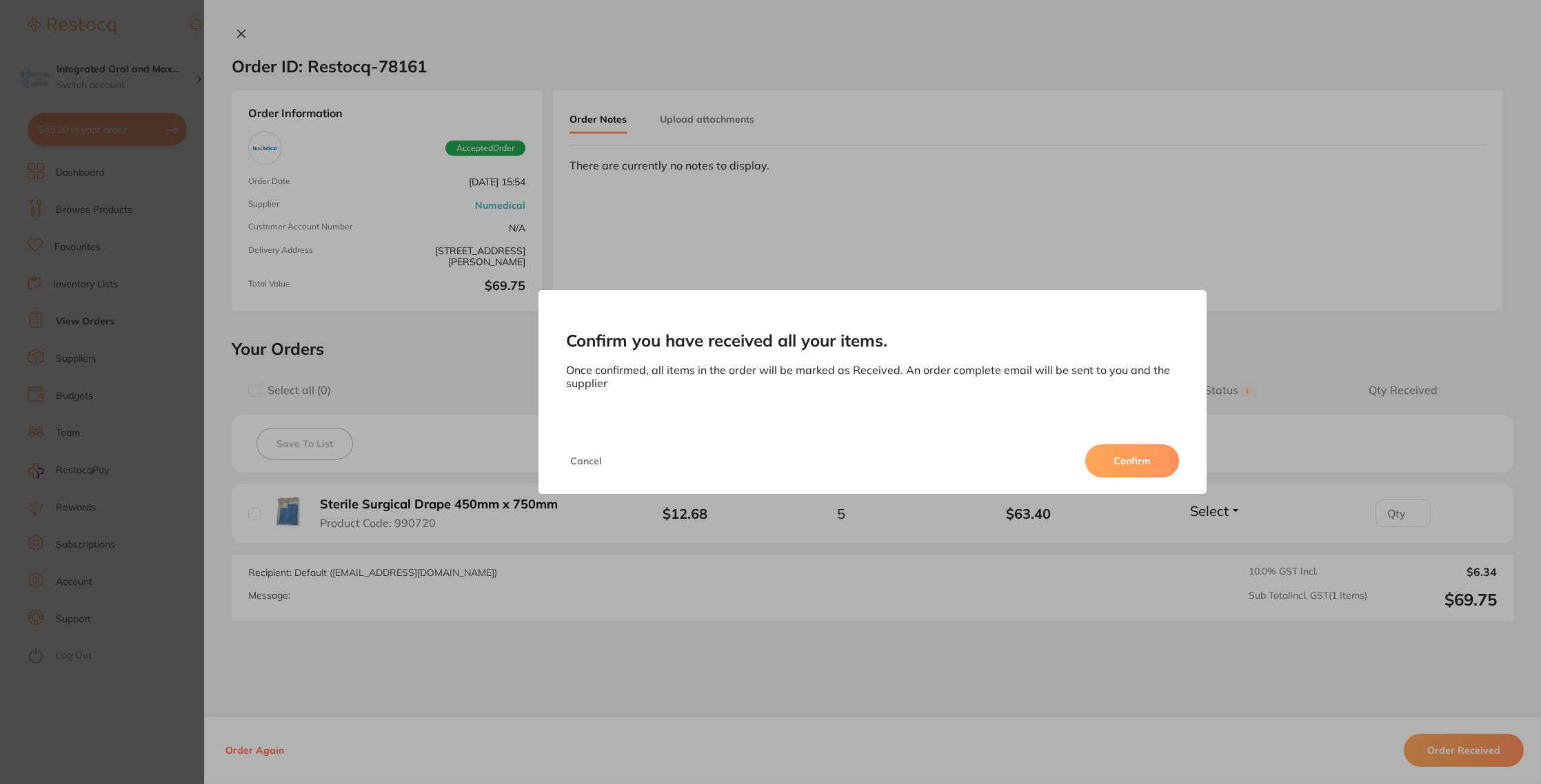
click at [1137, 468] on button "Confirm" at bounding box center [1132, 461] width 94 height 33
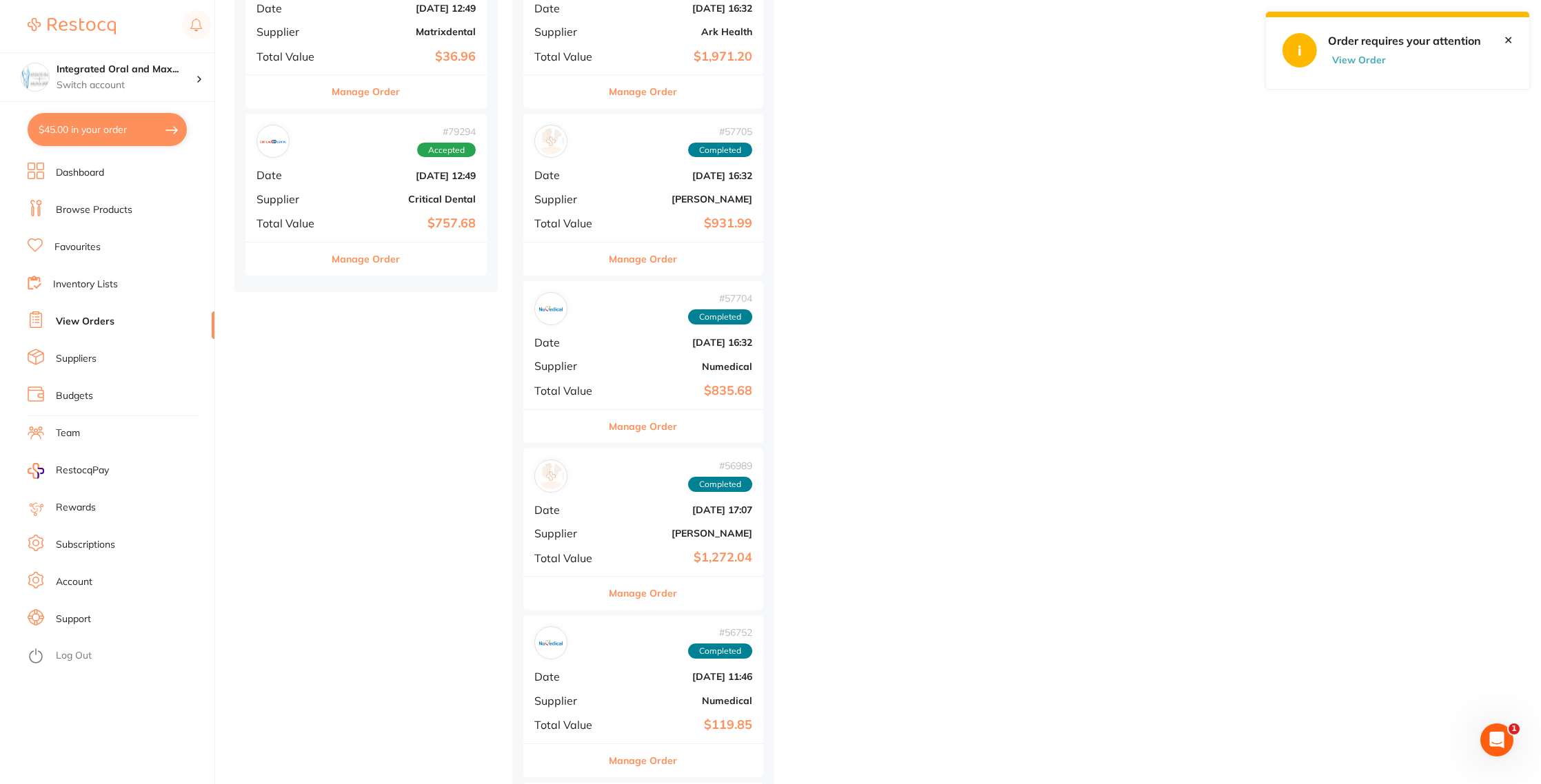
drag, startPoint x: 399, startPoint y: 246, endPoint x: 481, endPoint y: 268, distance: 84.9
click at [399, 246] on div "Manage Order" at bounding box center [366, 258] width 241 height 34
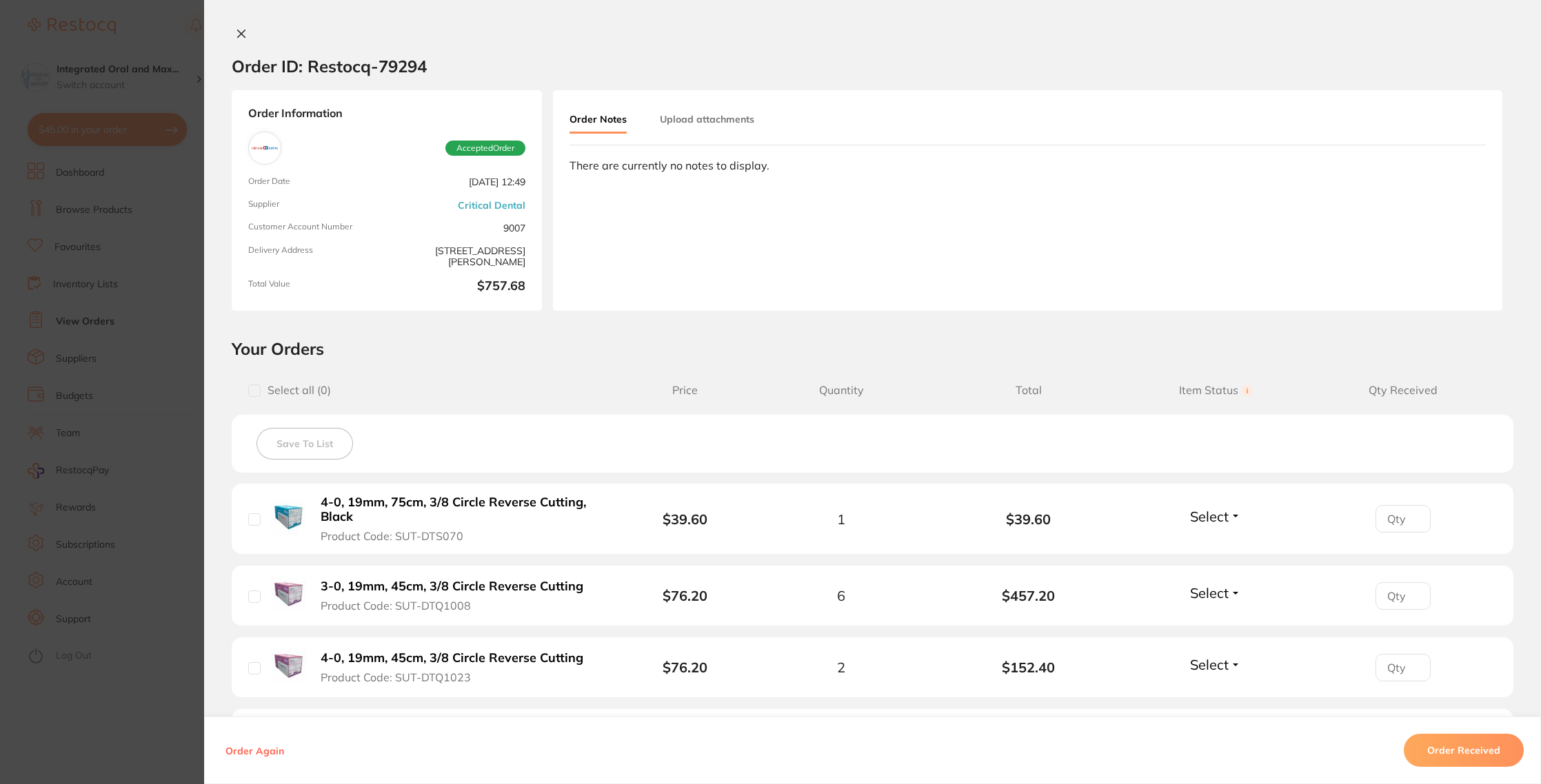
click at [1485, 750] on button "Order Received" at bounding box center [1463, 750] width 120 height 33
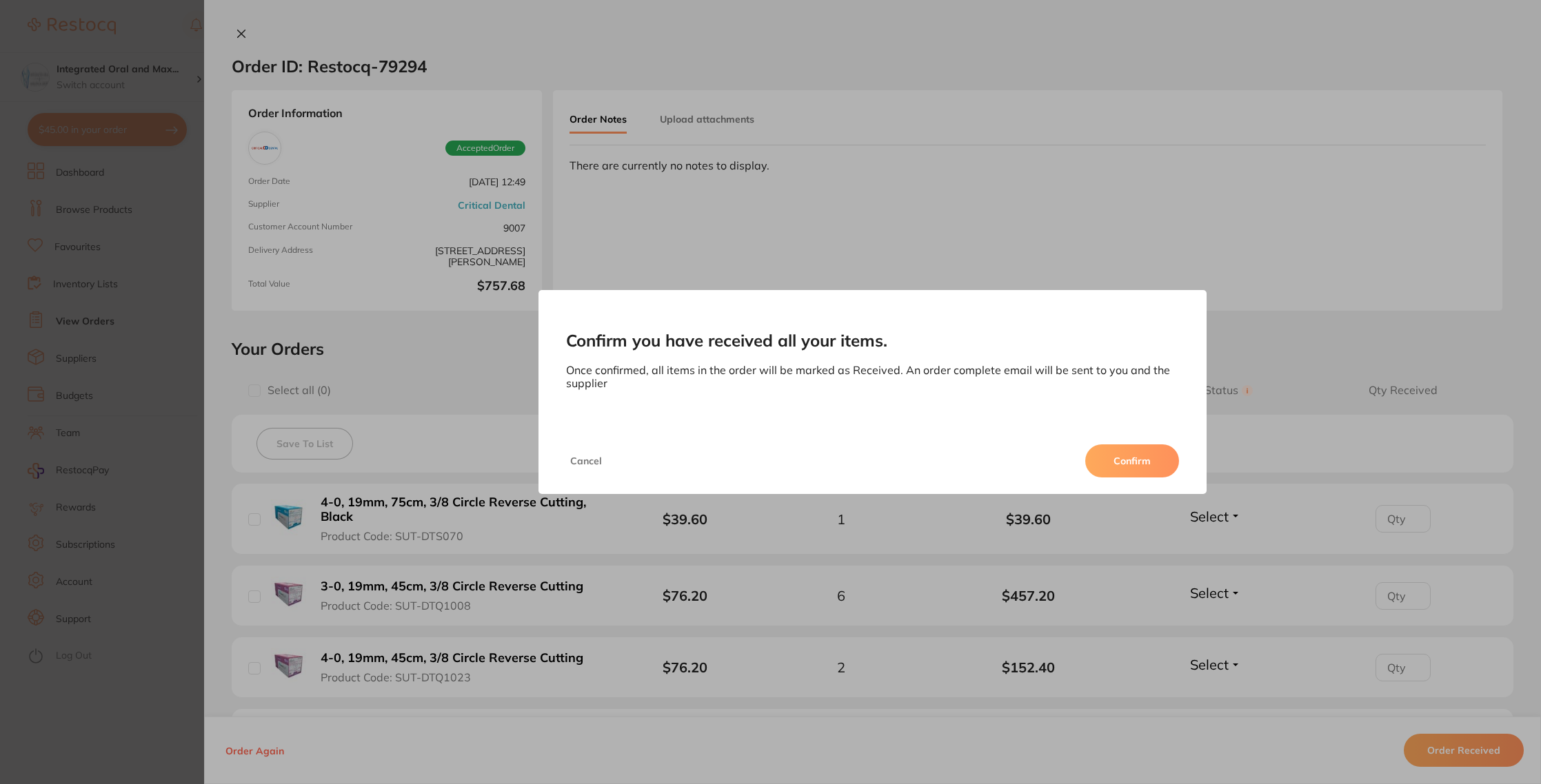
click at [1114, 454] on button "Confirm" at bounding box center [1132, 461] width 94 height 33
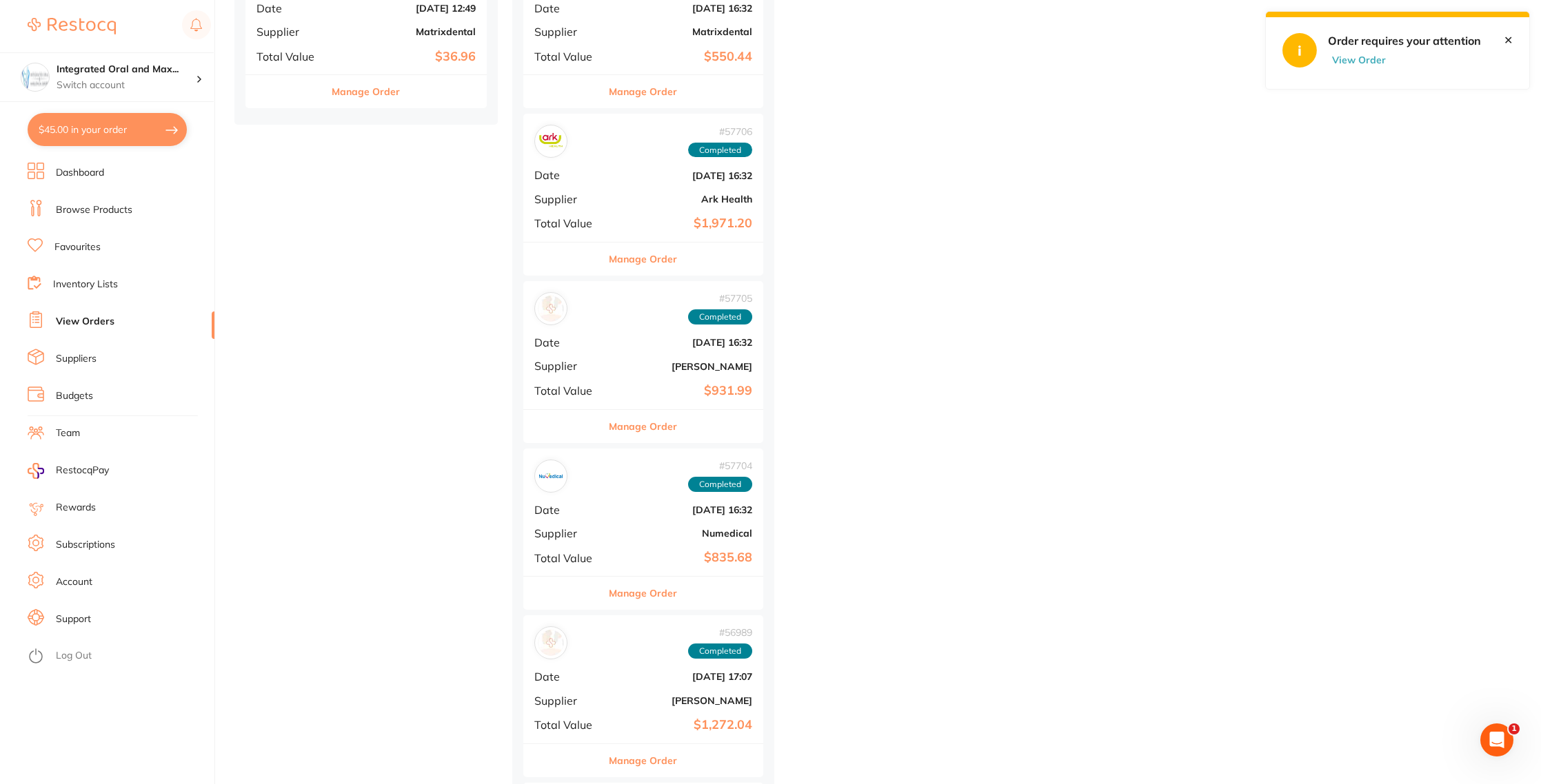
drag, startPoint x: 317, startPoint y: 10, endPoint x: 319, endPoint y: 21, distance: 11.2
click at [317, 9] on span "Date" at bounding box center [291, 8] width 69 height 13
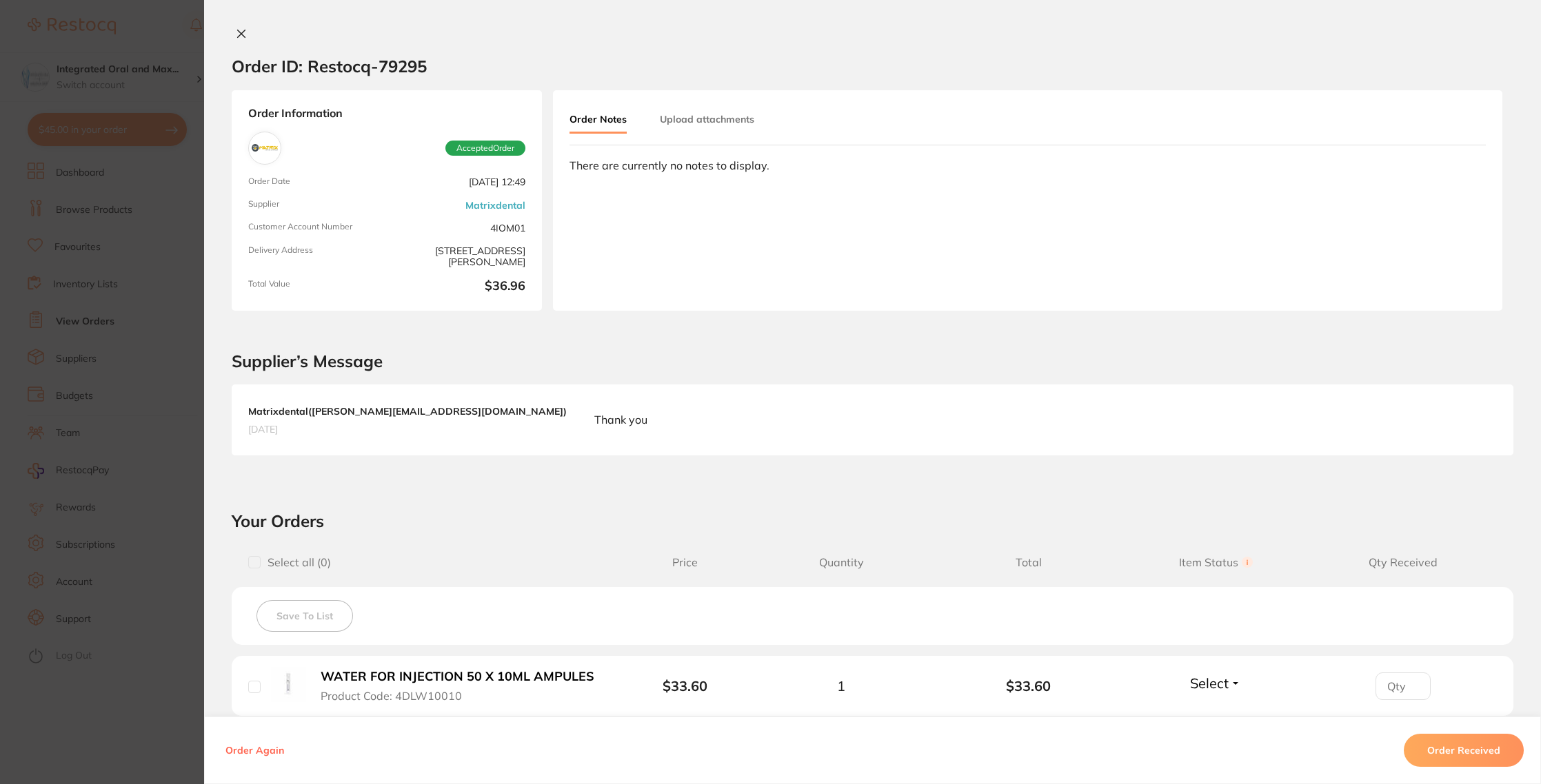
click at [179, 56] on section "Order ID: Restocq- 79295 Order Information Accepted Order Order Date May 9 2025…" at bounding box center [770, 392] width 1541 height 784
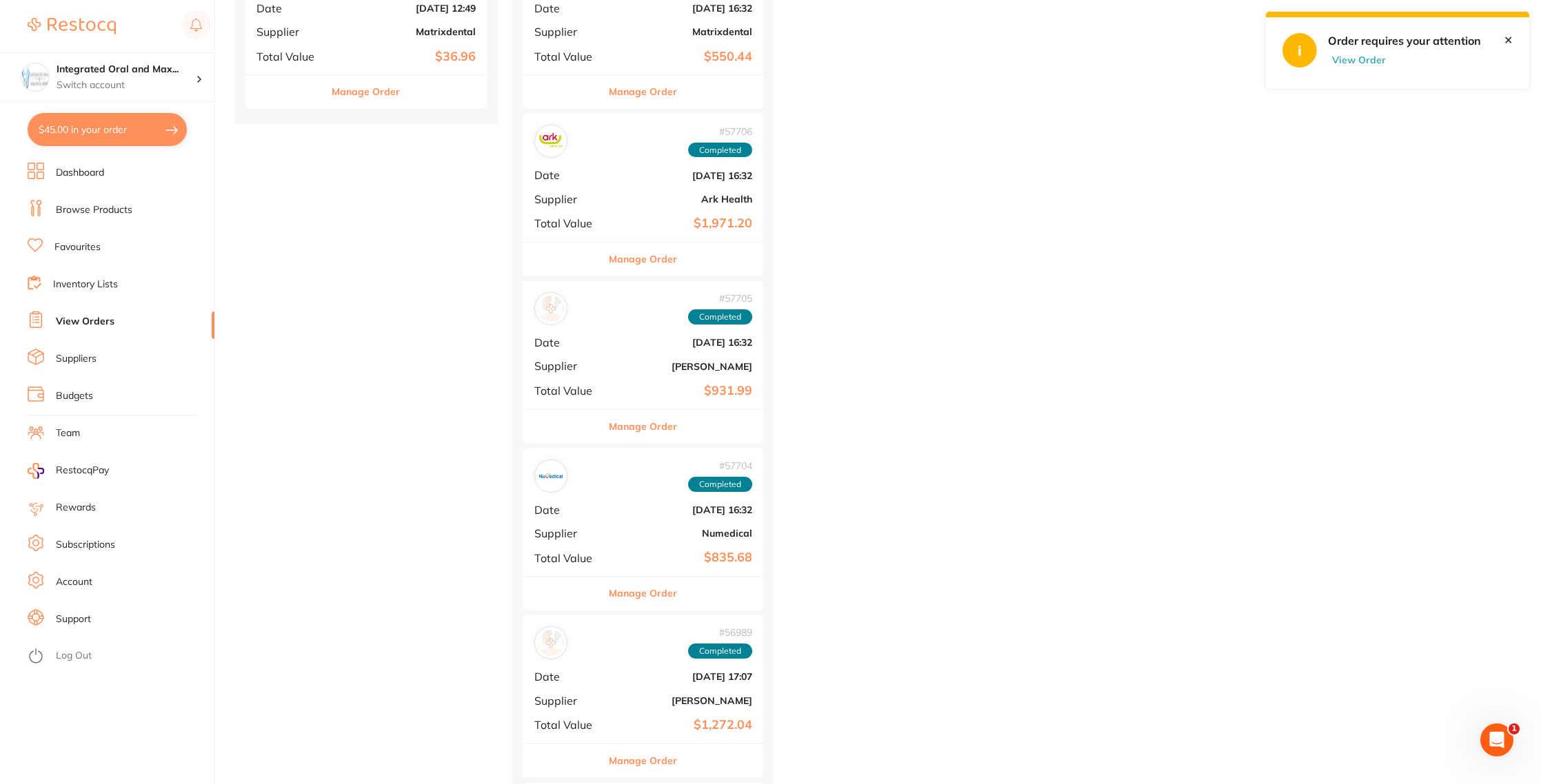
click at [310, 91] on div "Manage Order" at bounding box center [366, 91] width 241 height 34
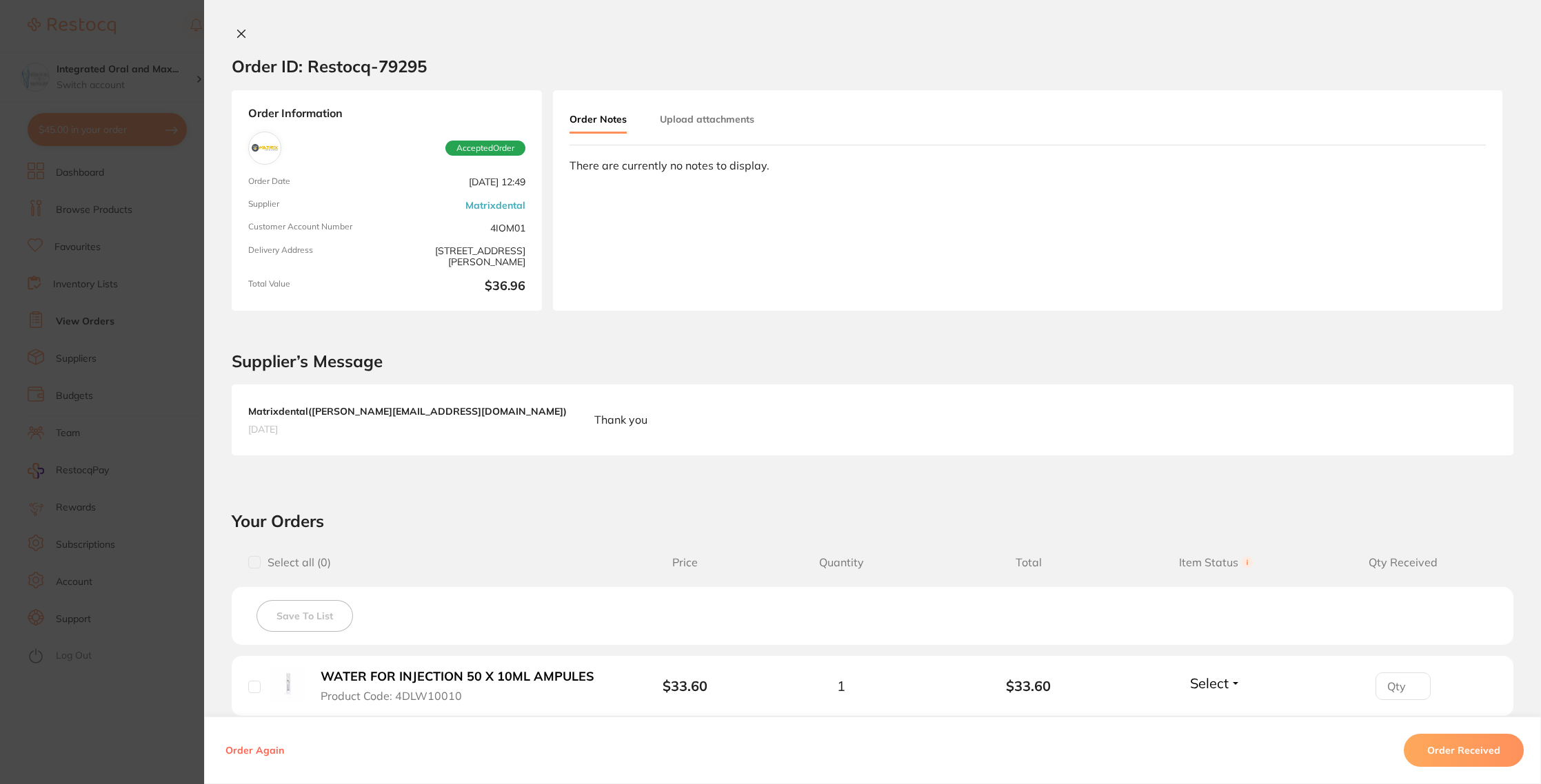
click at [1472, 747] on button "Order Received" at bounding box center [1463, 750] width 120 height 33
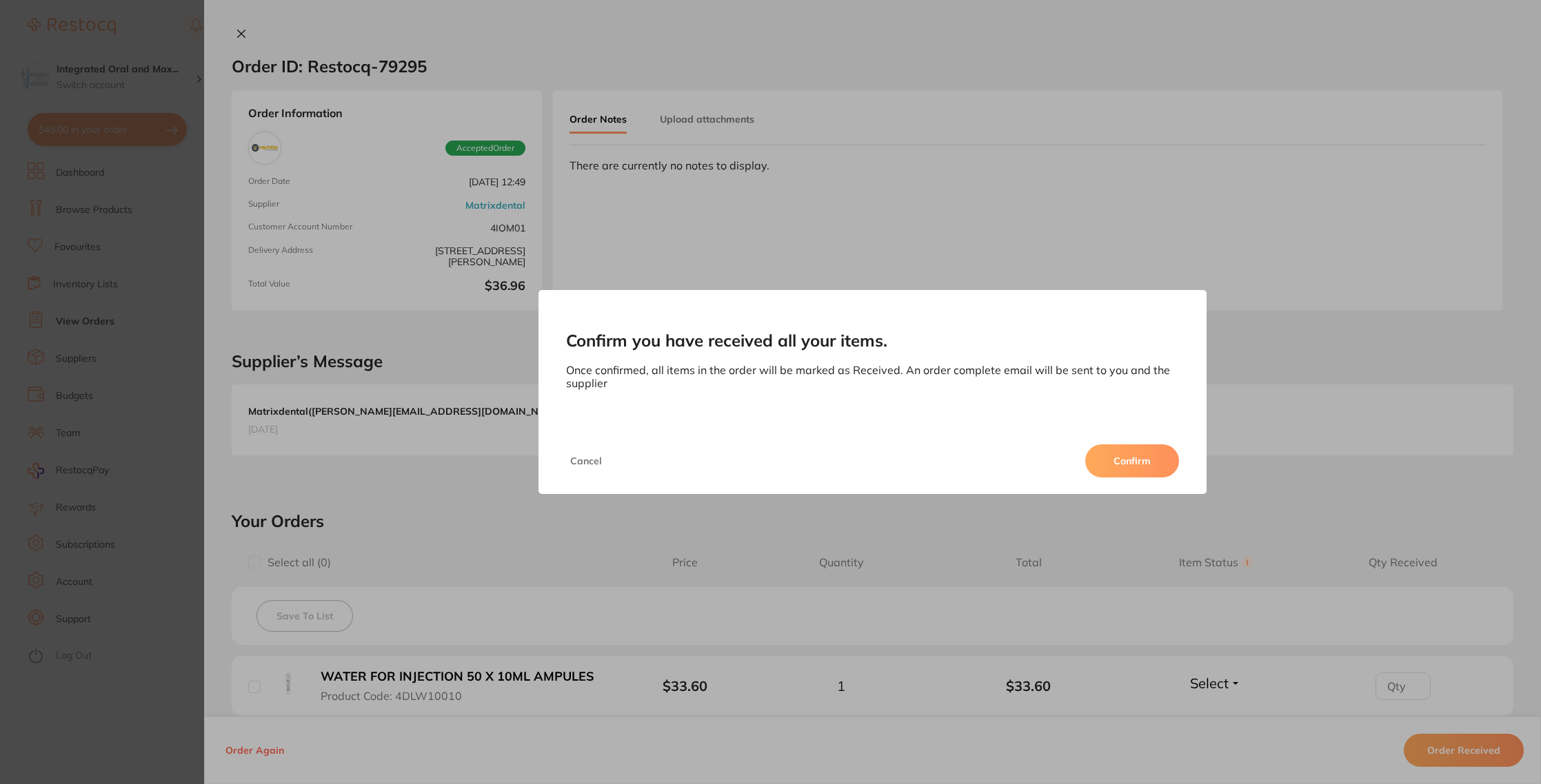
drag, startPoint x: 1131, startPoint y: 466, endPoint x: 1123, endPoint y: 465, distance: 8.1
click at [1131, 466] on button "Confirm" at bounding box center [1132, 461] width 94 height 33
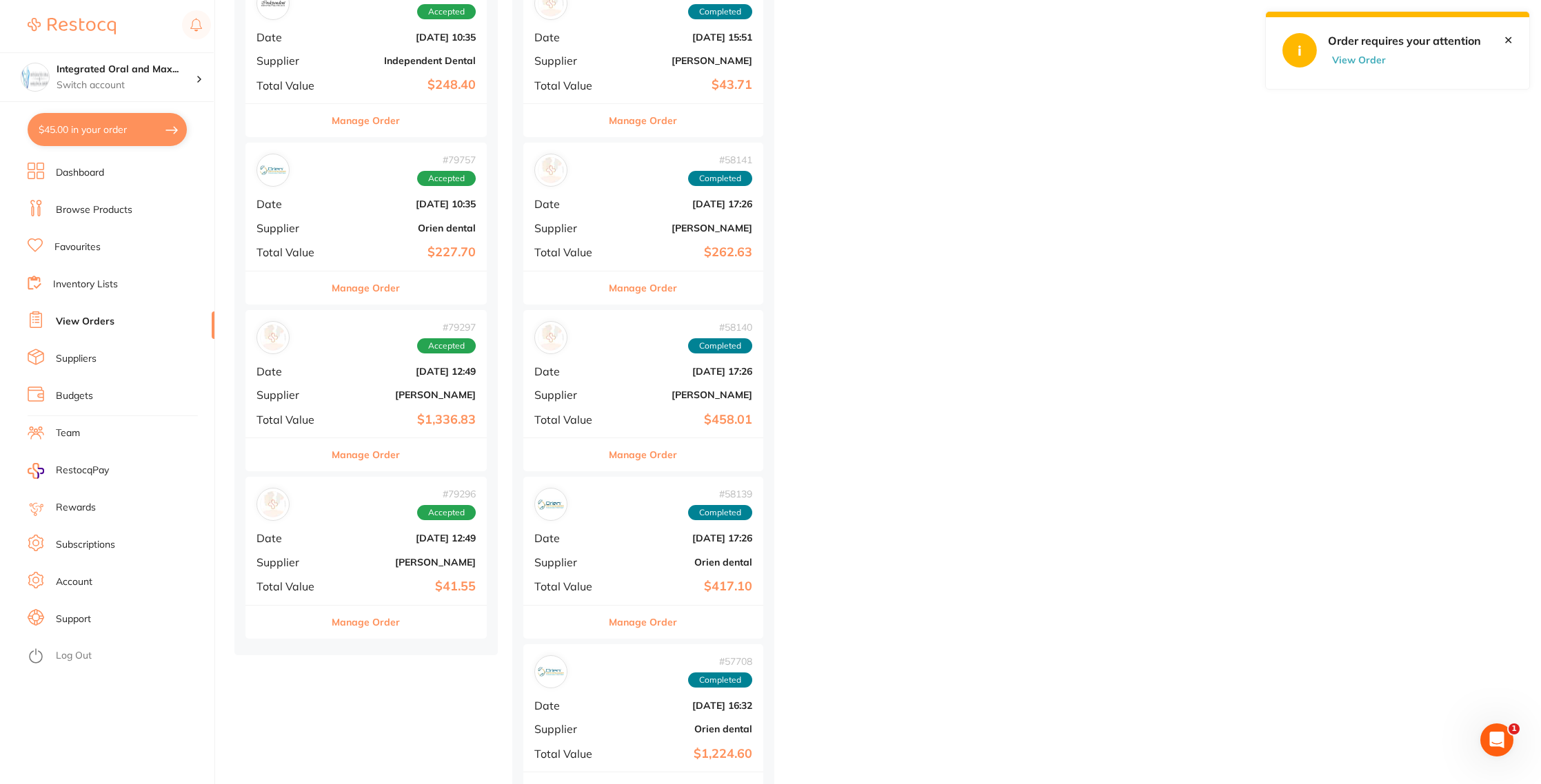
scroll to position [8908, 0]
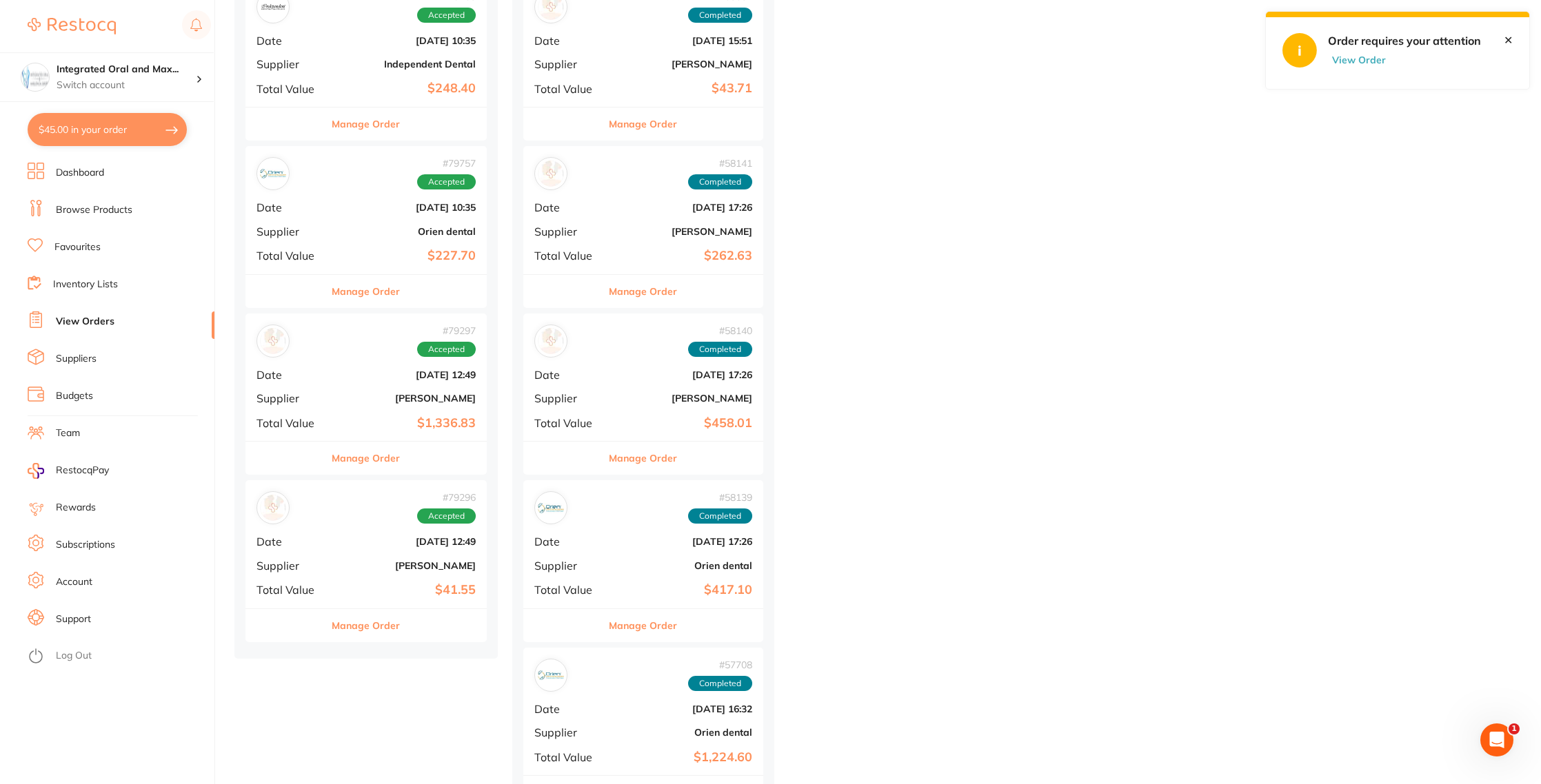
click at [379, 633] on button "Manage Order" at bounding box center [365, 626] width 68 height 33
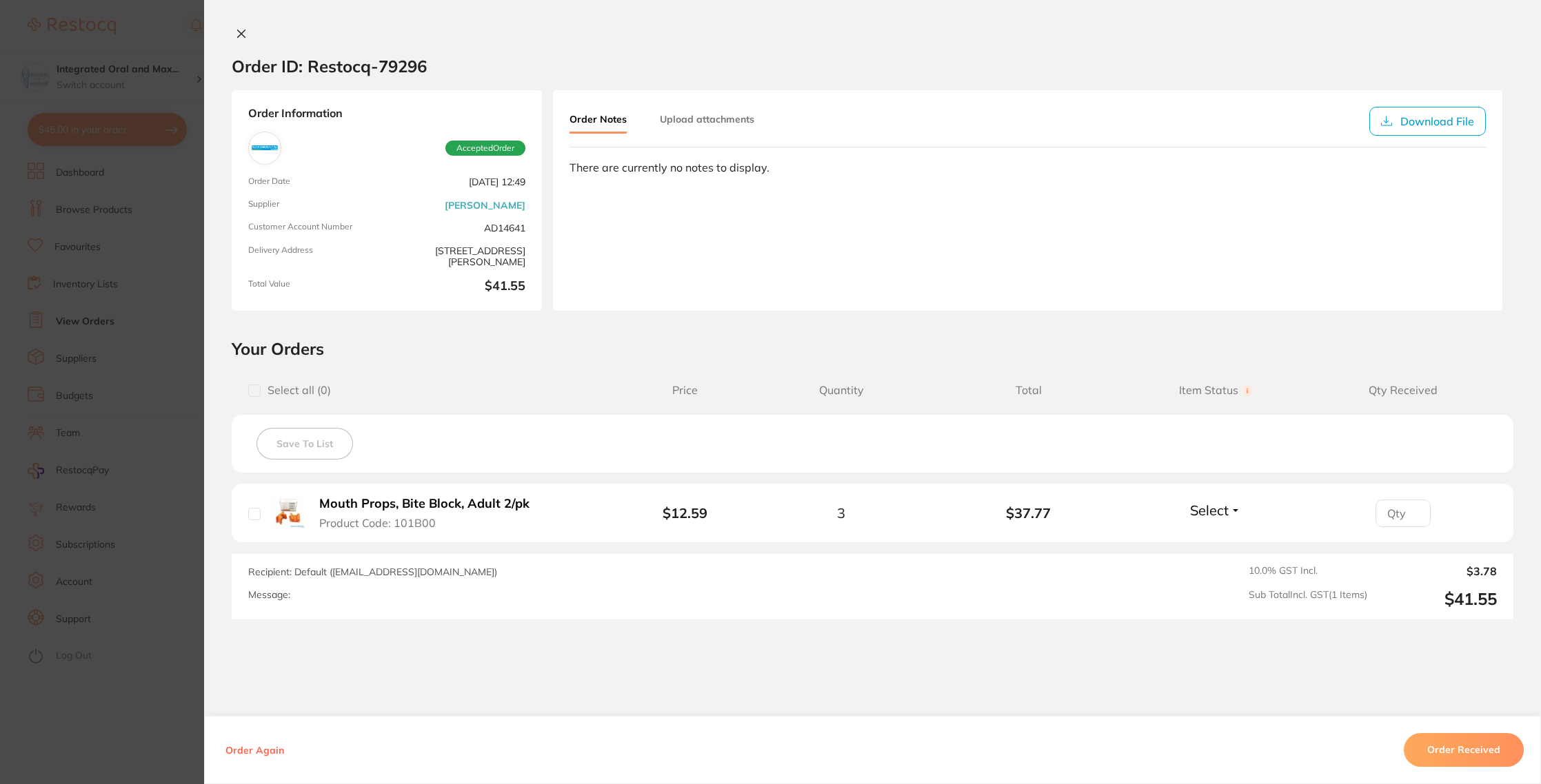
click at [1483, 744] on button "Order Received" at bounding box center [1463, 750] width 120 height 33
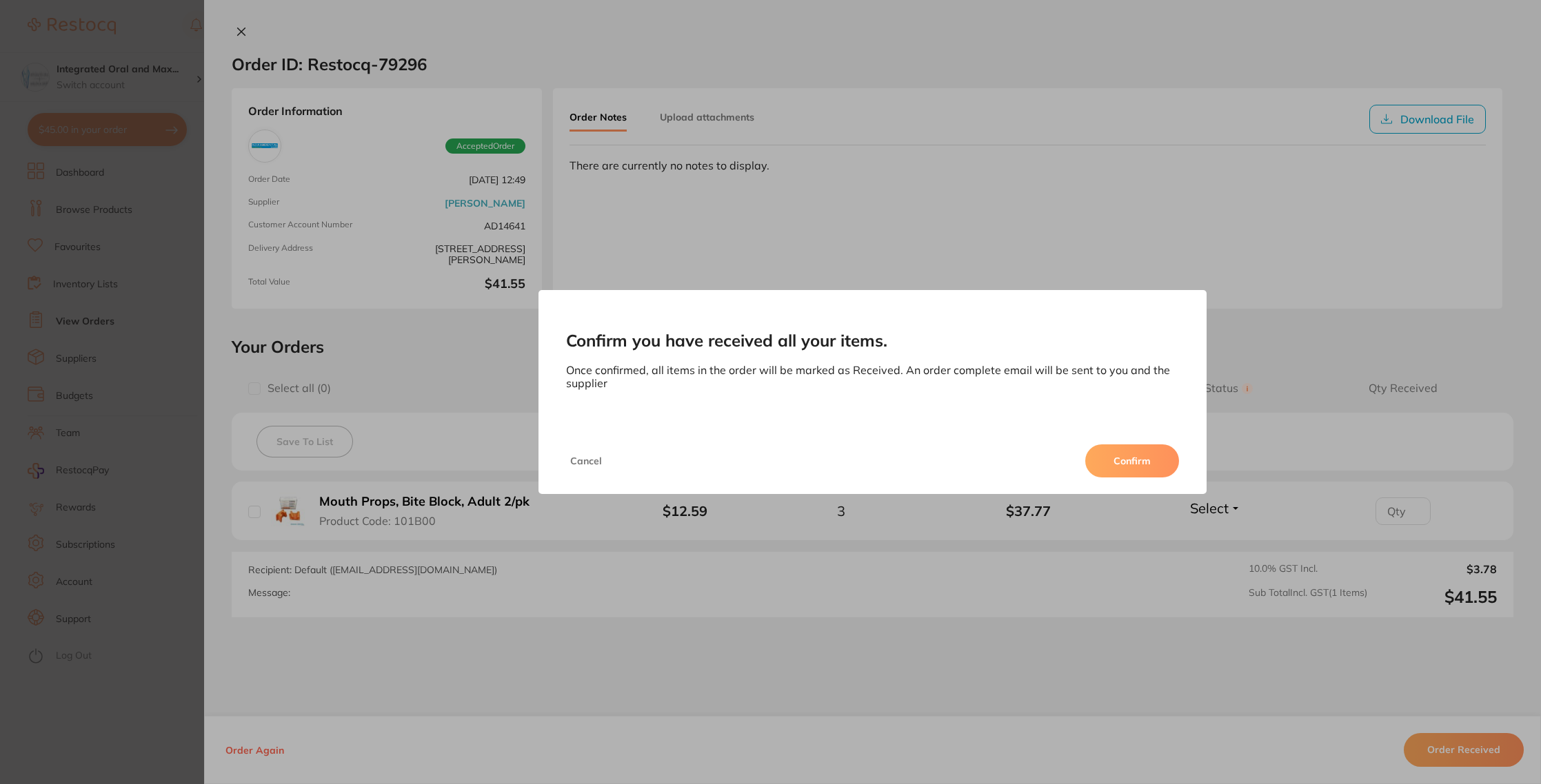
click at [1170, 462] on button "Confirm" at bounding box center [1132, 461] width 94 height 33
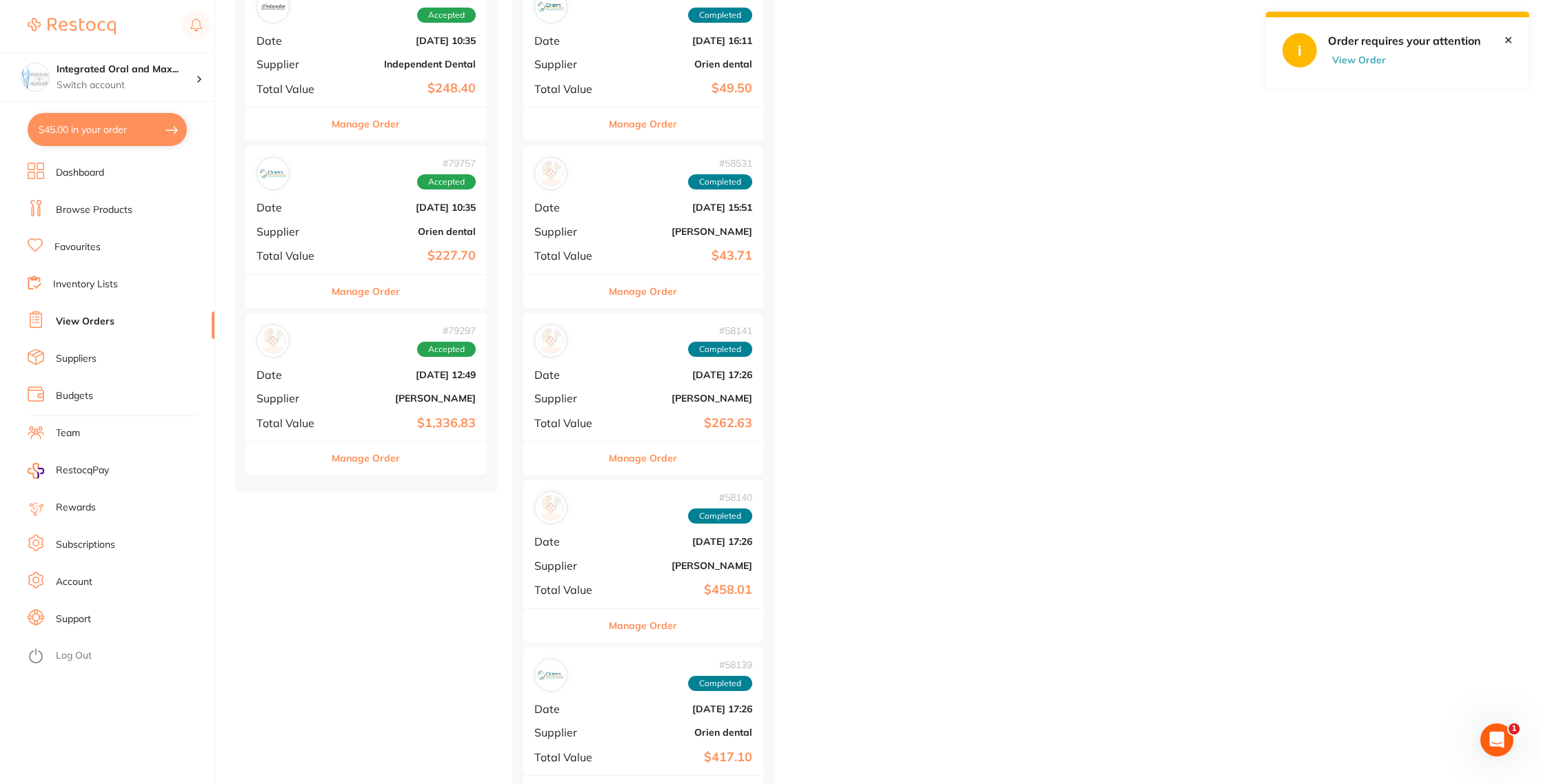
click at [436, 444] on div "Manage Order" at bounding box center [366, 457] width 241 height 34
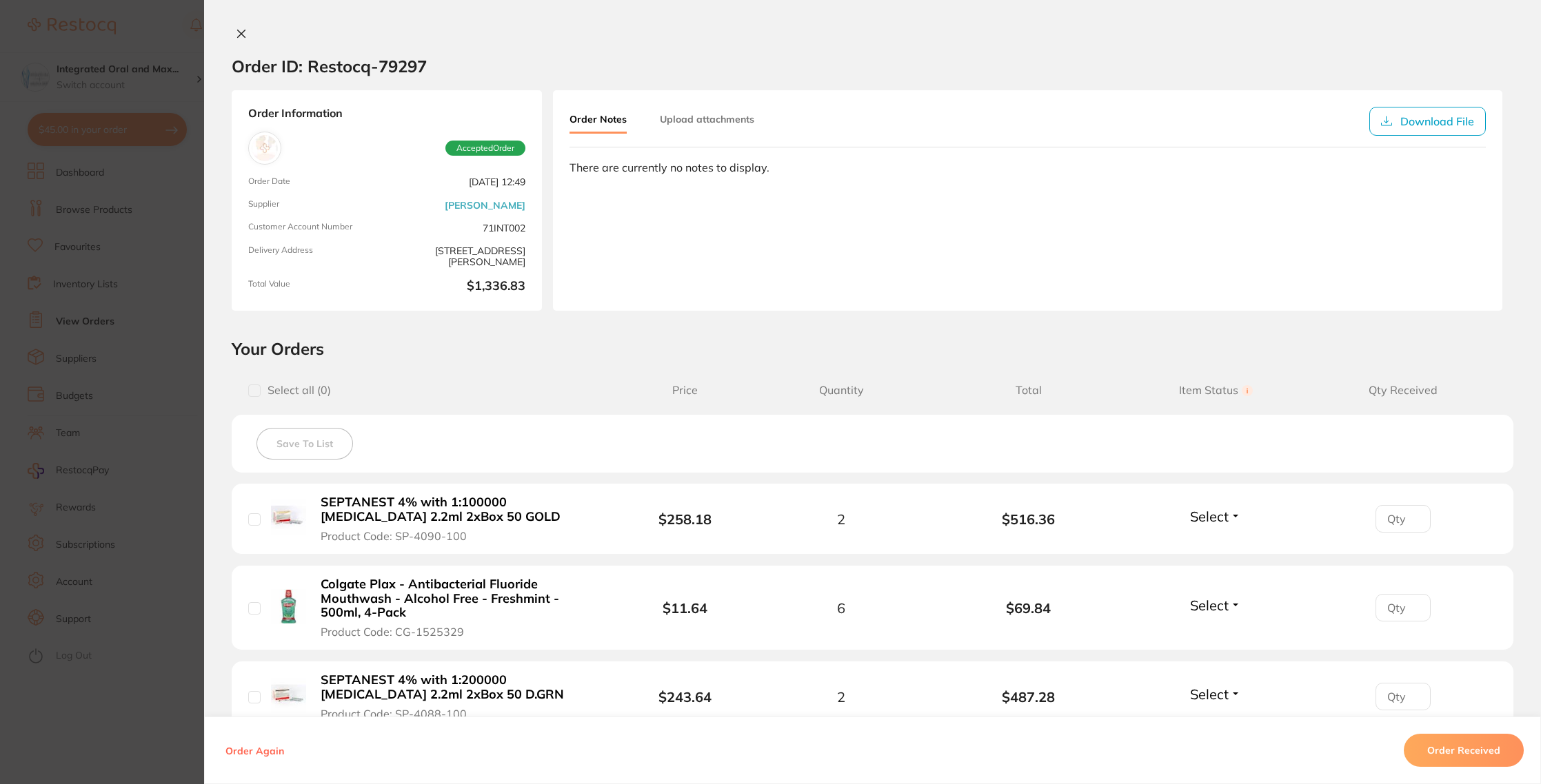
click at [1446, 742] on button "Order Received" at bounding box center [1463, 750] width 120 height 33
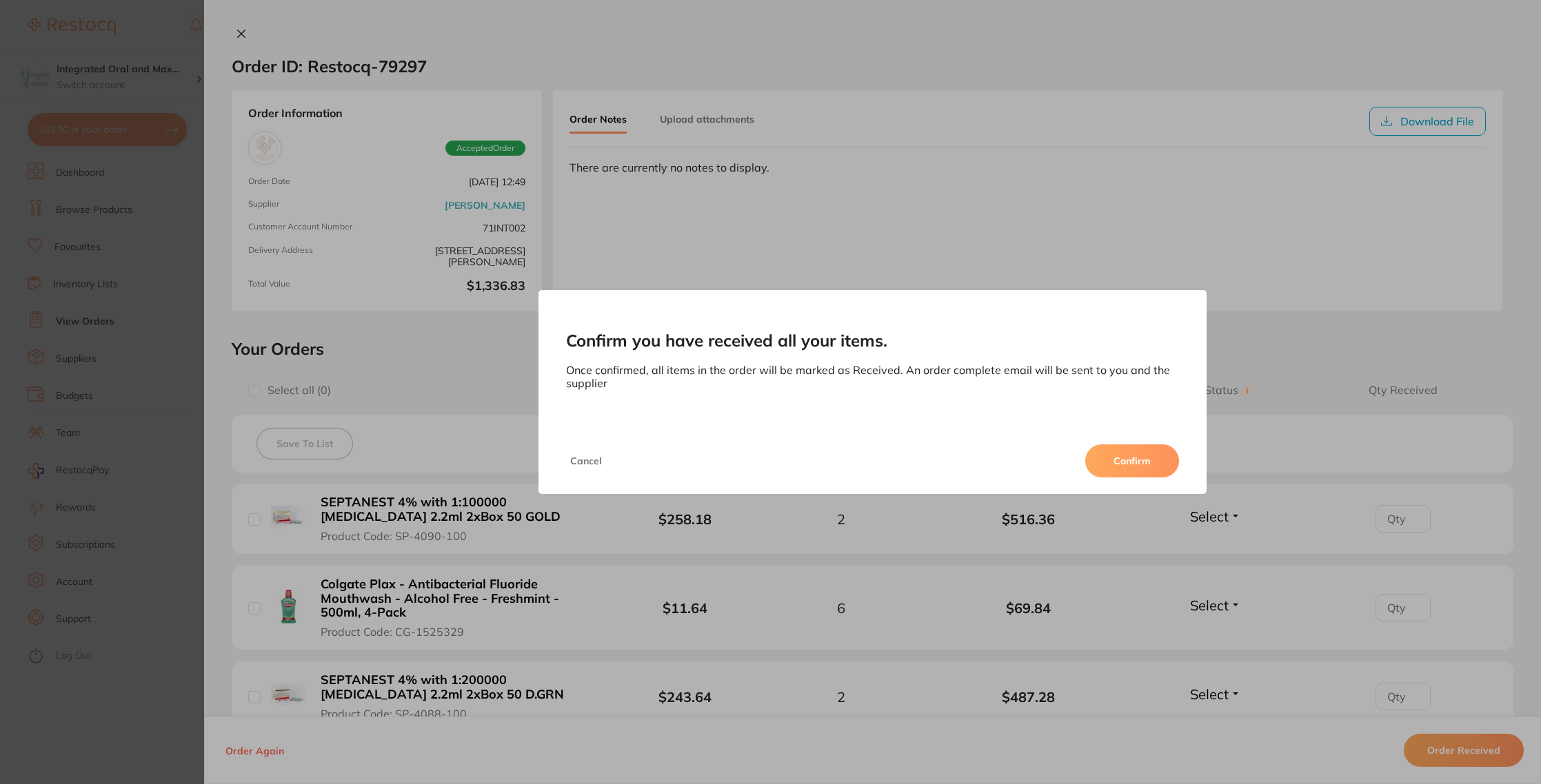
click at [1159, 458] on button "Confirm" at bounding box center [1132, 461] width 94 height 33
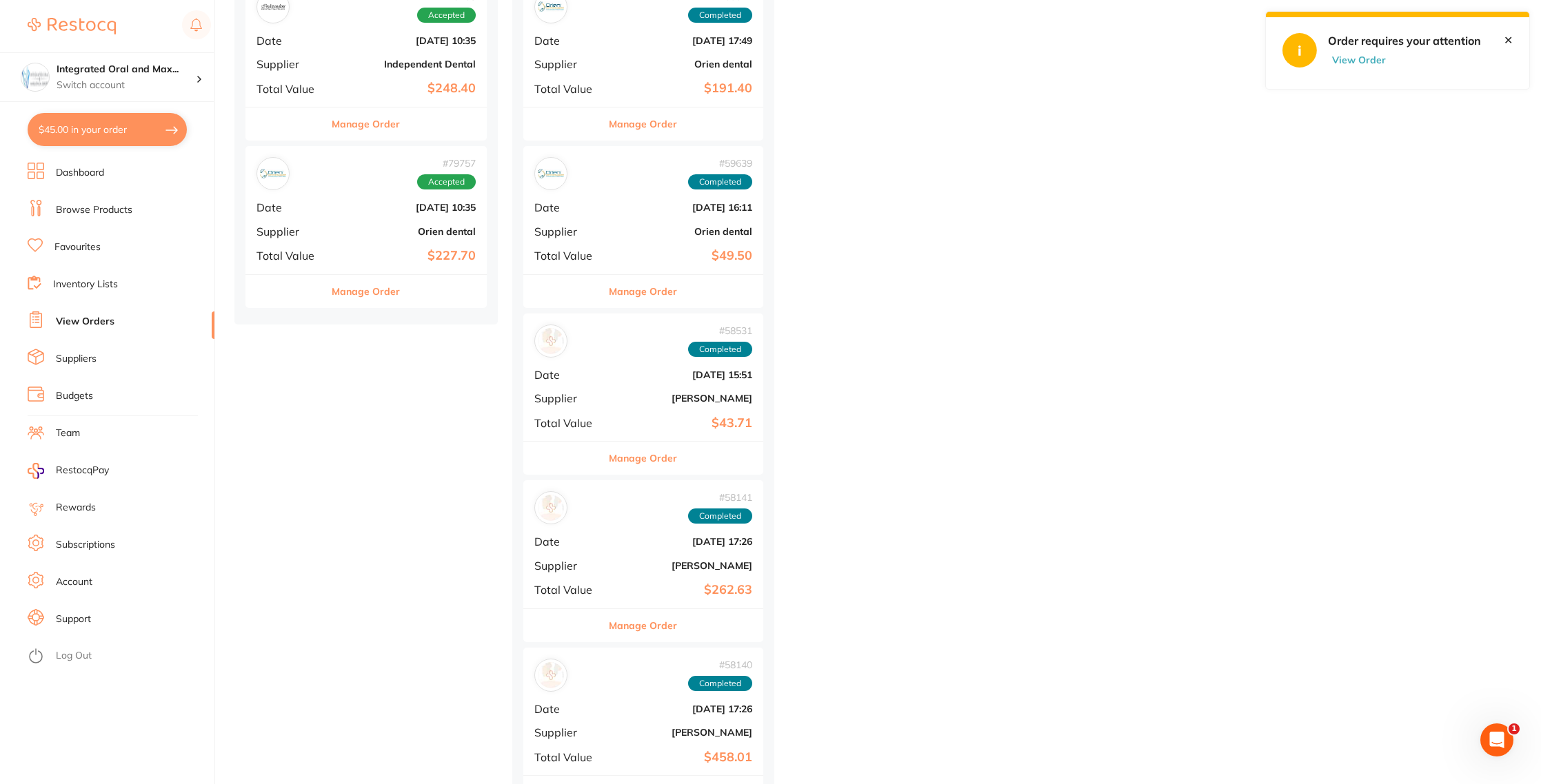
drag, startPoint x: 418, startPoint y: 295, endPoint x: 425, endPoint y: 304, distance: 11.4
click at [418, 295] on div "Manage Order" at bounding box center [366, 291] width 241 height 34
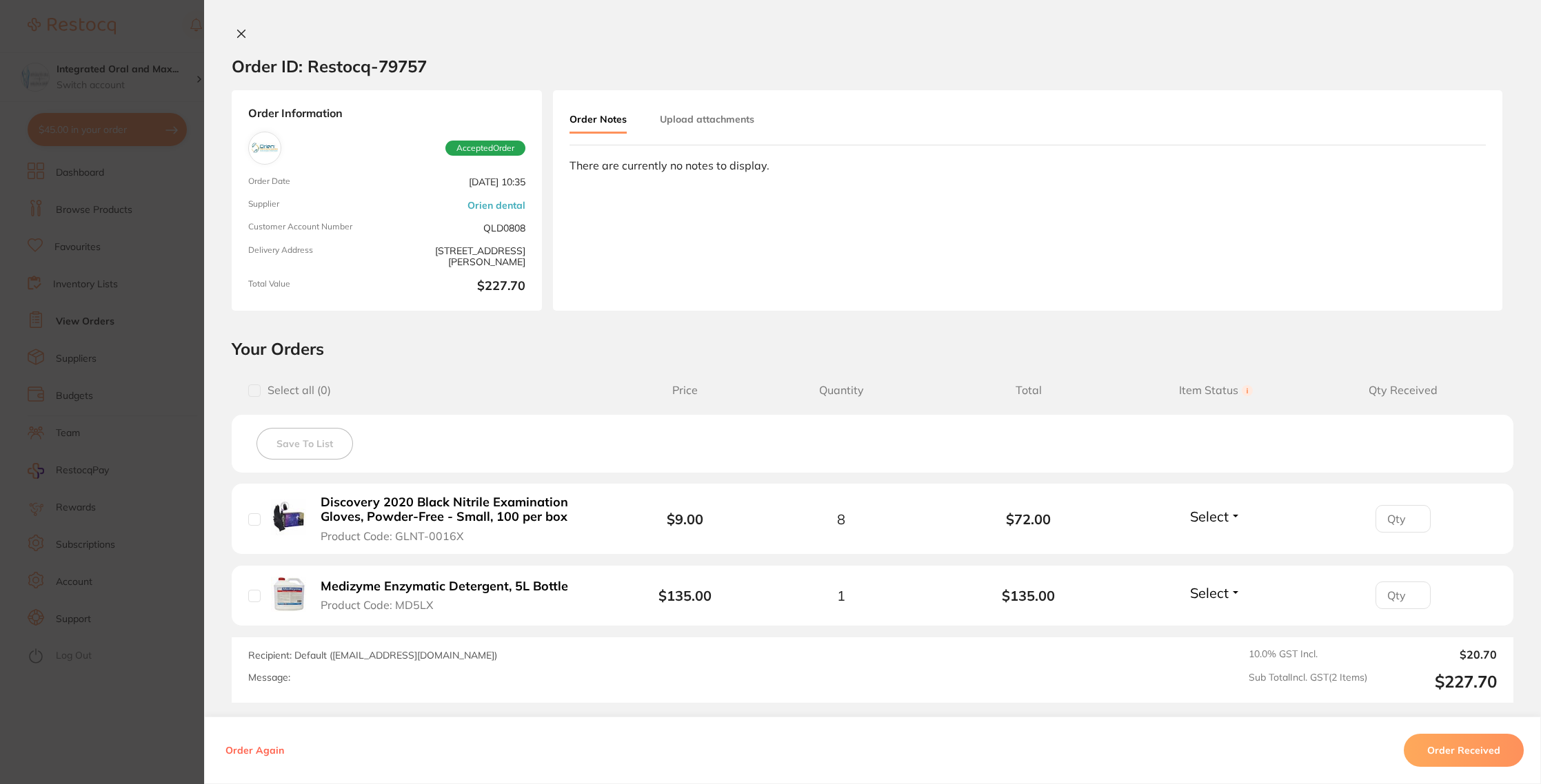
click at [1488, 750] on button "Order Received" at bounding box center [1463, 750] width 120 height 33
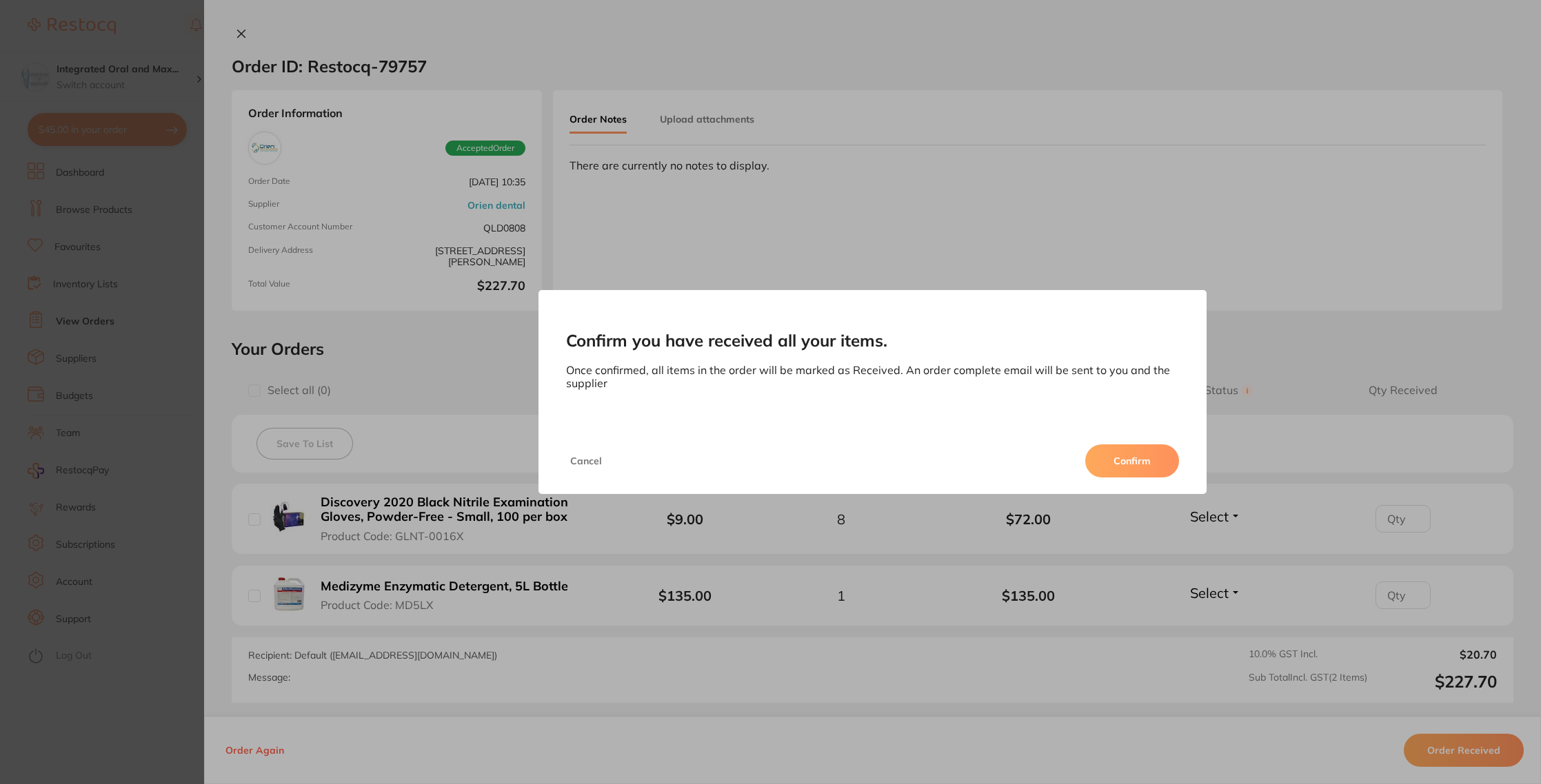
click at [1100, 454] on button "Confirm" at bounding box center [1132, 461] width 94 height 33
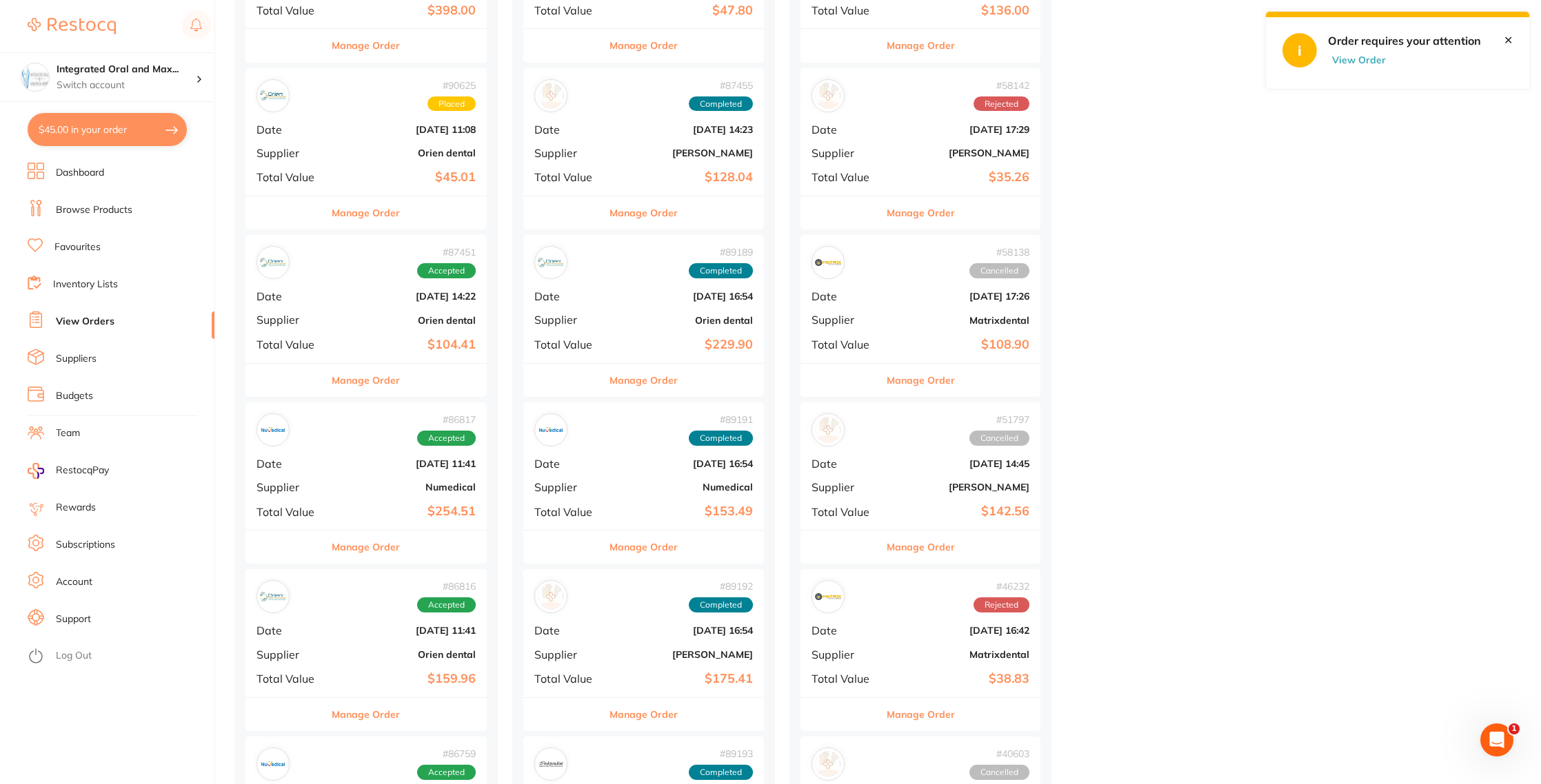
click at [328, 390] on div "Manage Order" at bounding box center [366, 380] width 241 height 34
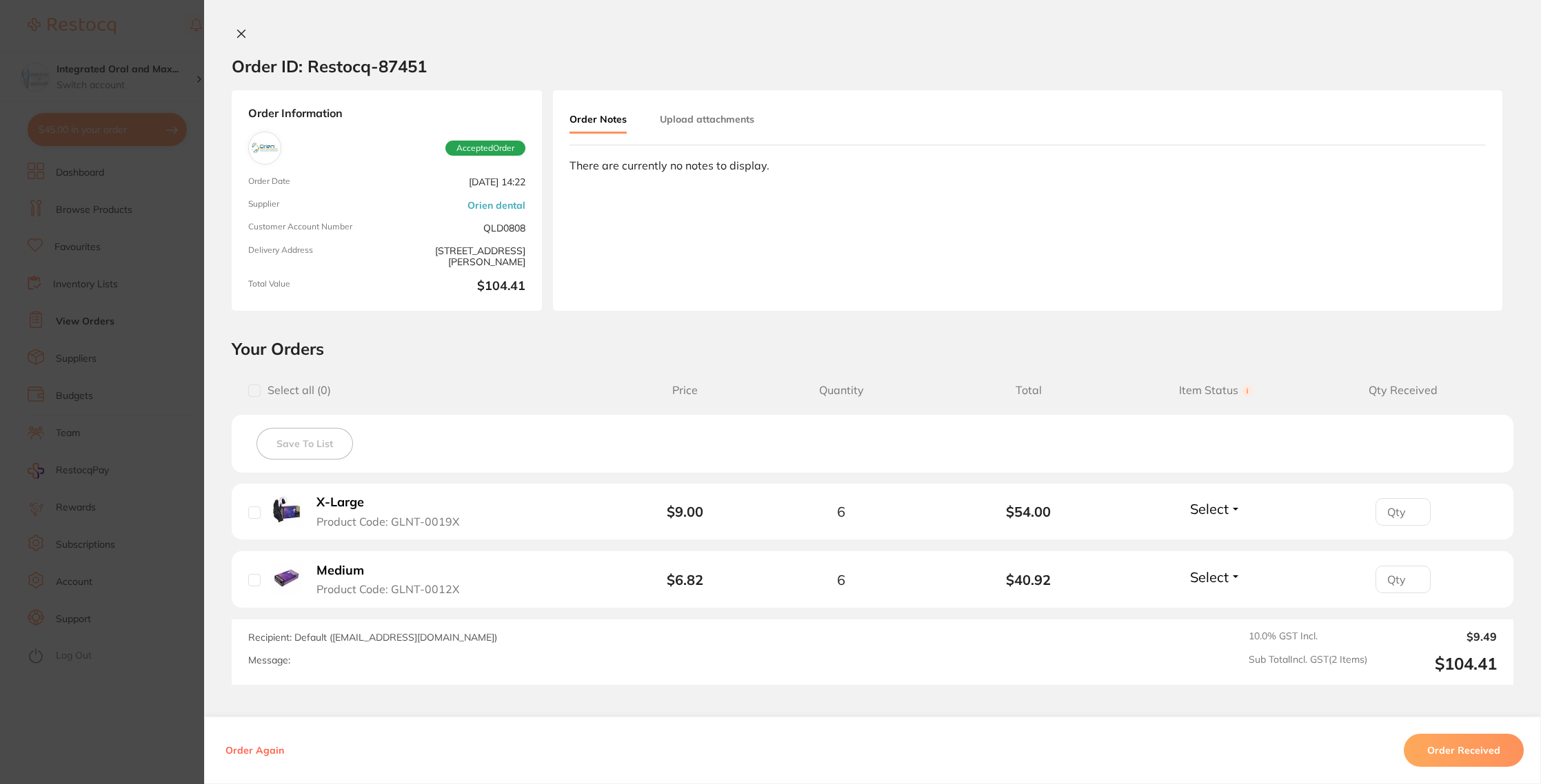
click at [1446, 741] on button "Order Received" at bounding box center [1463, 750] width 120 height 33
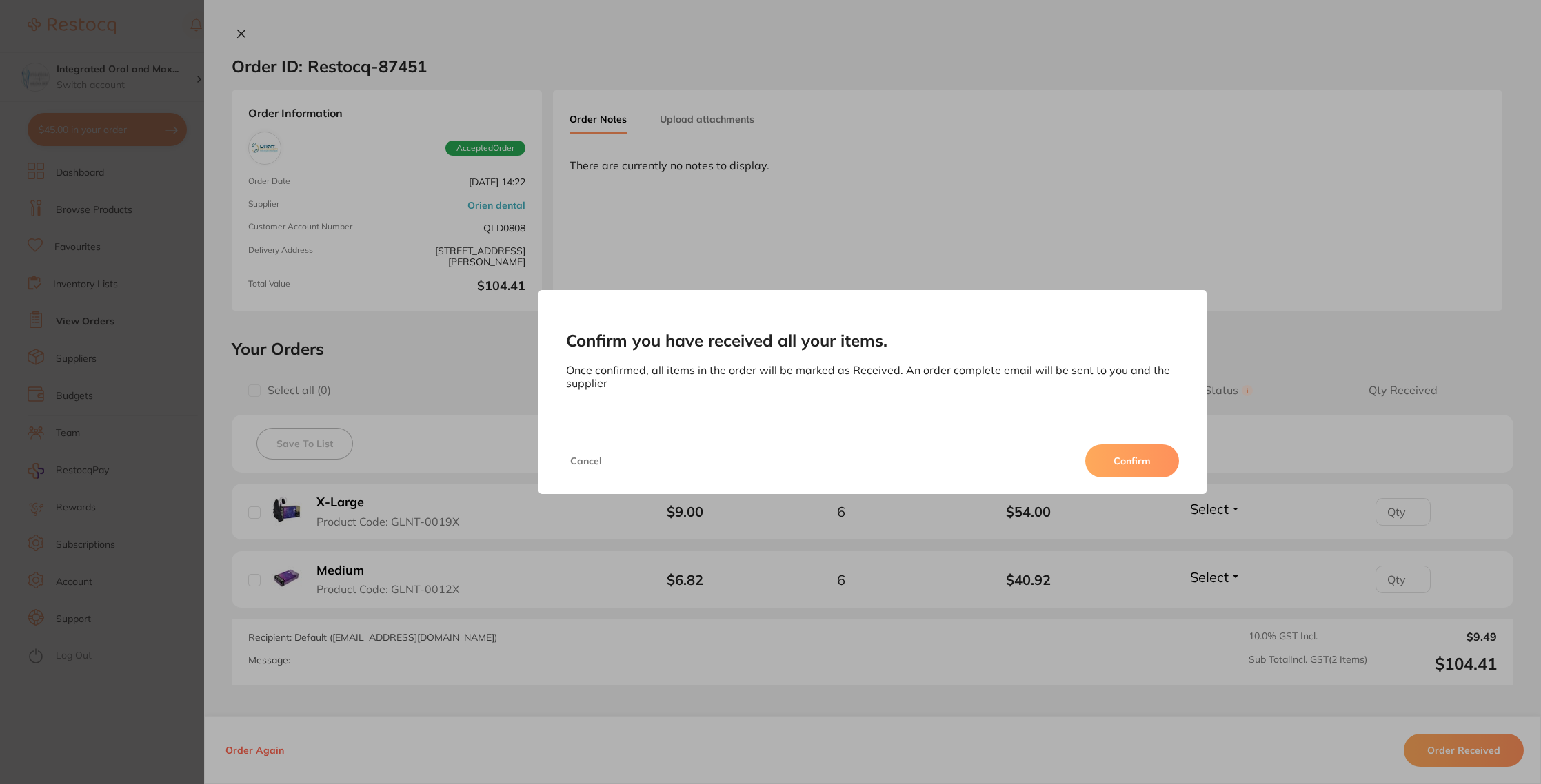
click at [1122, 450] on button "Confirm" at bounding box center [1132, 461] width 94 height 33
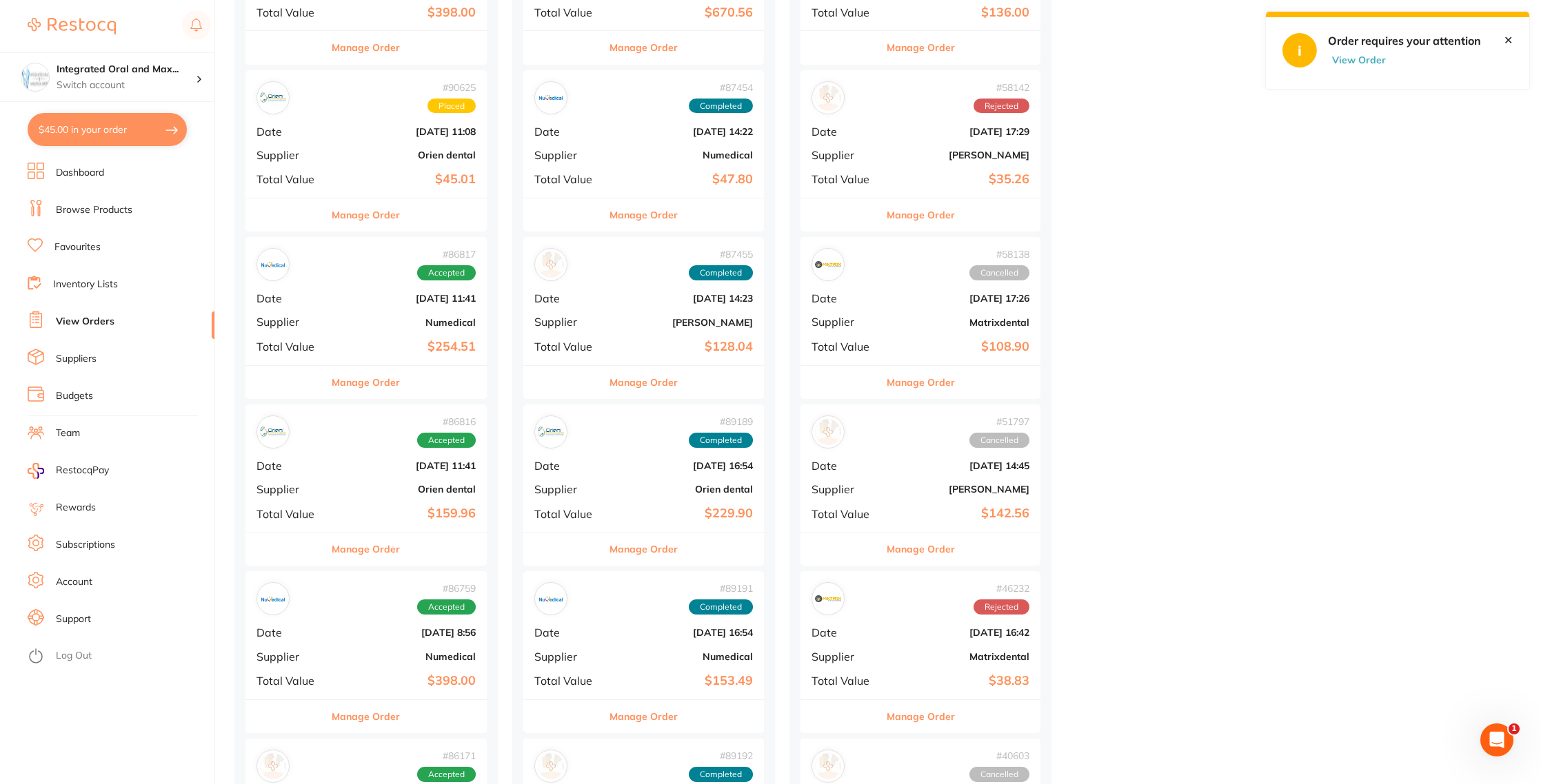
click at [357, 380] on button "Manage Order" at bounding box center [365, 382] width 68 height 33
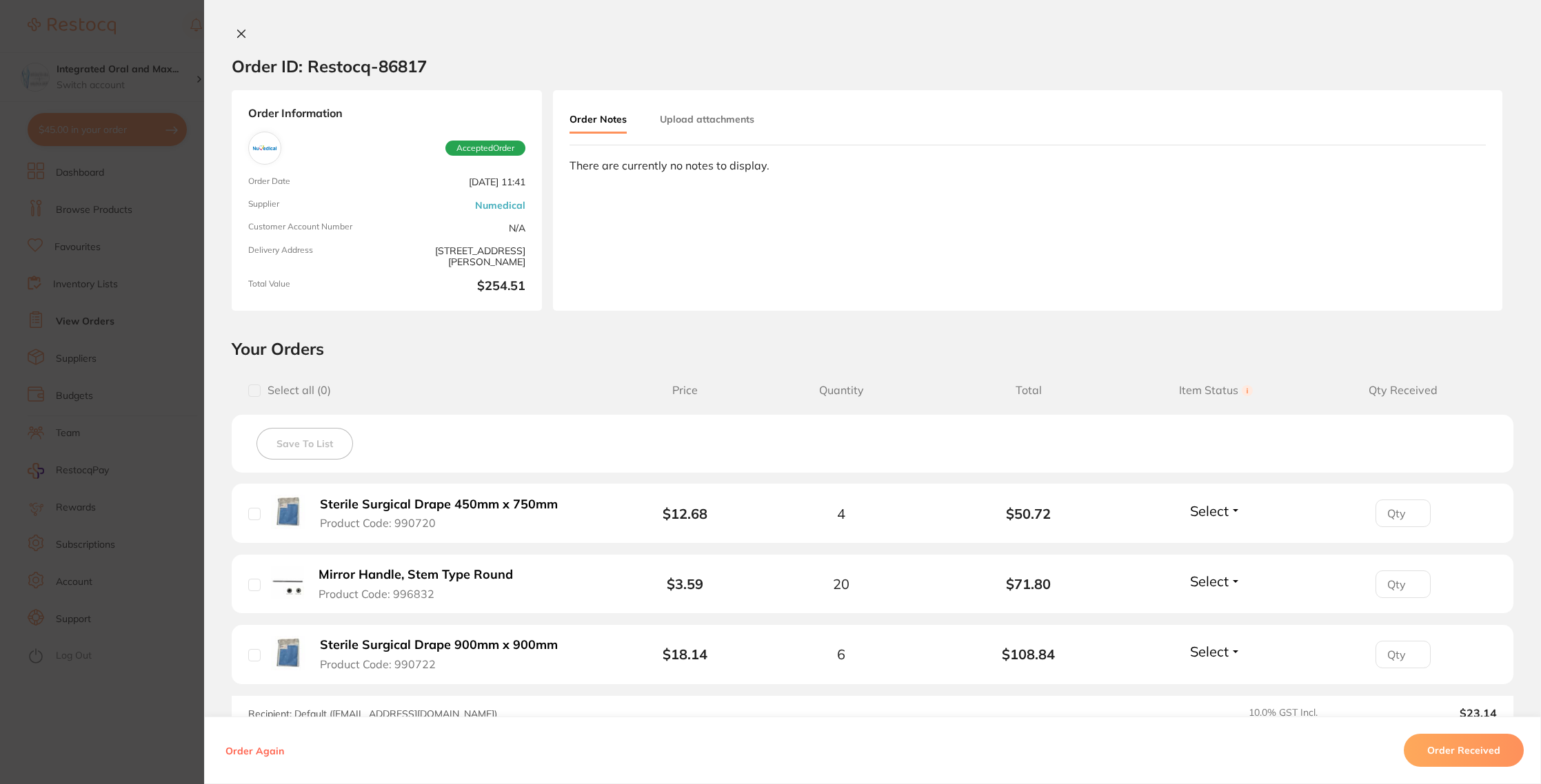
click at [1452, 757] on button "Order Received" at bounding box center [1463, 750] width 120 height 33
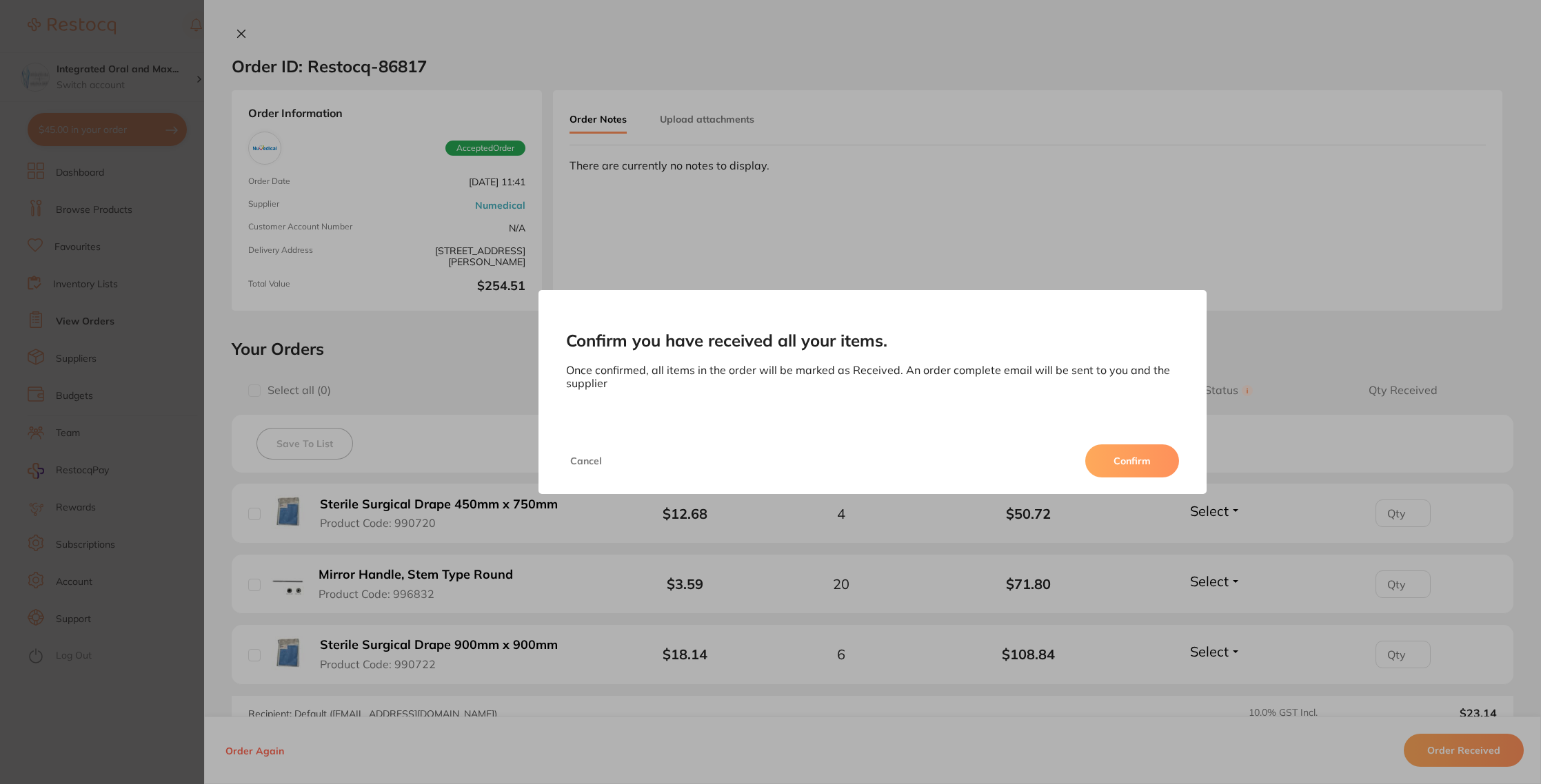
click at [1106, 464] on button "Confirm" at bounding box center [1132, 461] width 94 height 33
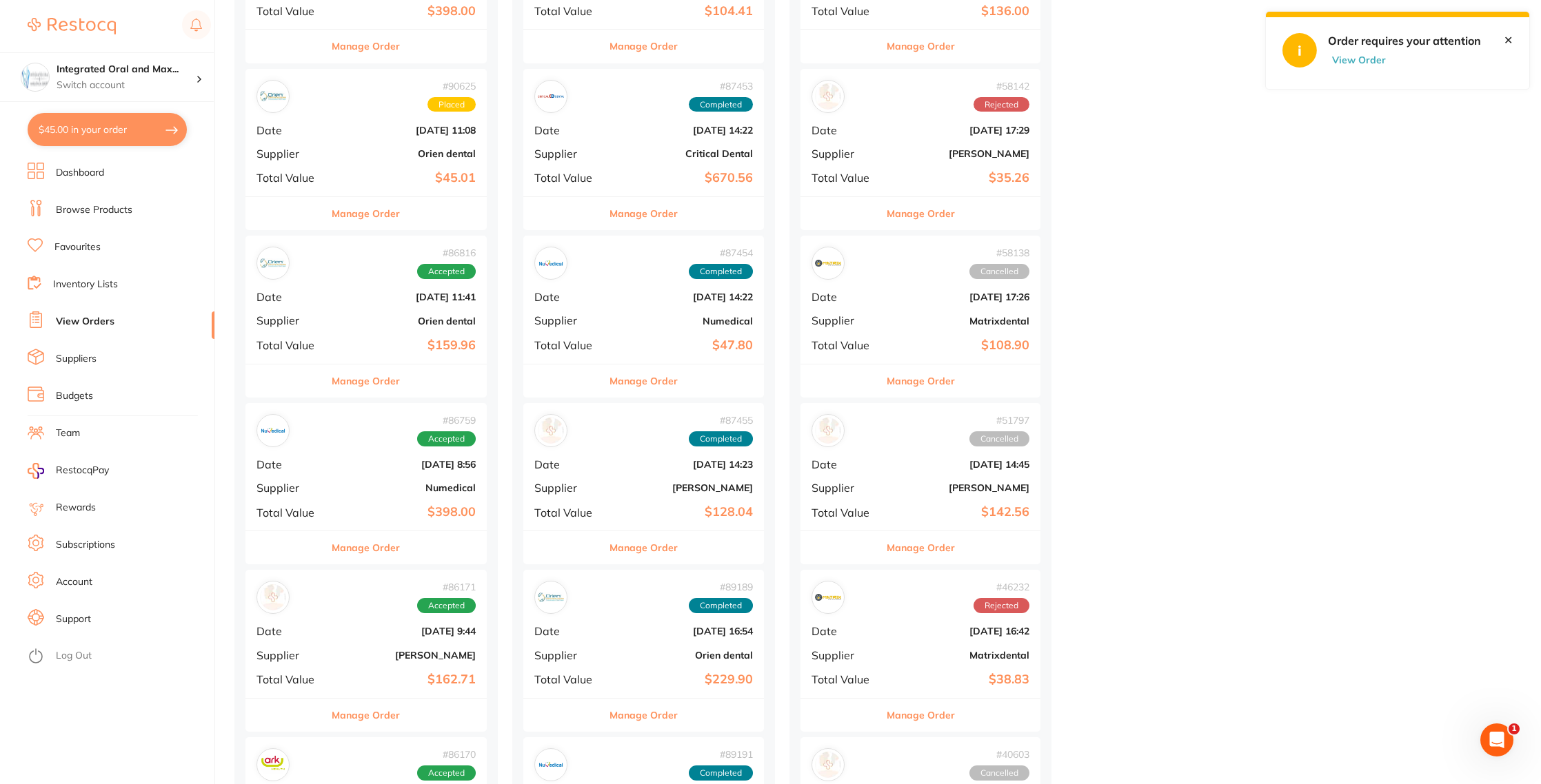
click at [367, 376] on button "Manage Order" at bounding box center [365, 382] width 68 height 33
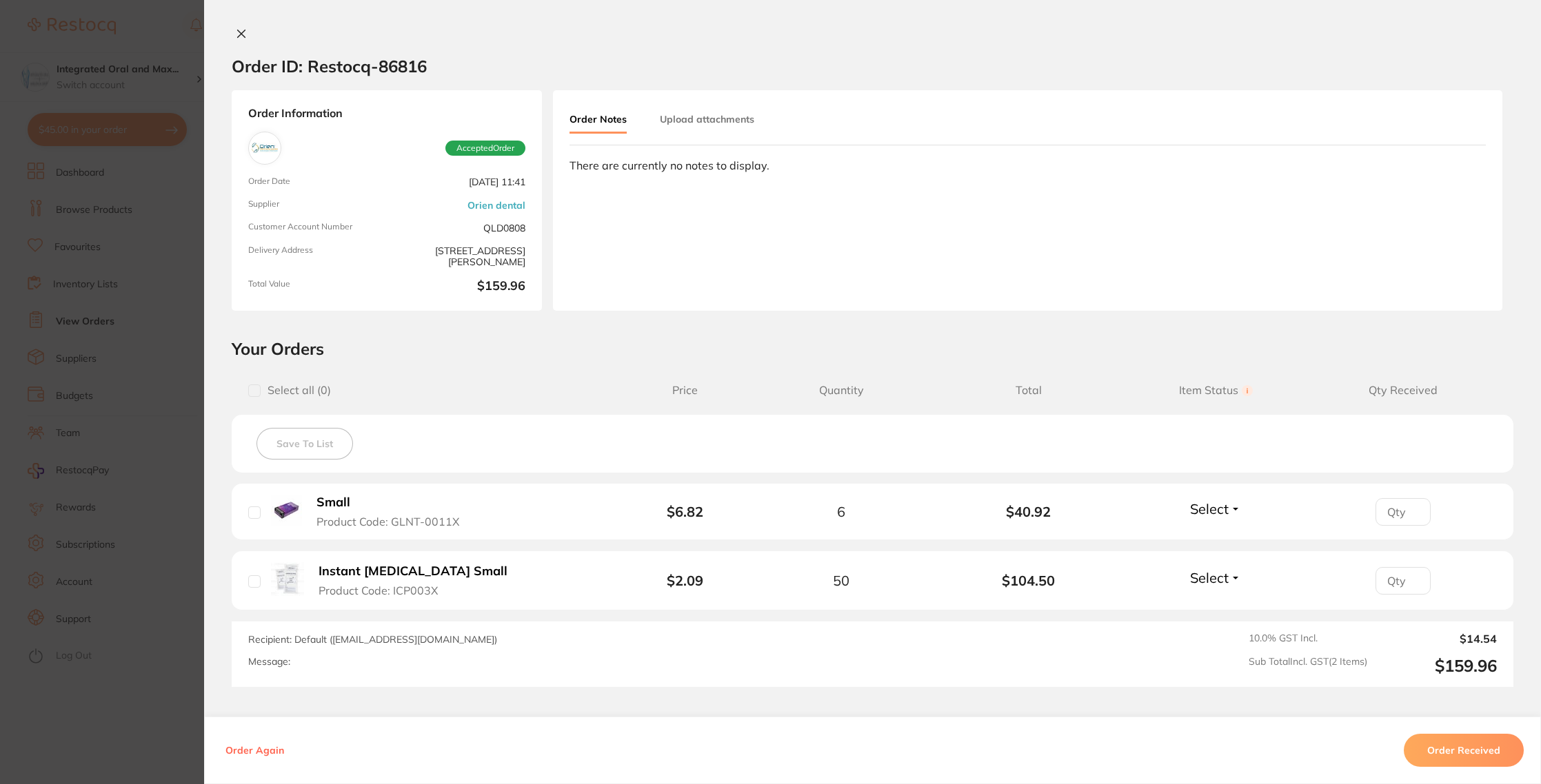
drag, startPoint x: 1424, startPoint y: 747, endPoint x: 1320, endPoint y: 655, distance: 138.9
click at [1424, 747] on button "Order Received" at bounding box center [1463, 750] width 120 height 33
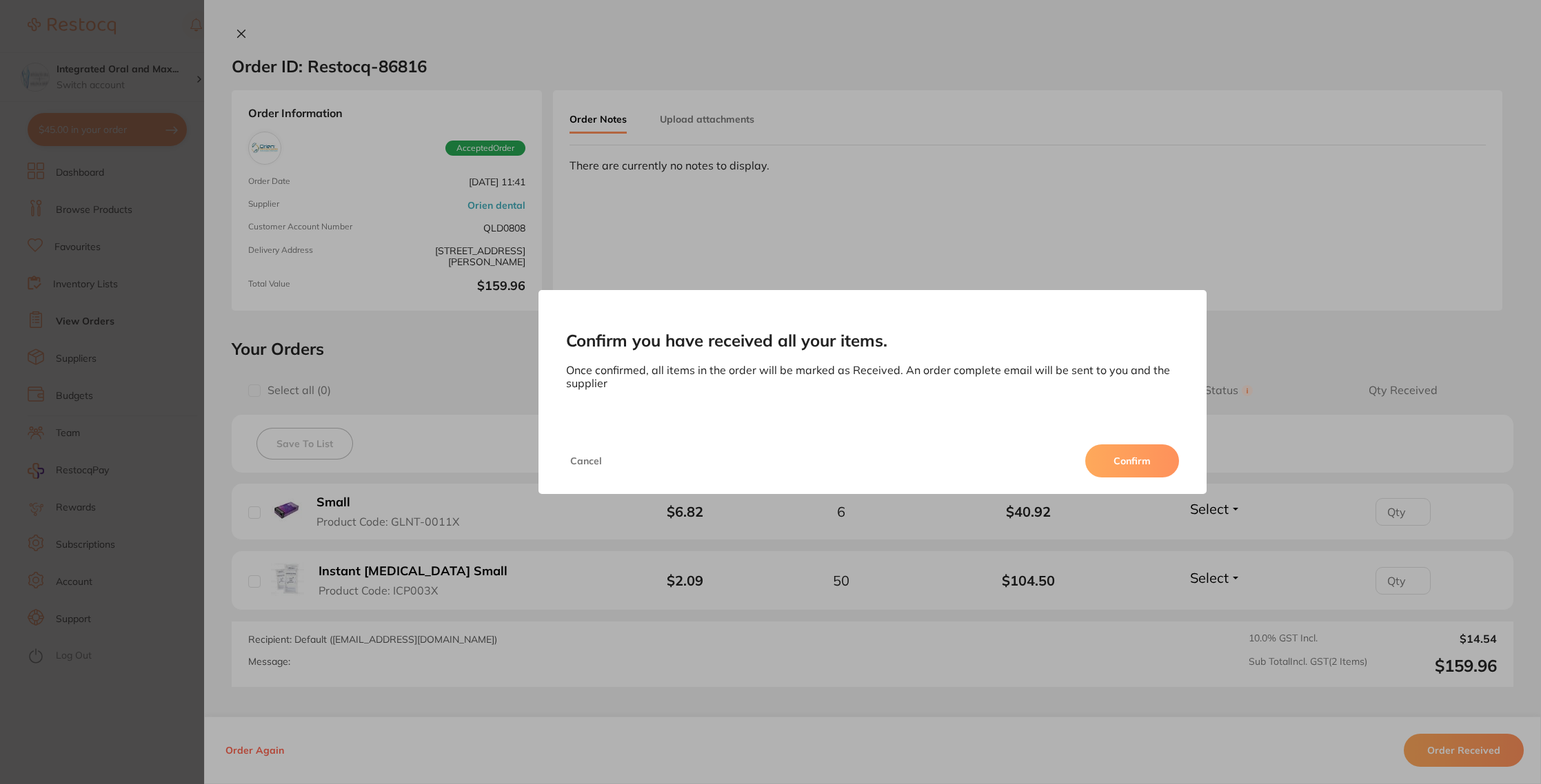
click at [1110, 455] on button "Confirm" at bounding box center [1132, 461] width 94 height 33
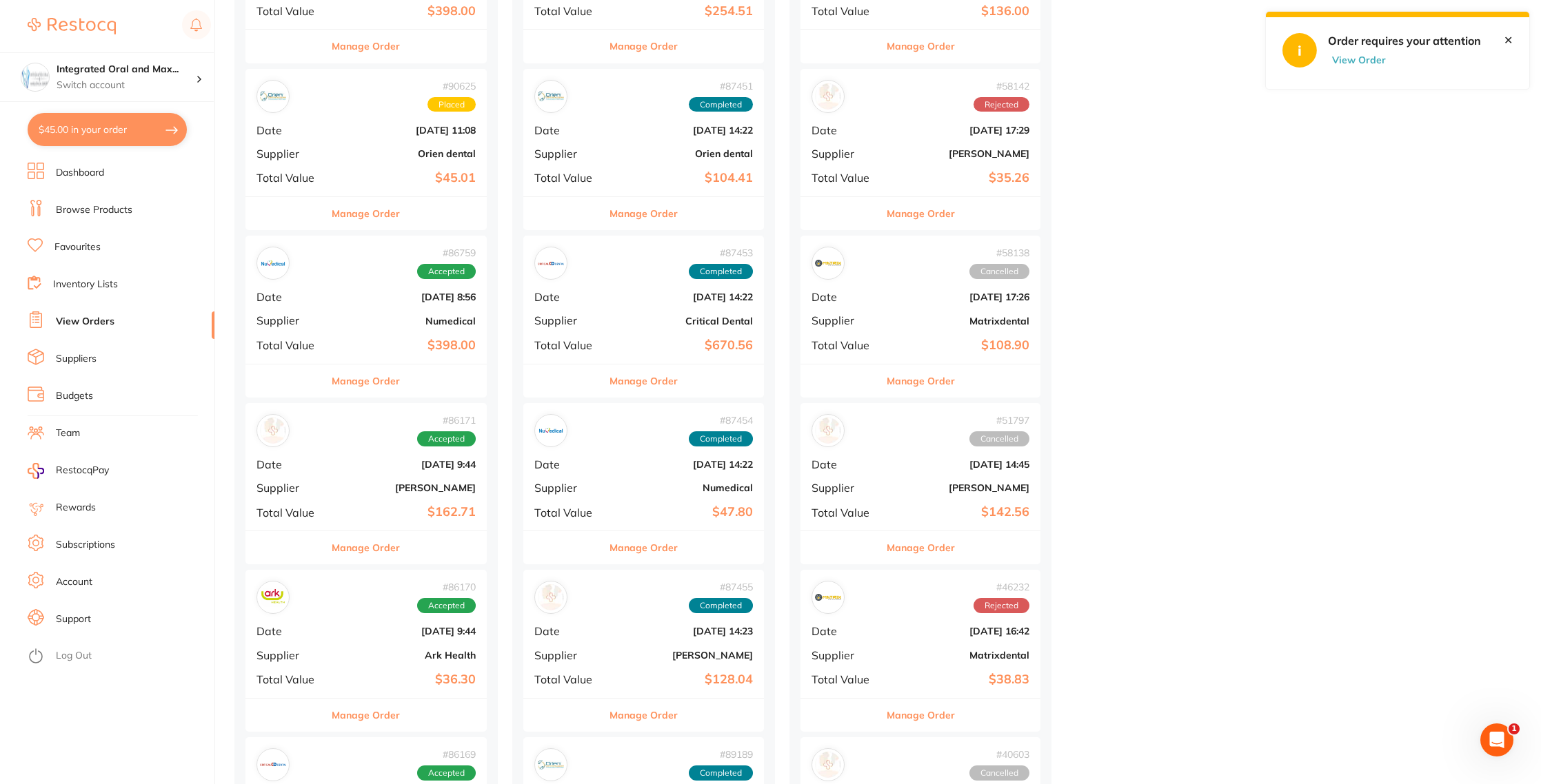
click at [379, 369] on button "Manage Order" at bounding box center [365, 382] width 68 height 33
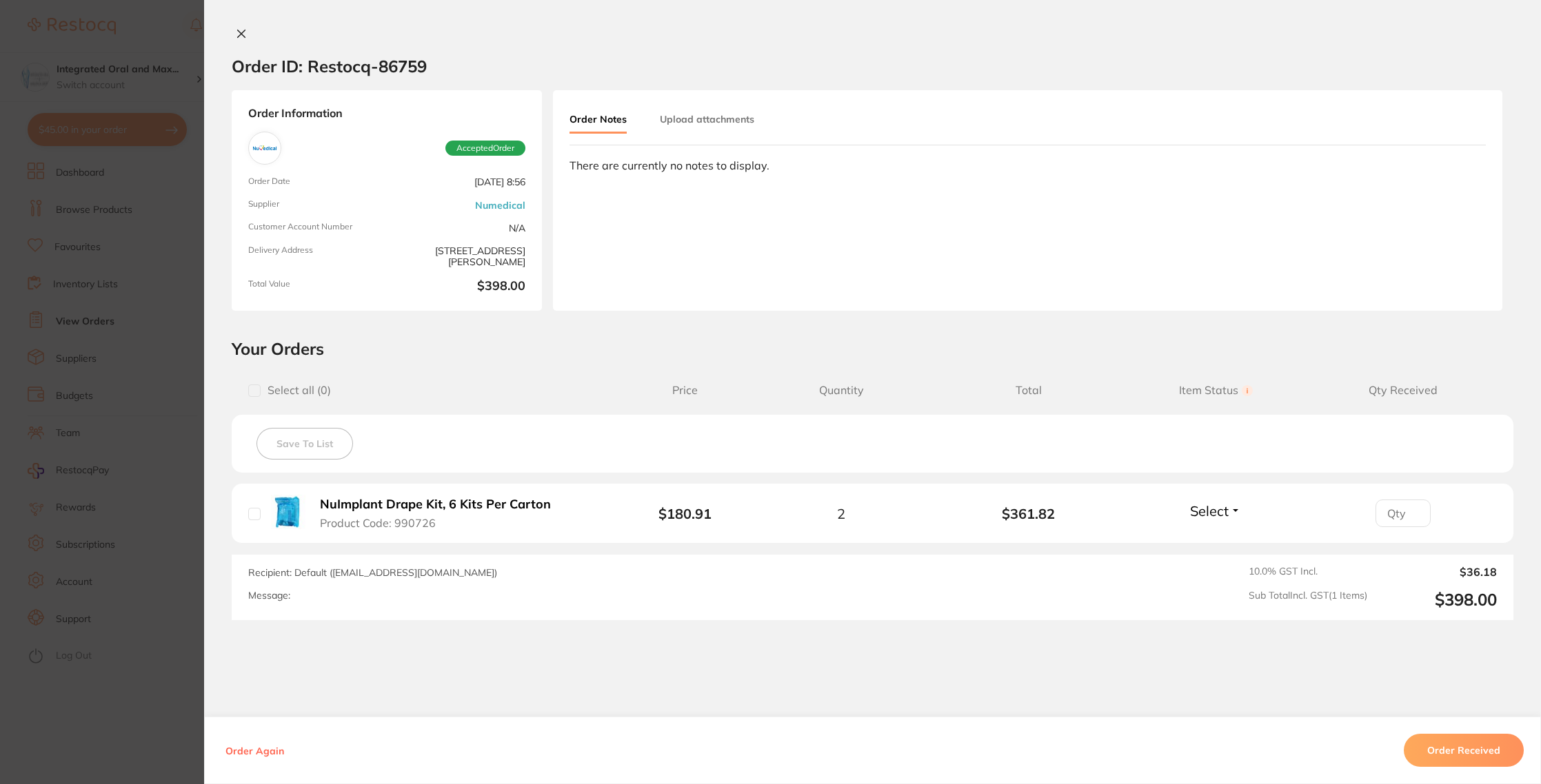
click at [1429, 758] on button "Order Received" at bounding box center [1463, 750] width 120 height 33
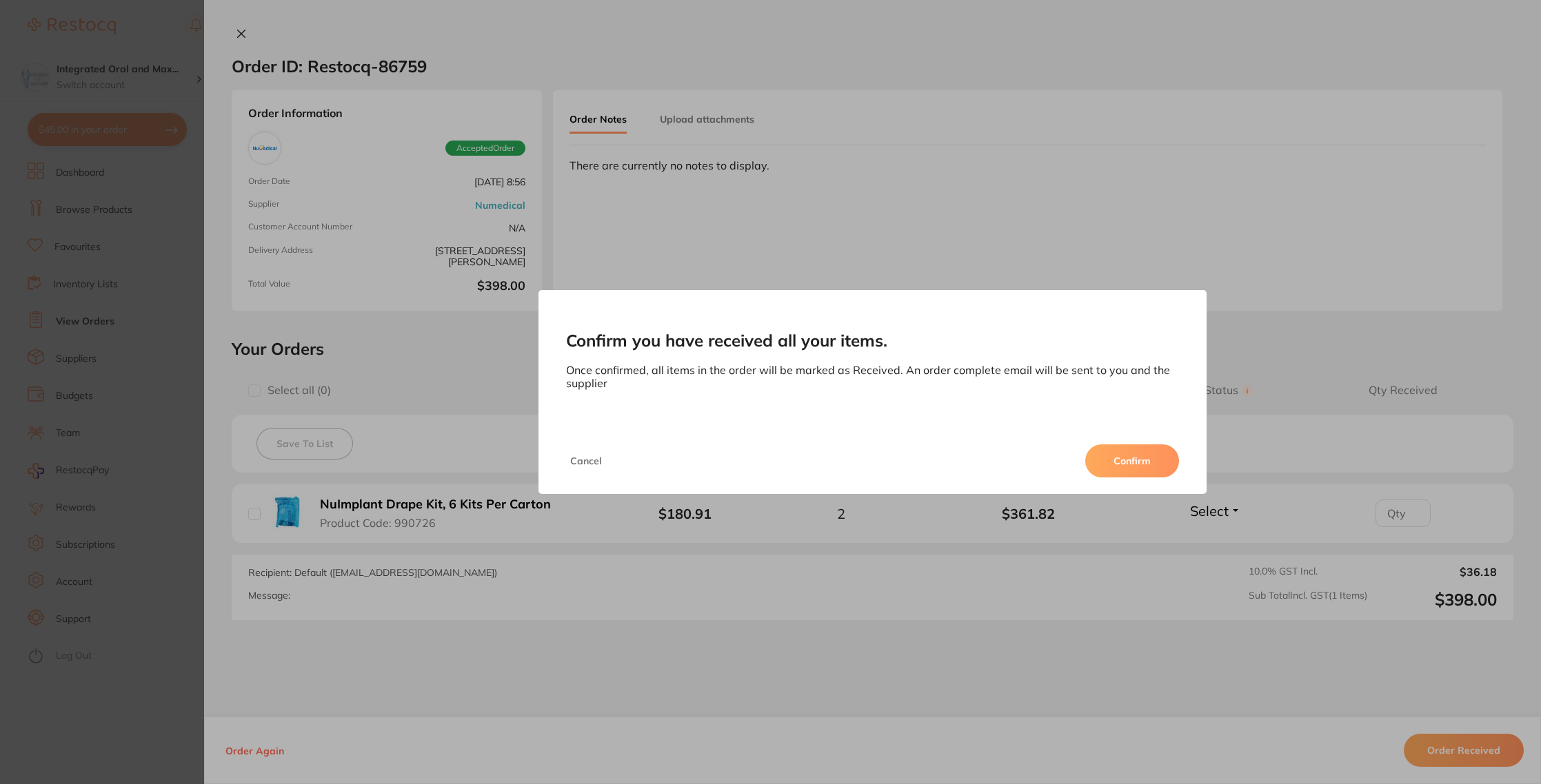
drag, startPoint x: 1150, startPoint y: 465, endPoint x: 1148, endPoint y: 472, distance: 7.3
click at [1149, 465] on button "Confirm" at bounding box center [1132, 461] width 94 height 33
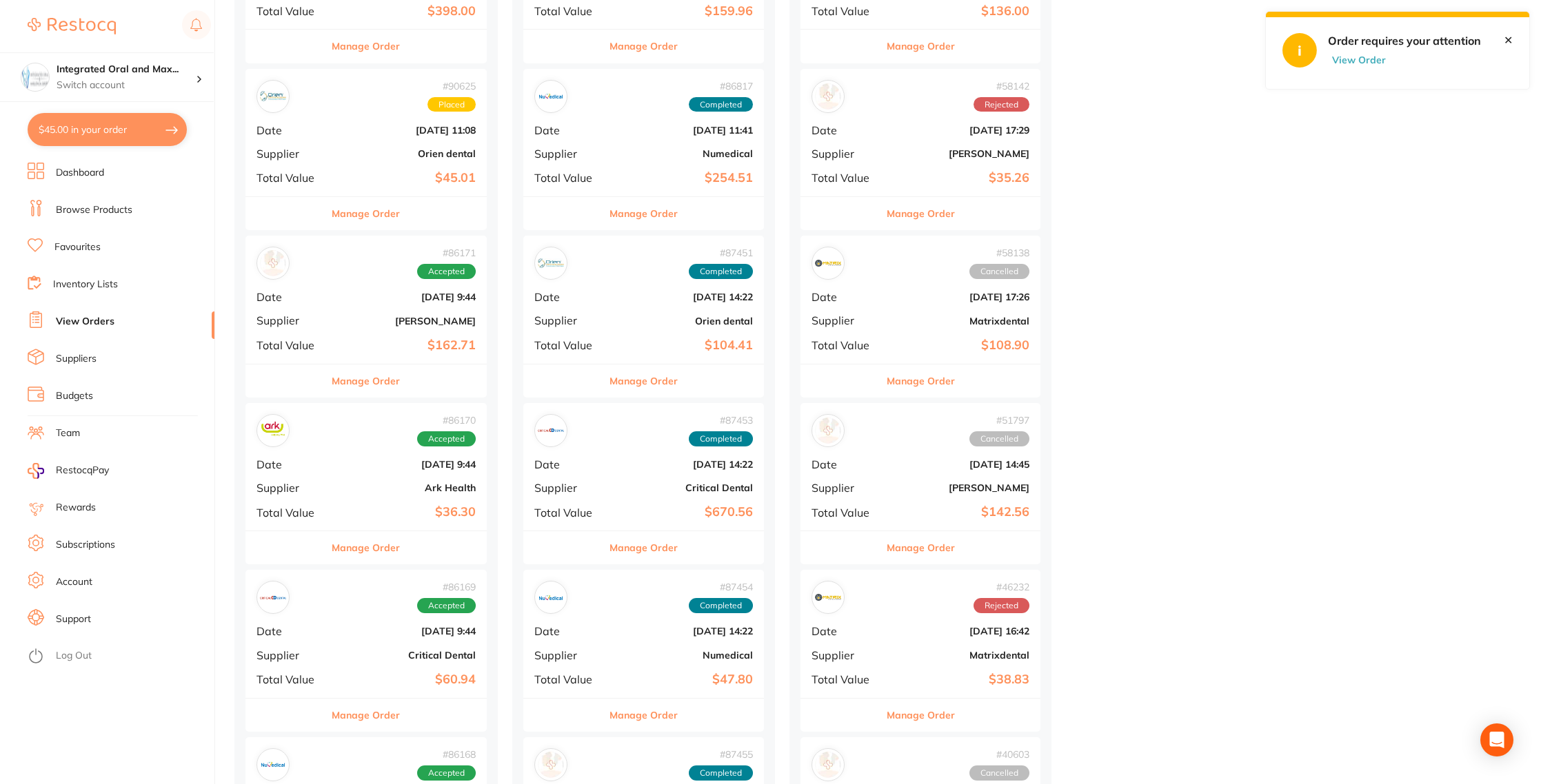
click at [401, 365] on div "Manage Order" at bounding box center [366, 381] width 241 height 34
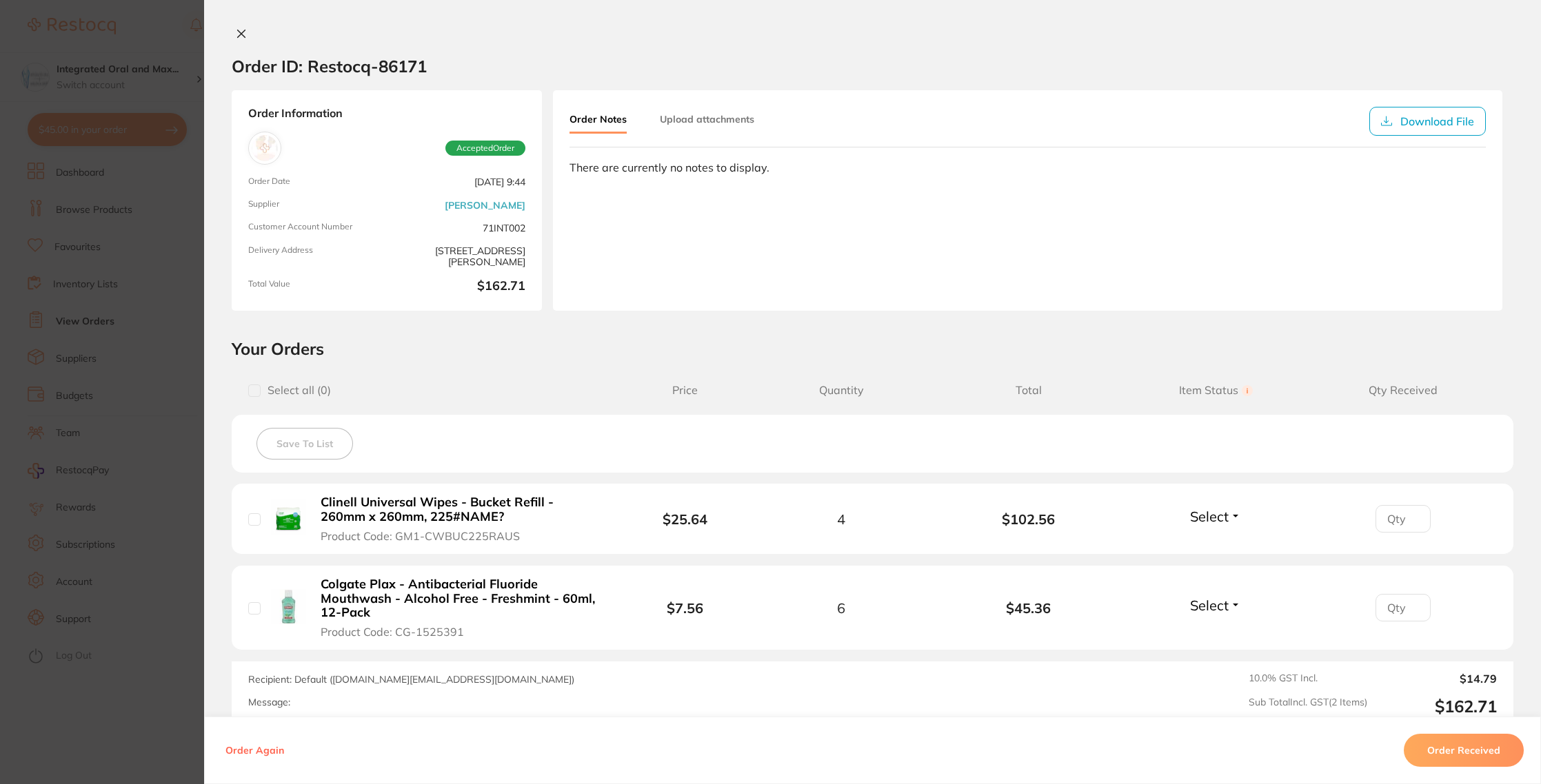
click at [1440, 744] on button "Order Received" at bounding box center [1463, 750] width 120 height 33
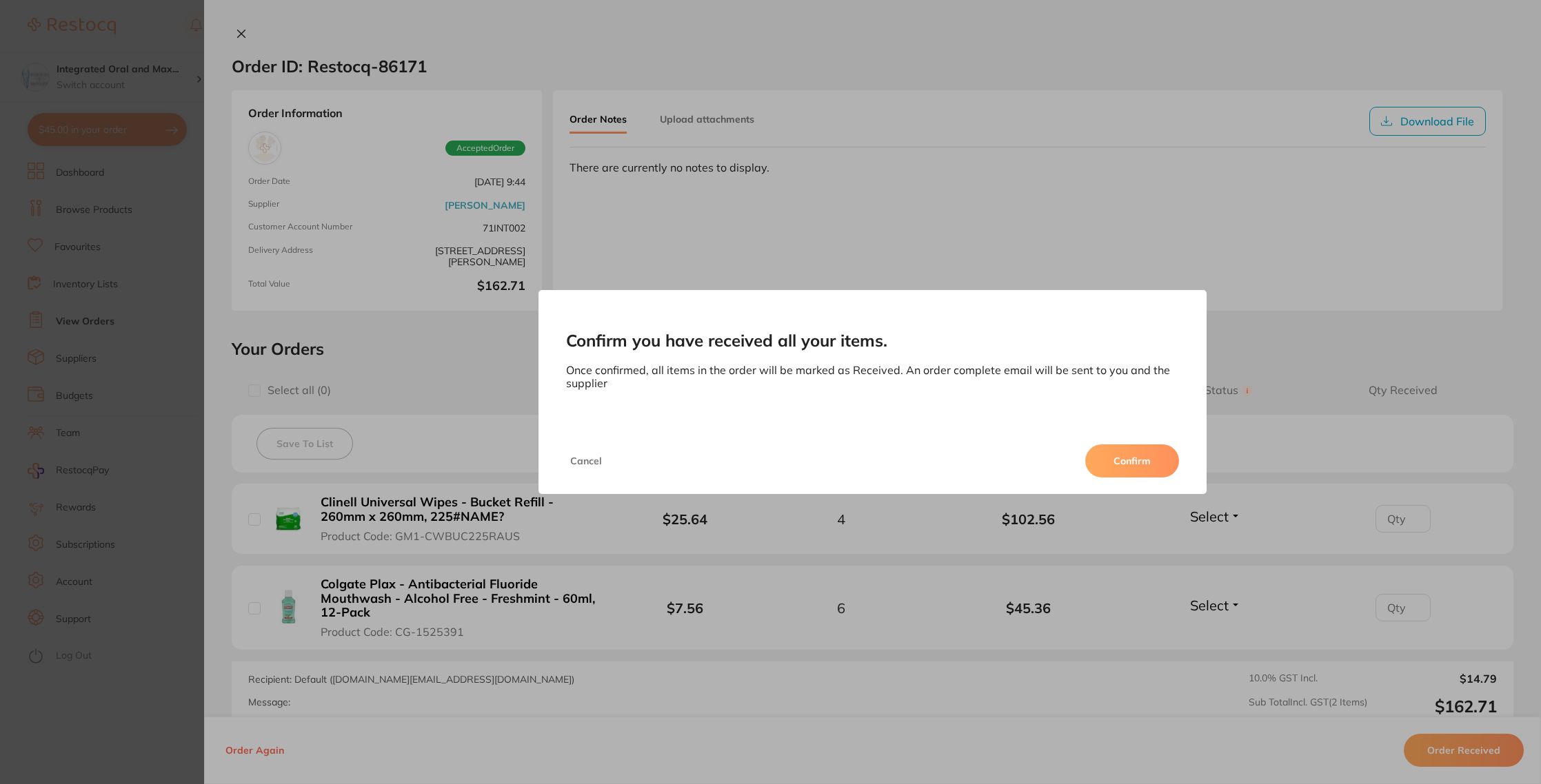
click at [1129, 460] on button "Confirm" at bounding box center [1132, 461] width 94 height 33
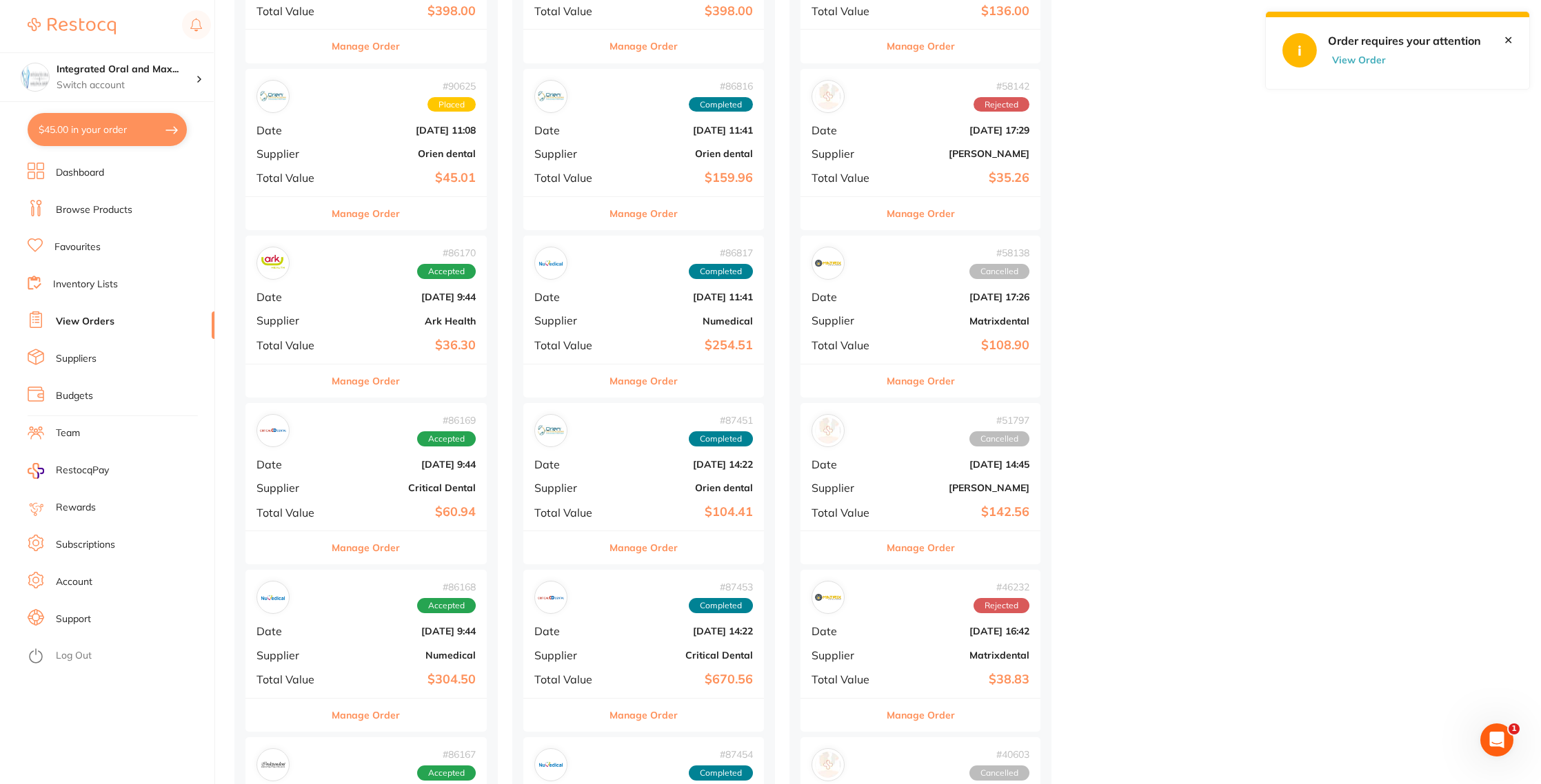
click at [374, 387] on button "Manage Order" at bounding box center [365, 382] width 68 height 33
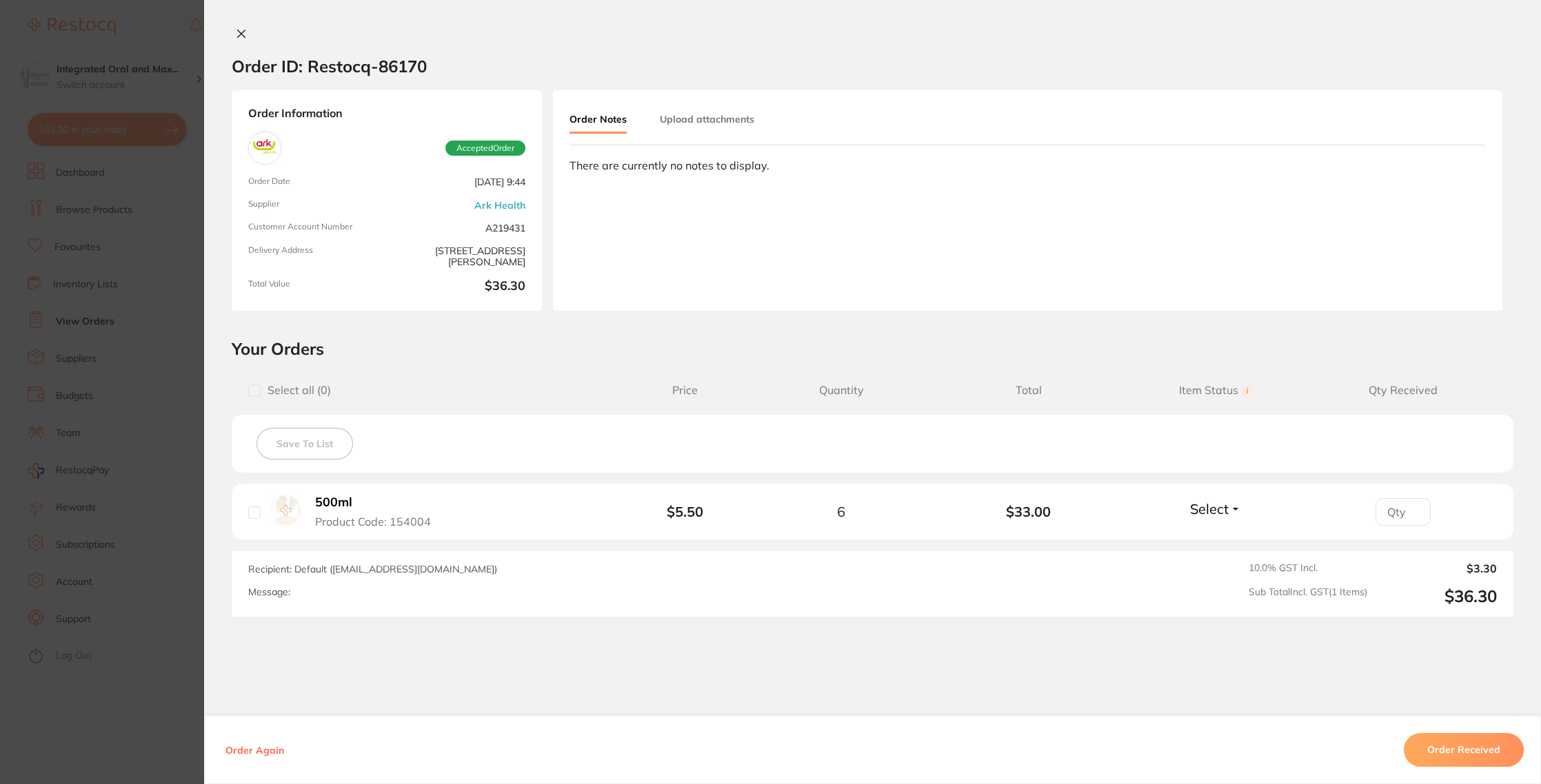
click at [1461, 758] on button "Order Received" at bounding box center [1463, 750] width 120 height 33
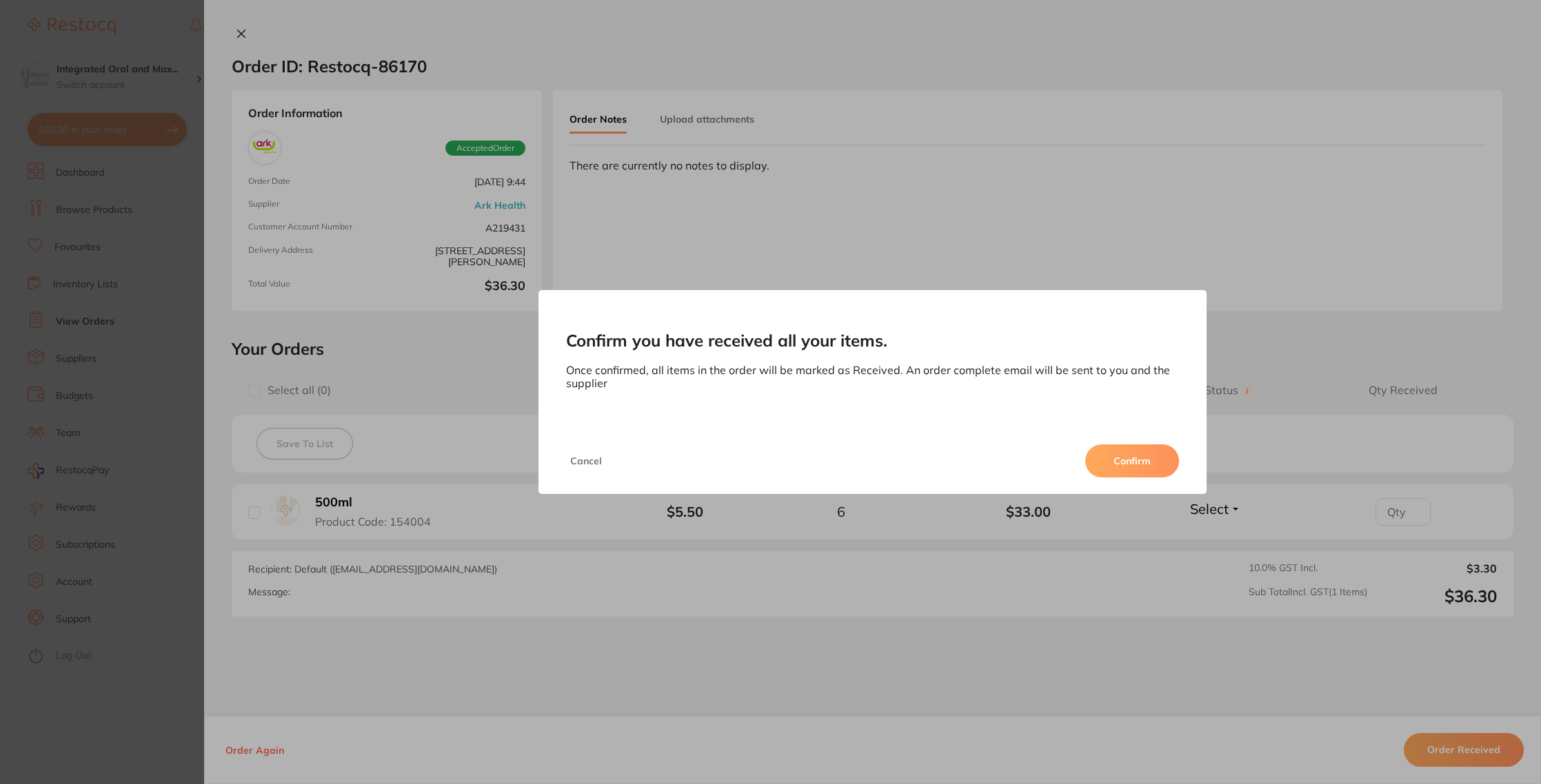
drag, startPoint x: 1150, startPoint y: 470, endPoint x: 1130, endPoint y: 469, distance: 20.0
click at [1150, 470] on button "Confirm" at bounding box center [1132, 461] width 94 height 33
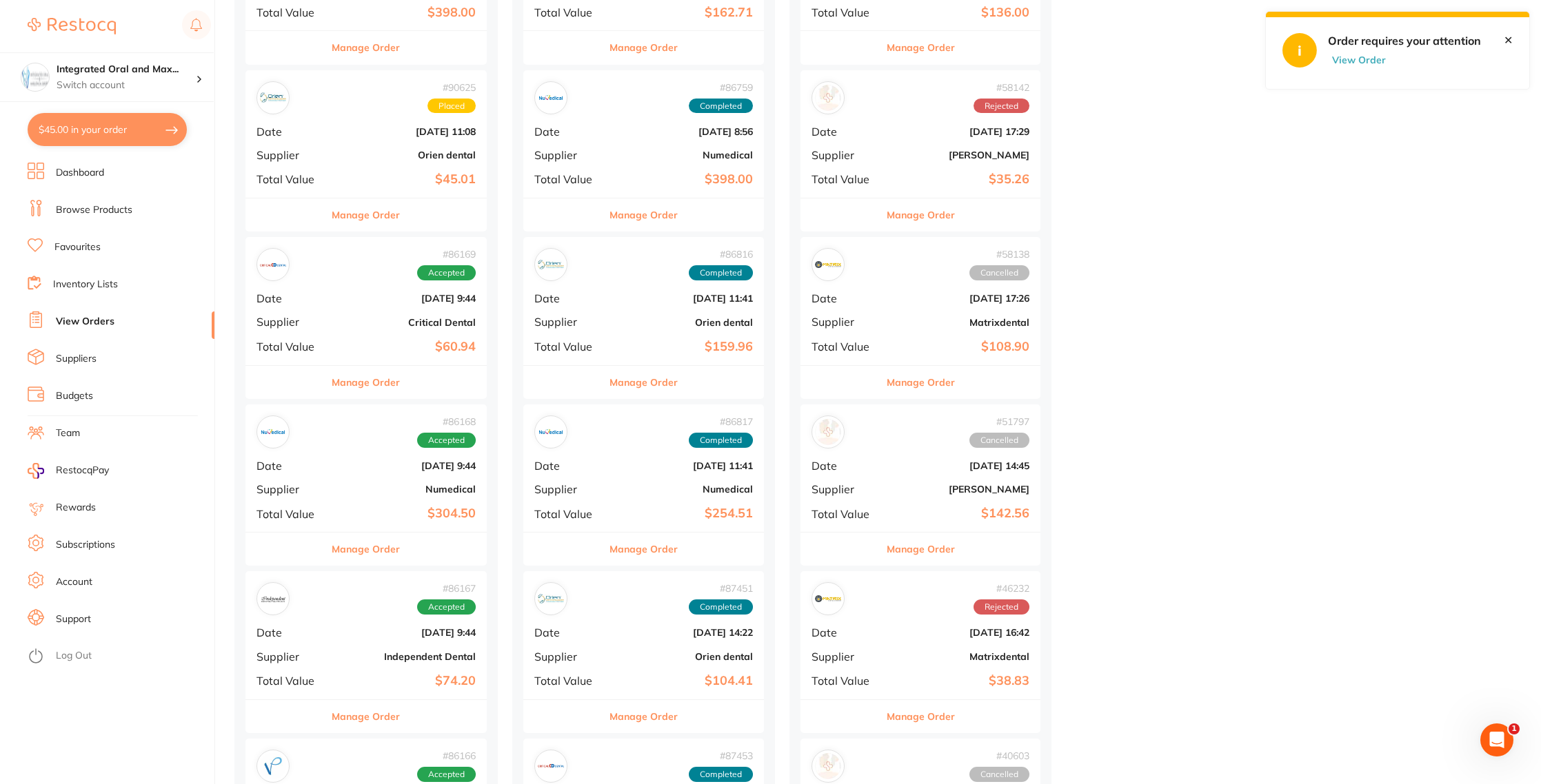
click at [303, 387] on div "Manage Order" at bounding box center [366, 382] width 241 height 34
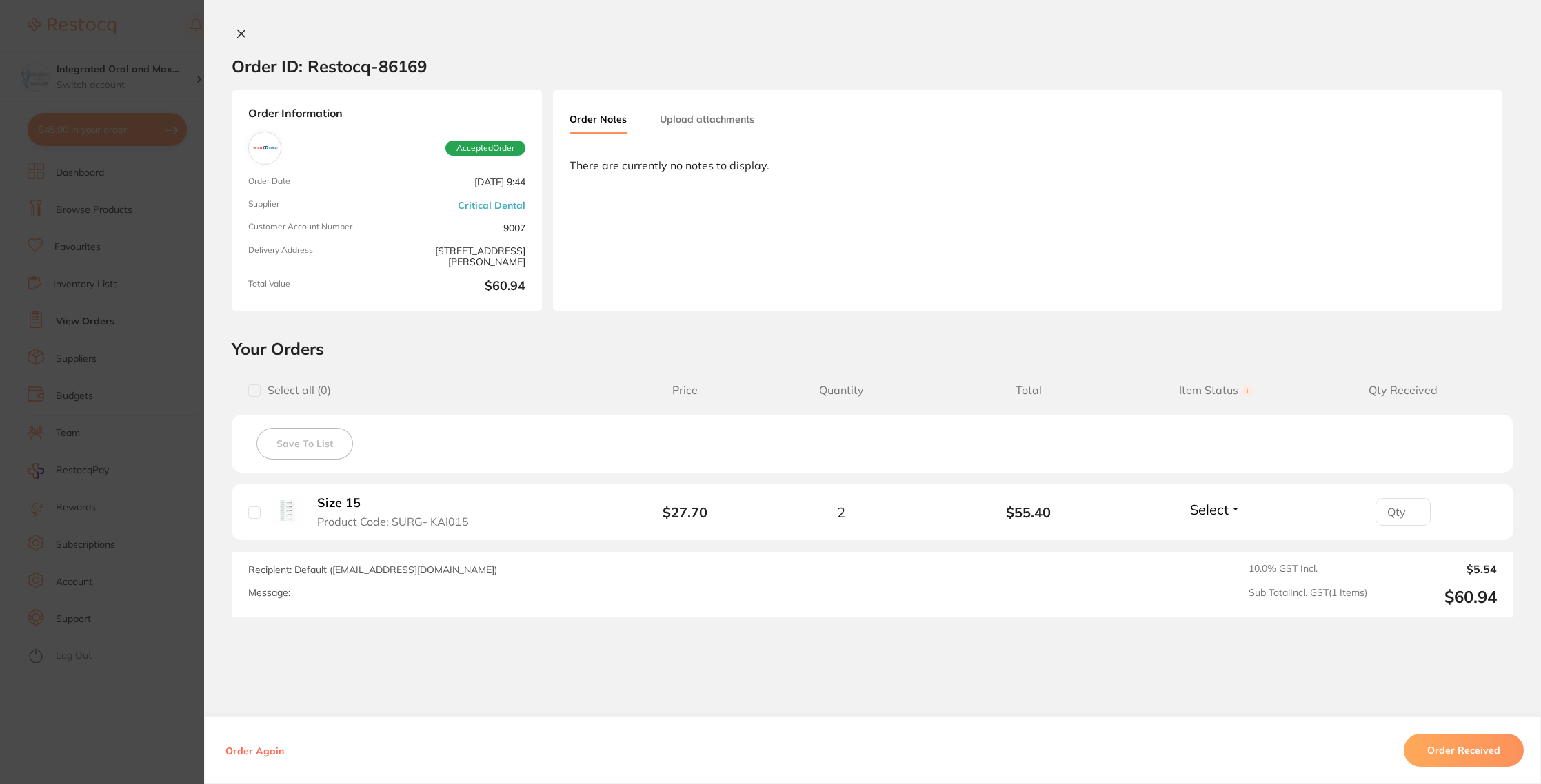
click at [1503, 752] on button "Order Received" at bounding box center [1463, 750] width 120 height 33
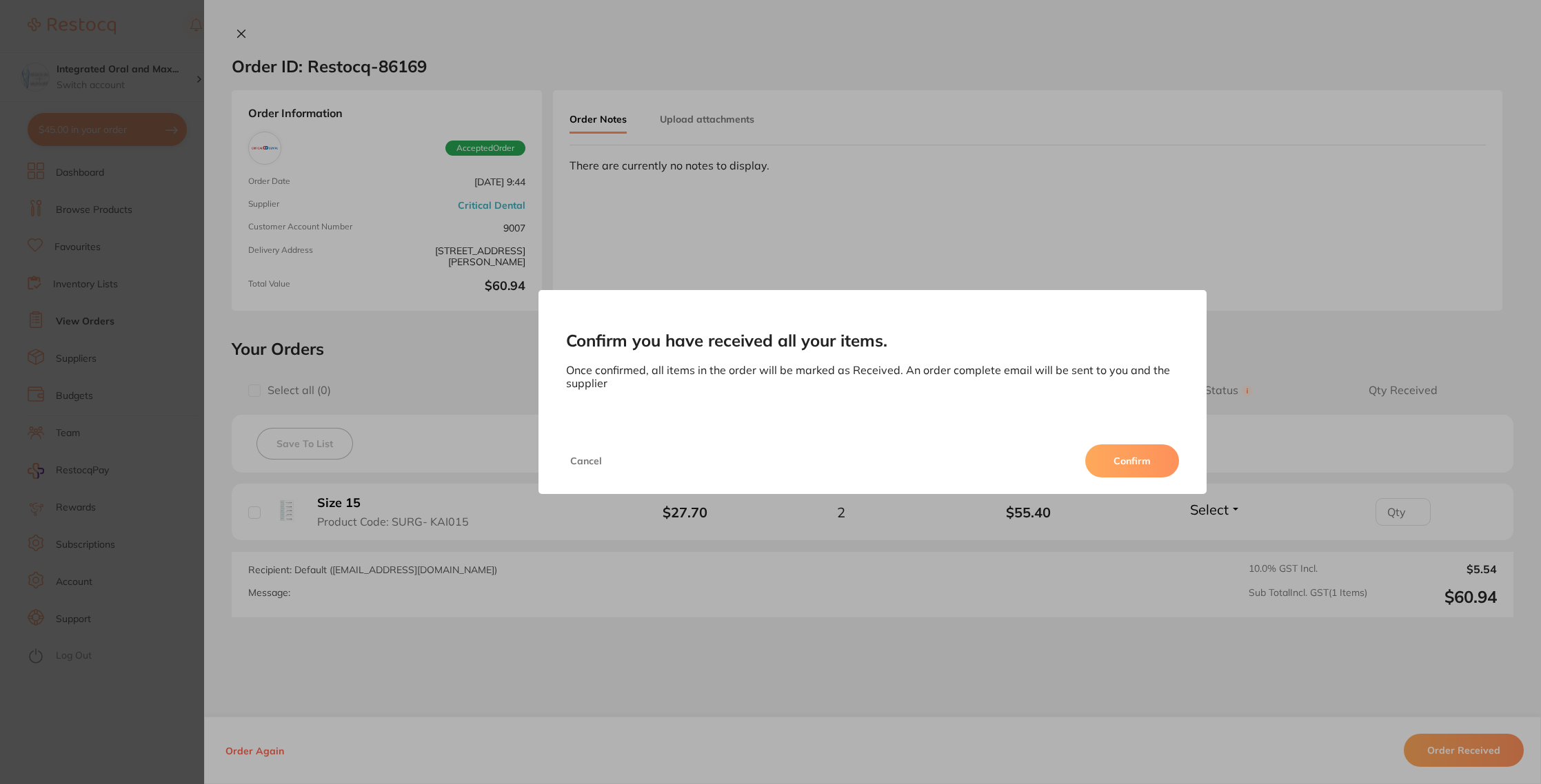
click at [1141, 461] on button "Confirm" at bounding box center [1132, 461] width 94 height 33
